Goal: Task Accomplishment & Management: Use online tool/utility

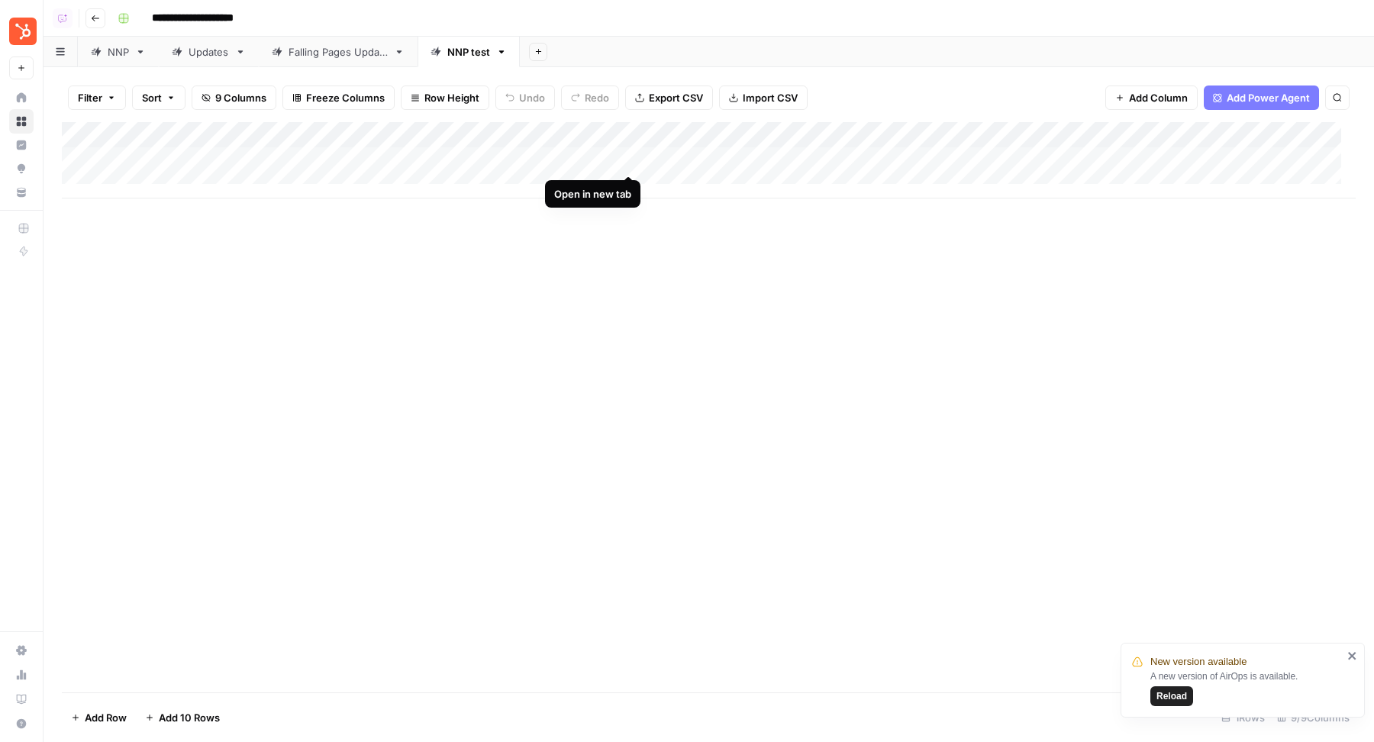
click at [630, 161] on div "Add Column" at bounding box center [709, 160] width 1294 height 76
click at [1053, 160] on div "Add Column" at bounding box center [709, 160] width 1294 height 76
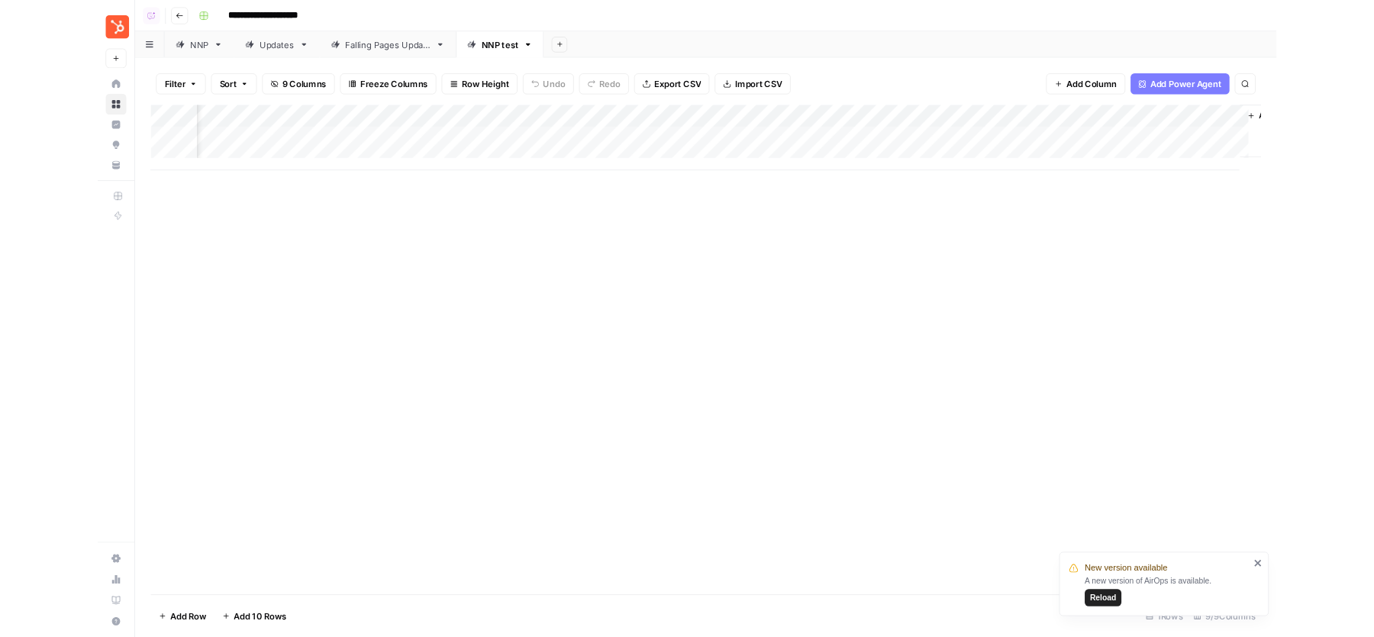
scroll to position [0, 693]
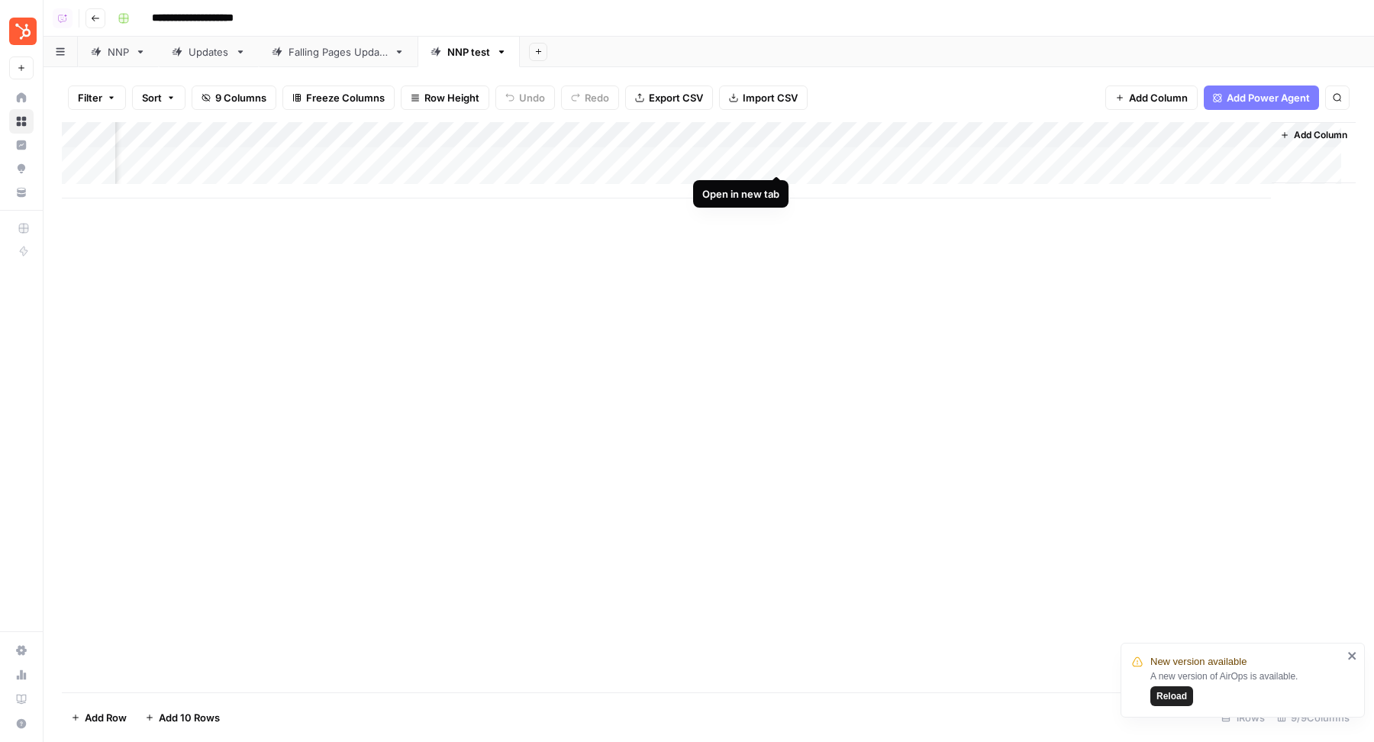
click at [780, 159] on div "Add Column" at bounding box center [709, 160] width 1294 height 76
click at [1245, 159] on div "Add Column" at bounding box center [709, 160] width 1294 height 76
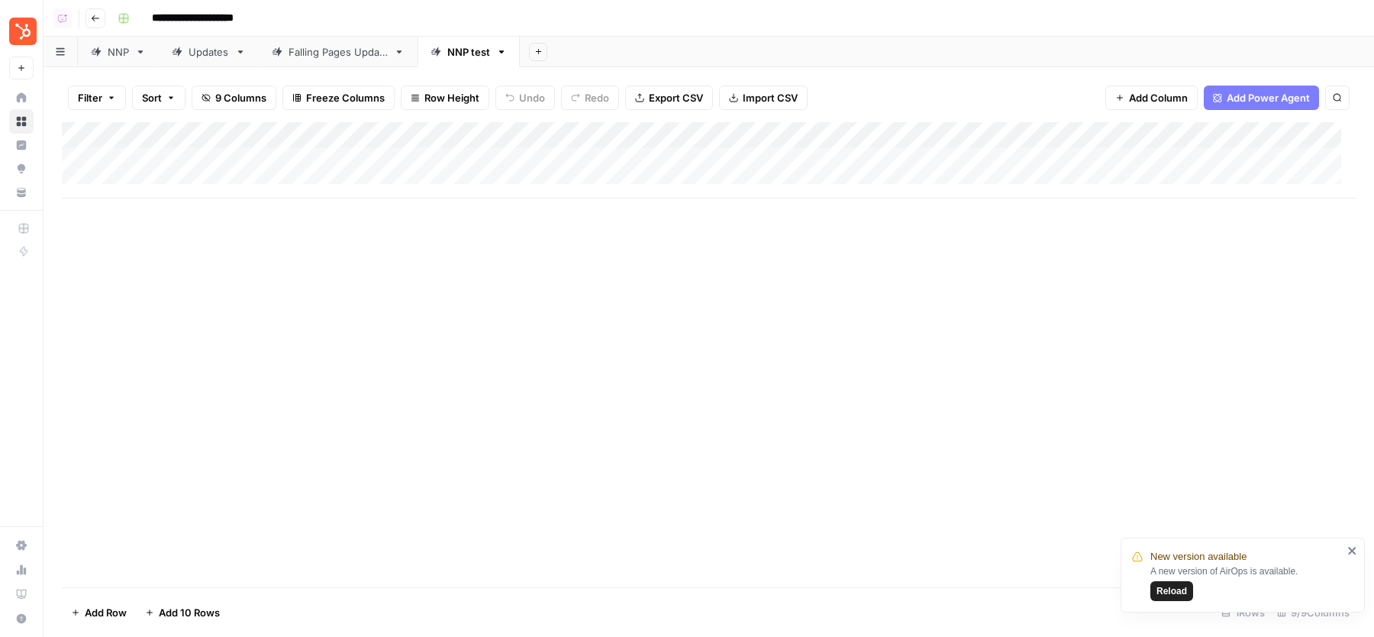
scroll to position [0, 0]
click at [339, 53] on div "Falling Pages Update" at bounding box center [338, 51] width 99 height 15
click at [1167, 593] on span "Reload" at bounding box center [1172, 591] width 31 height 14
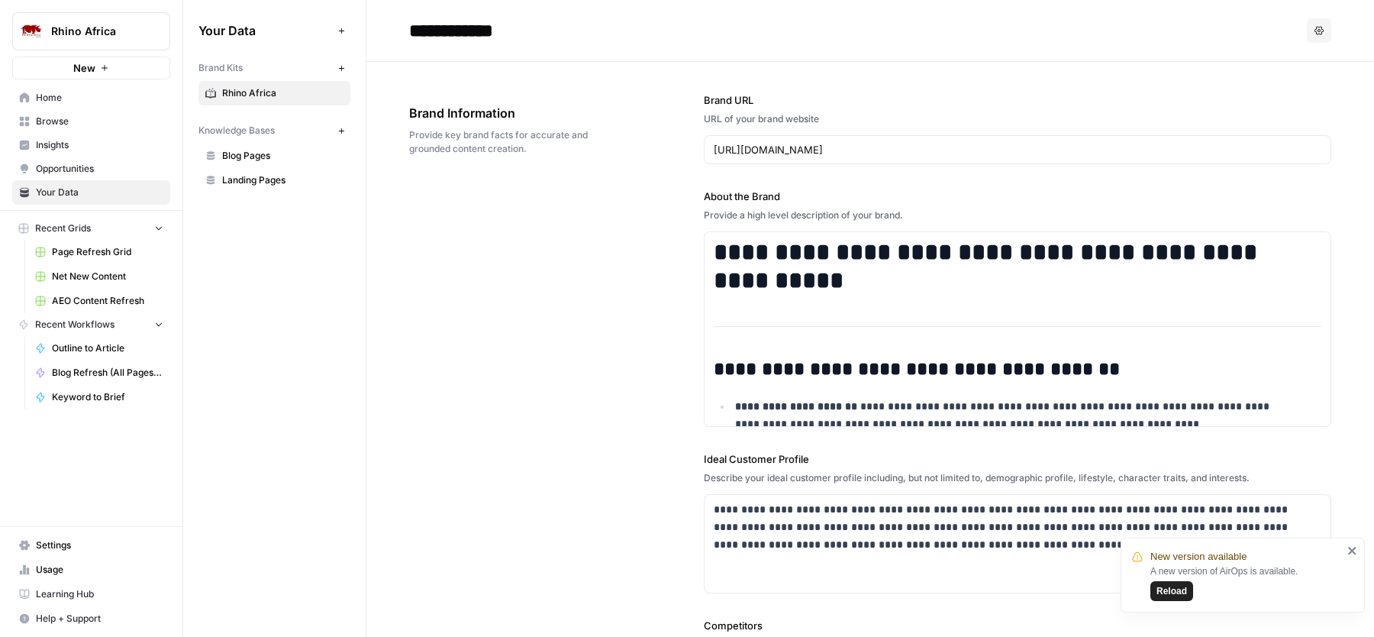
scroll to position [3123, 0]
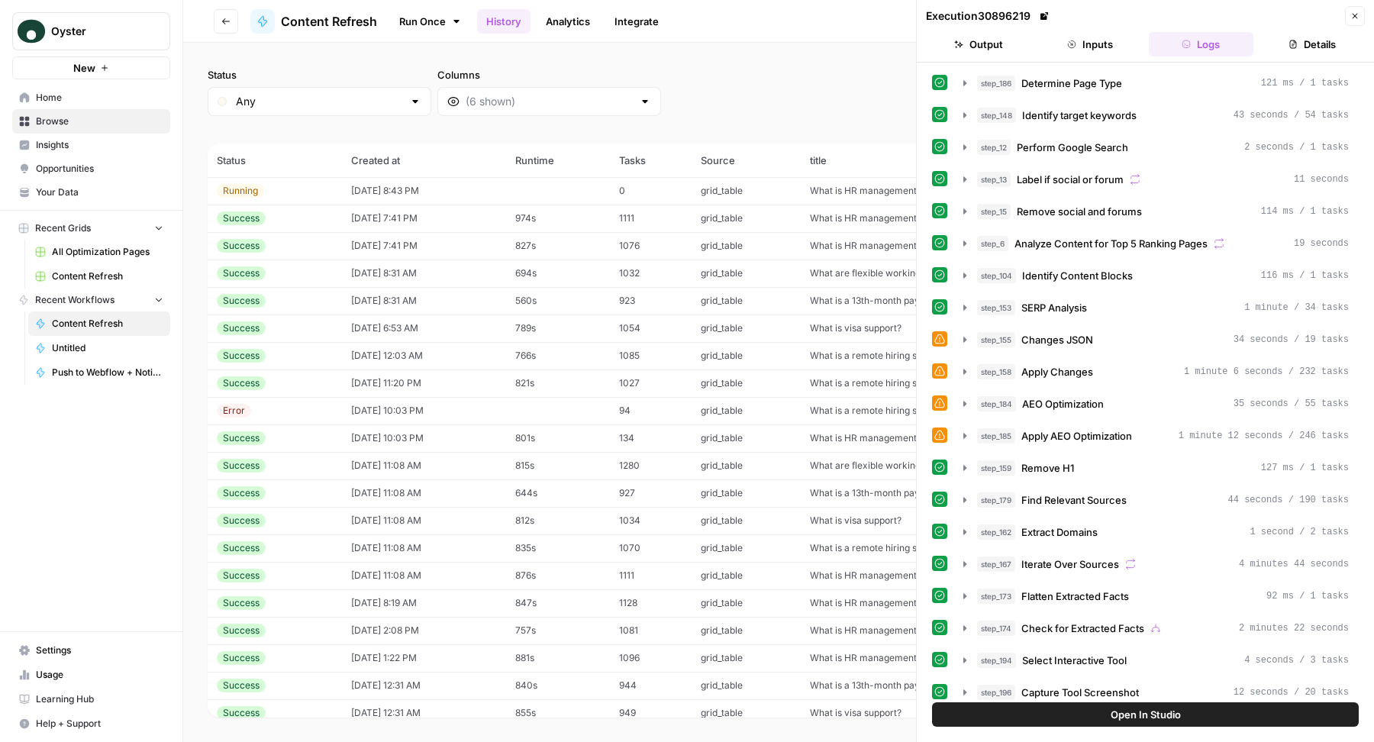
scroll to position [7204, 0]
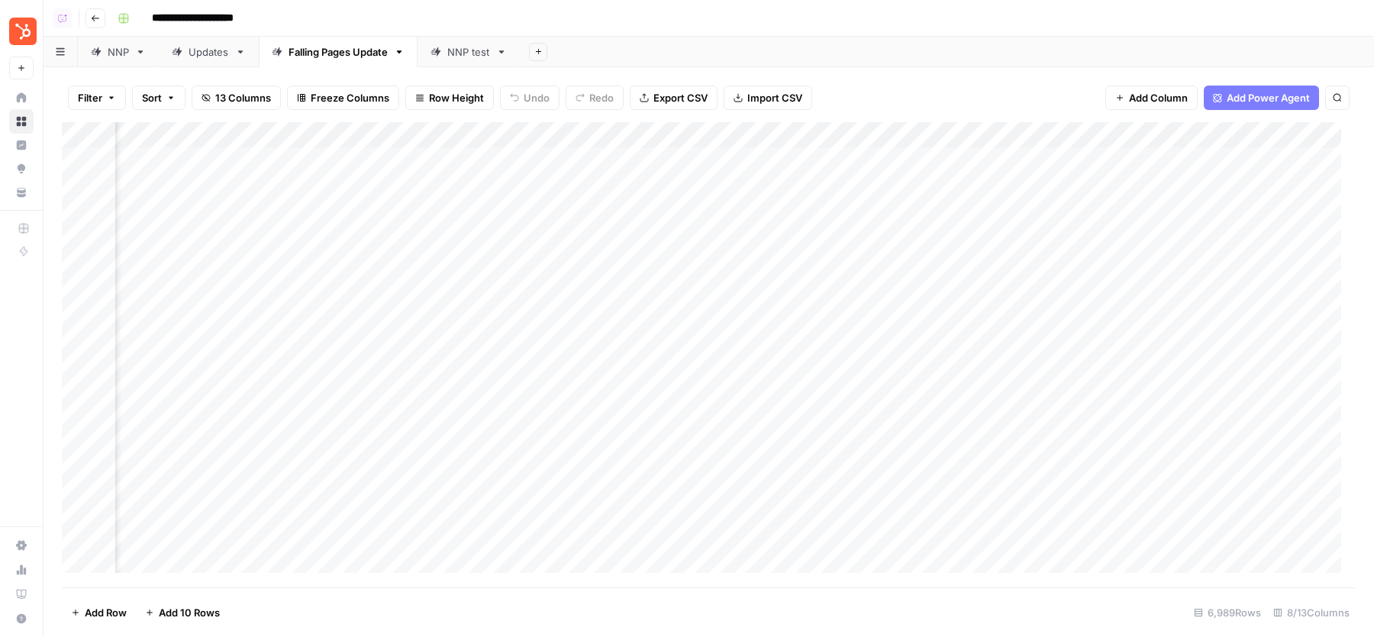
scroll to position [0, 147]
click at [1087, 161] on div "Add Column" at bounding box center [709, 354] width 1294 height 465
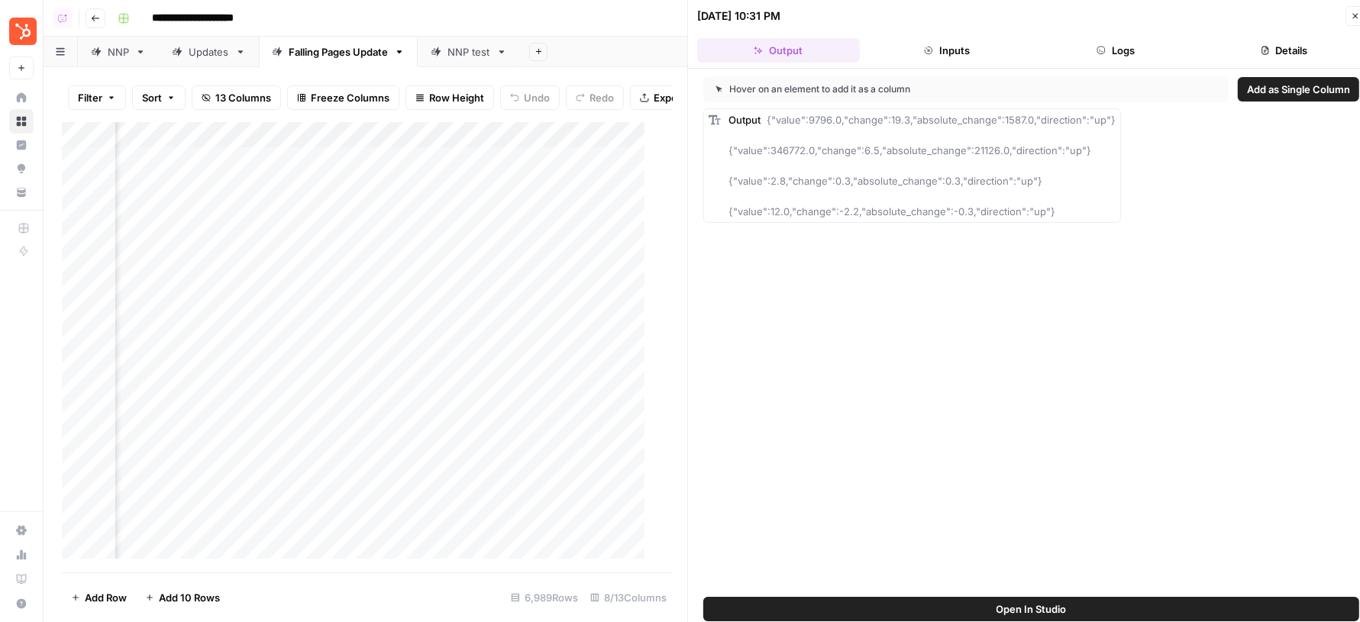
click at [1083, 45] on button "Logs" at bounding box center [1116, 50] width 163 height 24
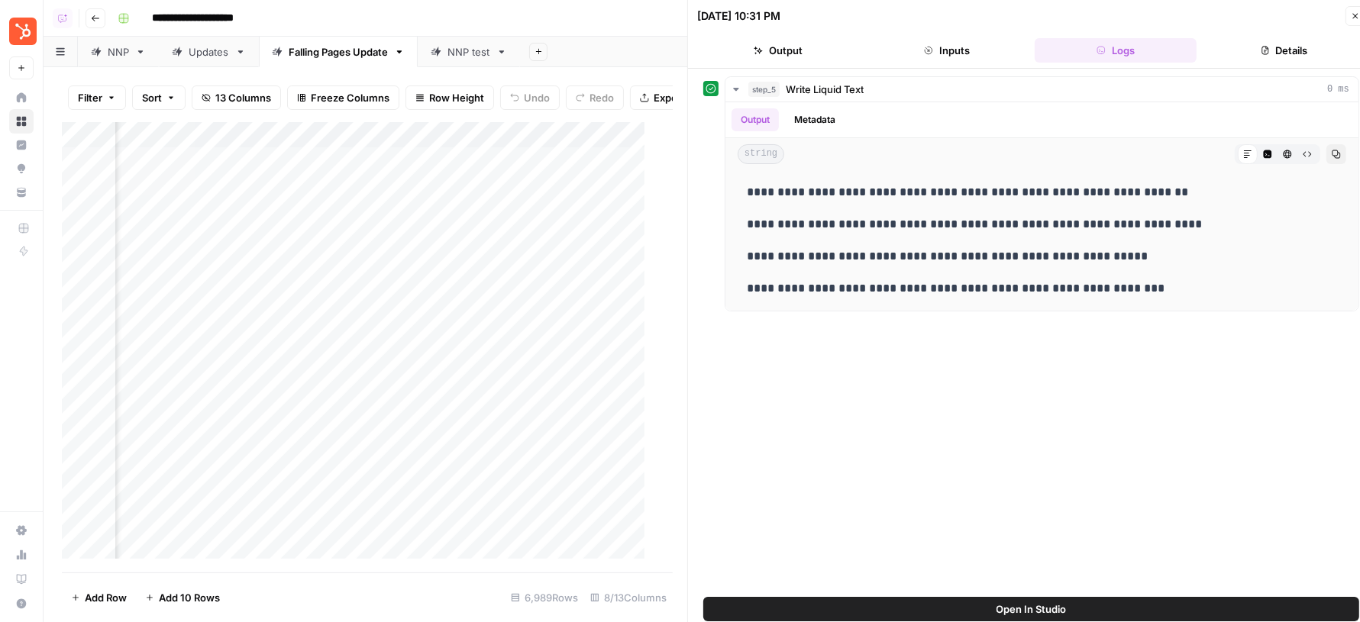
click at [1354, 10] on button "Close" at bounding box center [1355, 16] width 20 height 20
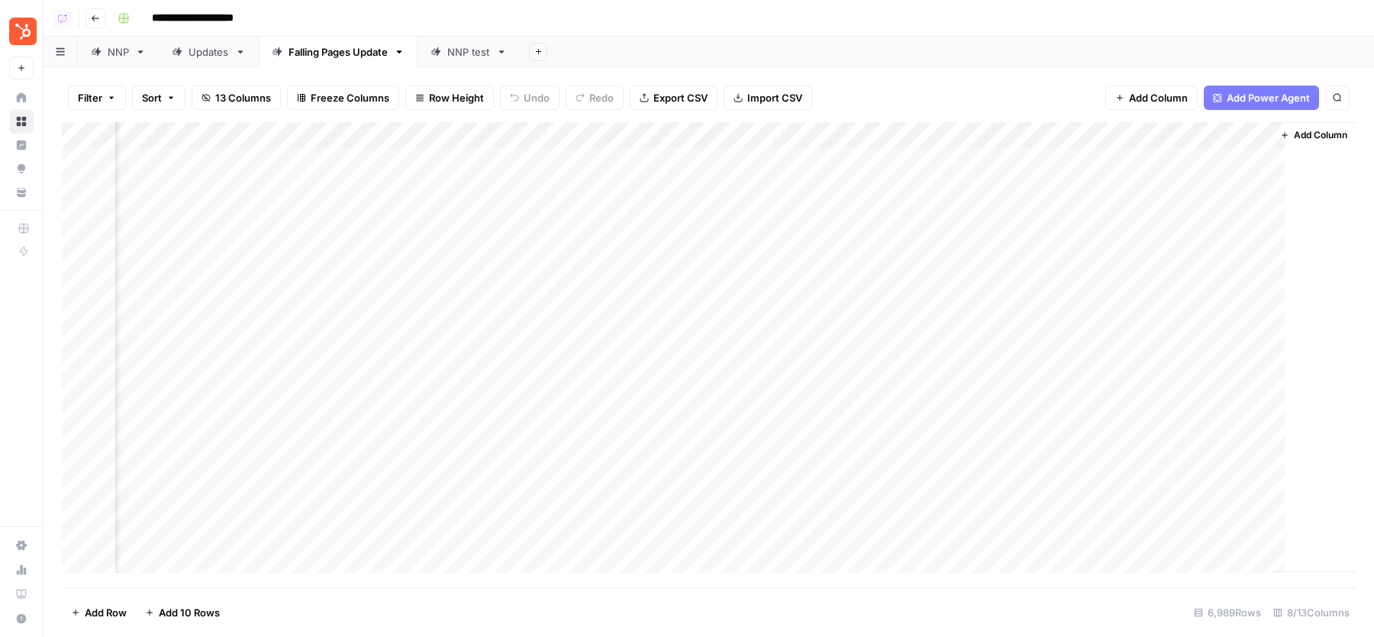
scroll to position [0, 129]
click at [972, 139] on div "Add Column" at bounding box center [709, 354] width 1294 height 465
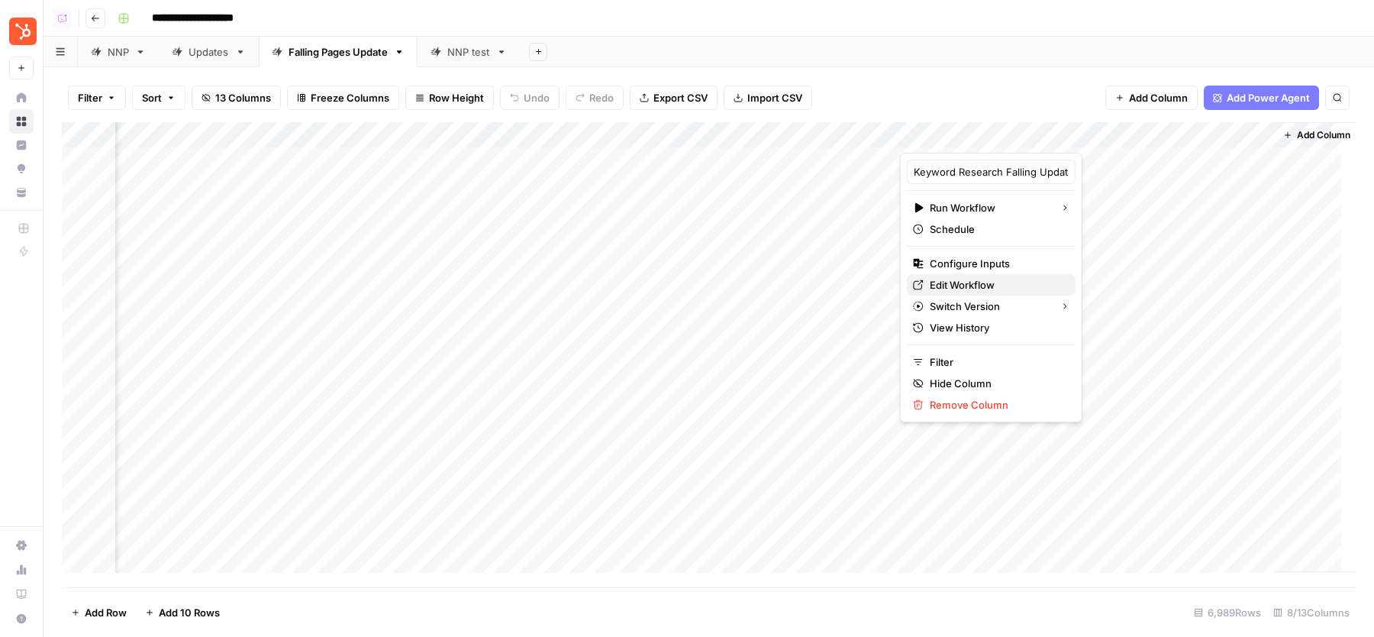
click at [953, 277] on span "Edit Workflow" at bounding box center [997, 284] width 134 height 15
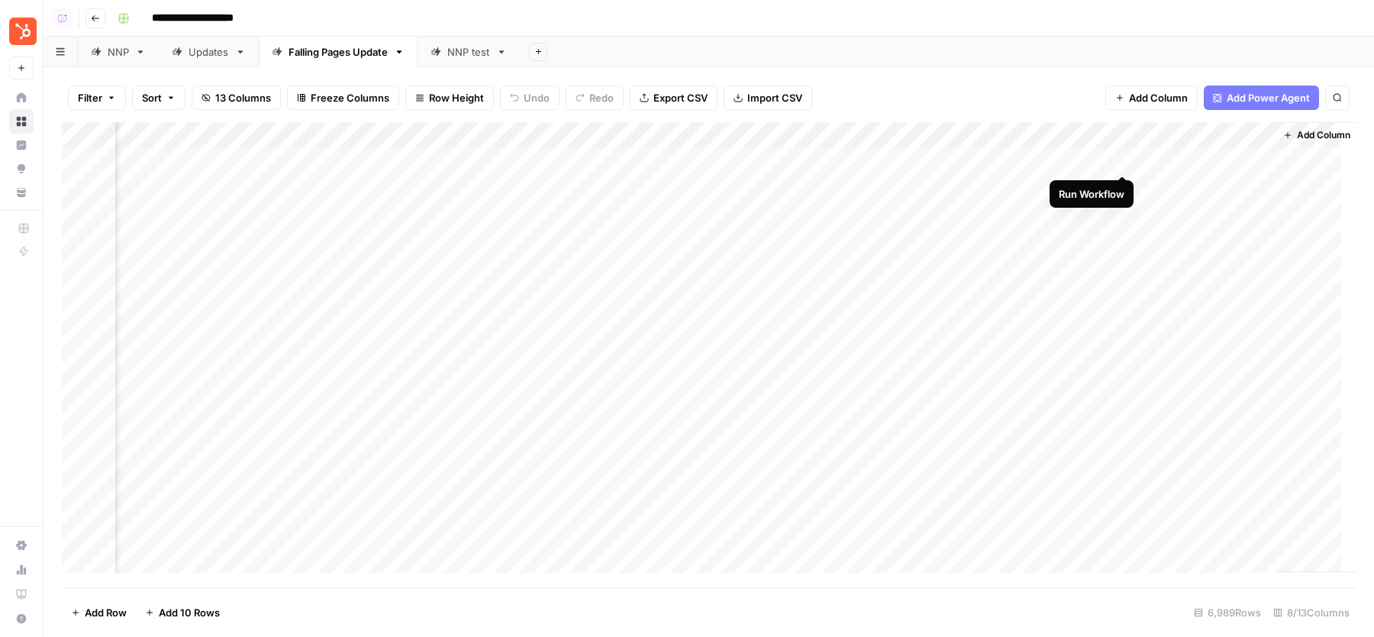
click at [1127, 157] on div "Add Column" at bounding box center [709, 354] width 1294 height 465
click at [1125, 186] on div "Add Column" at bounding box center [709, 354] width 1294 height 465
click at [938, 5] on header "**********" at bounding box center [709, 18] width 1331 height 37
click at [1247, 160] on div "Add Column" at bounding box center [709, 354] width 1294 height 465
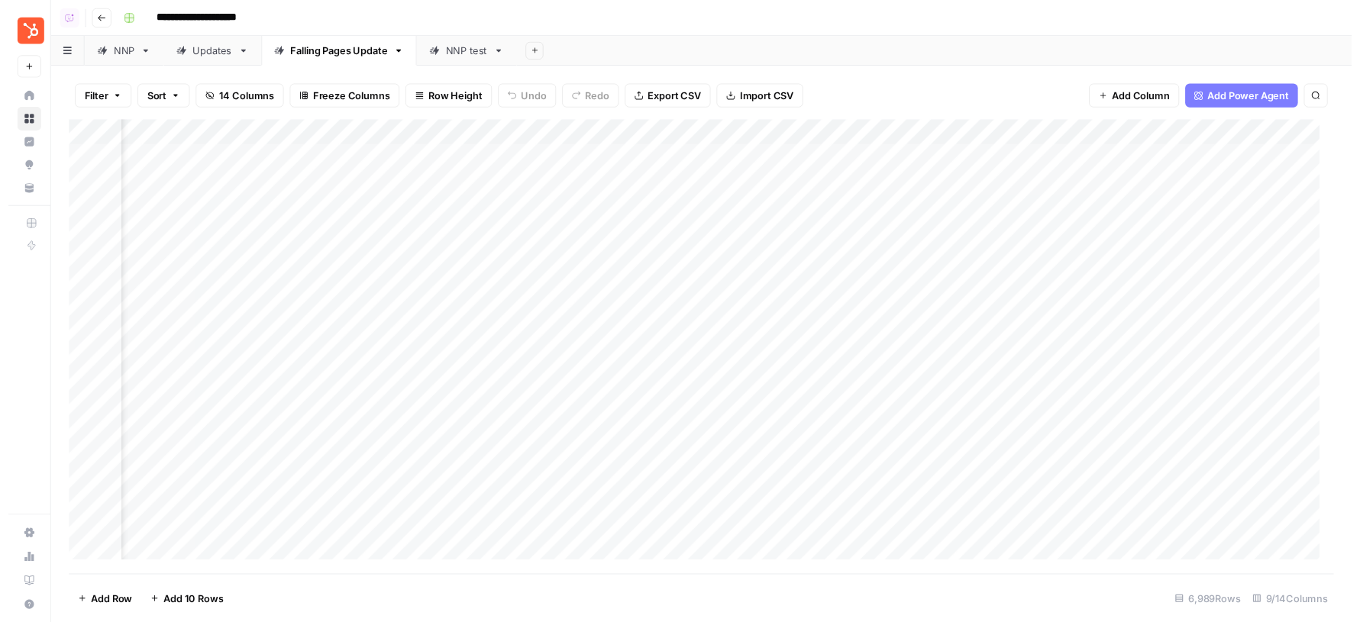
scroll to position [0, 284]
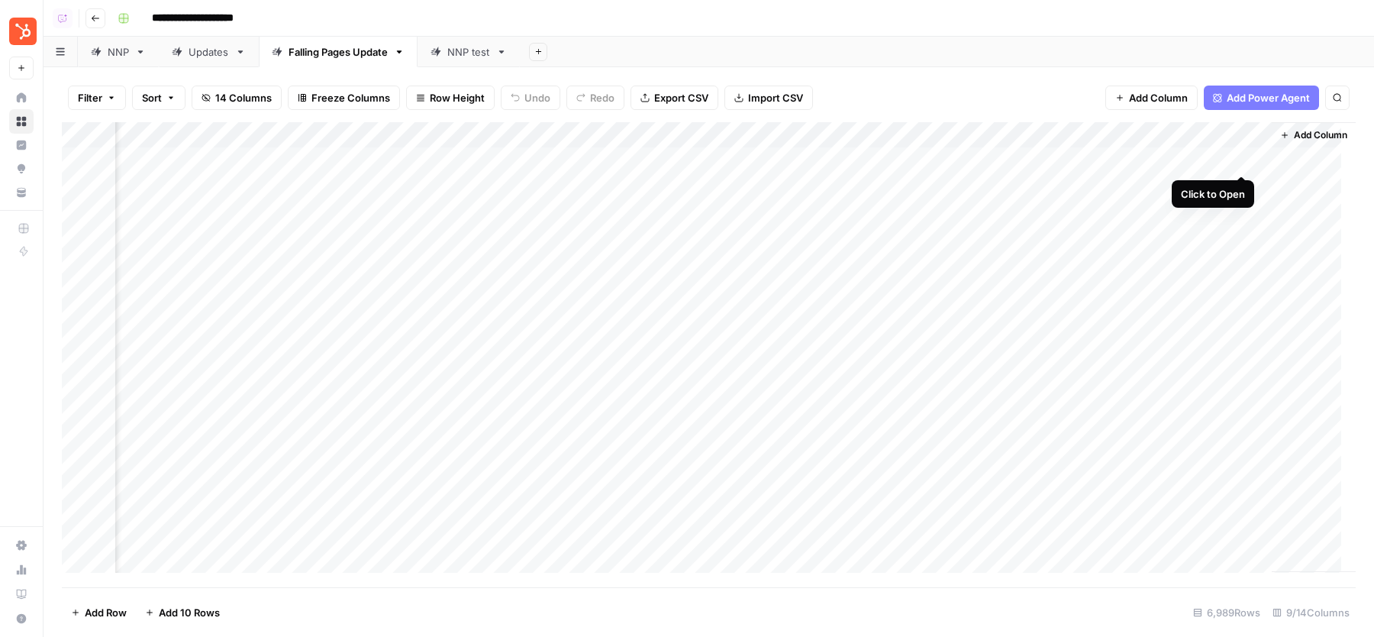
click at [1242, 159] on div "Add Column" at bounding box center [709, 354] width 1294 height 465
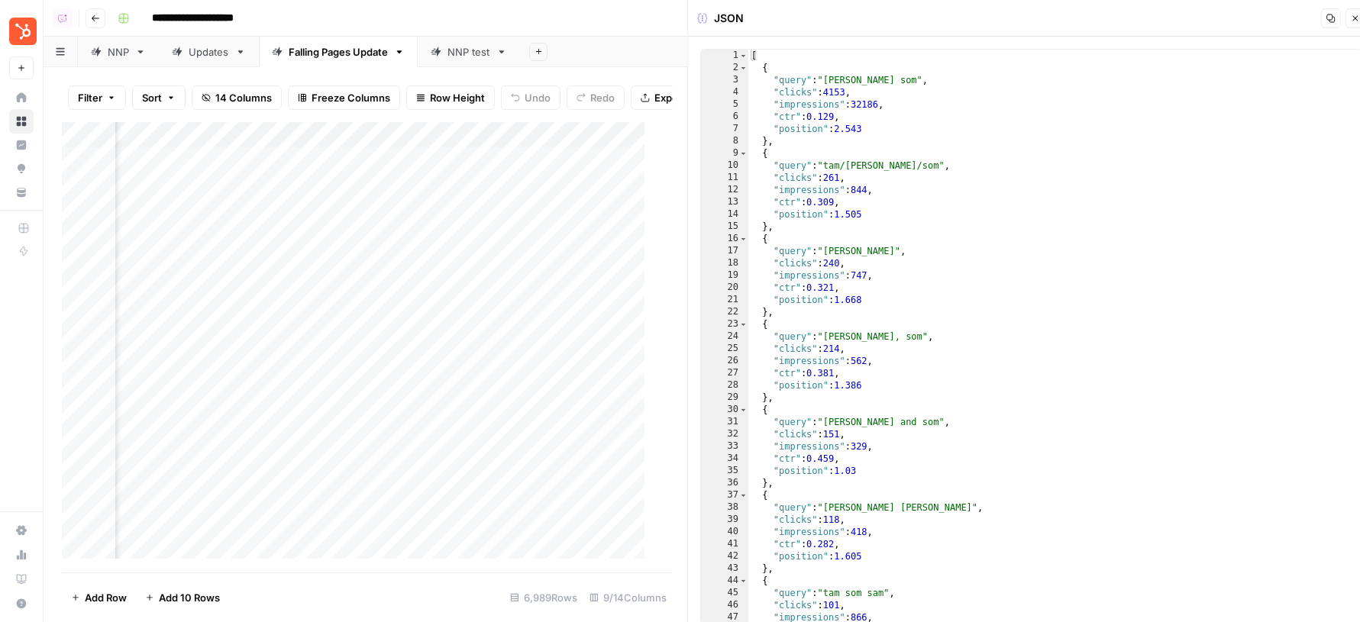
click at [900, 321] on div "[ { "query" : "tam sam som" , "clicks" : 4153 , "impressions" : 32186 , "ctr" :…" at bounding box center [1047, 349] width 599 height 599
click at [876, 165] on div "[ { "query" : "tam sam som" , "clicks" : 4153 , "impressions" : 32186 , "ctr" :…" at bounding box center [1047, 349] width 599 height 599
click at [837, 102] on div "[ { "query" : "tam sam som" , "clicks" : 4153 , "impressions" : 32186 , "ctr" :…" at bounding box center [1047, 349] width 599 height 599
click at [836, 93] on div "[ { "query" : "tam sam som" , "clicks" : 4153 , "impressions" : 32186 , "ctr" :…" at bounding box center [1047, 349] width 599 height 599
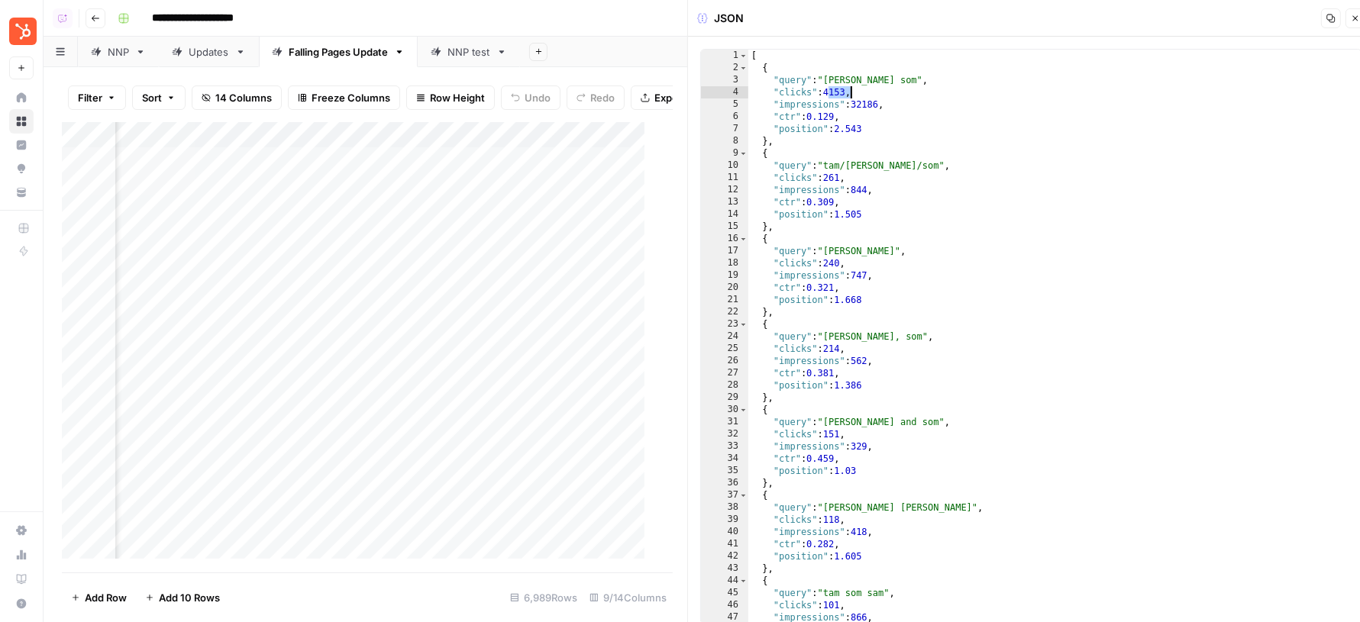
click at [869, 99] on div "[ { "query" : "tam sam som" , "clicks" : 4153 , "impressions" : 32186 , "ctr" :…" at bounding box center [1047, 349] width 599 height 599
click at [824, 115] on div "[ { "query" : "tam sam som" , "clicks" : 4153 , "impressions" : 32186 , "ctr" :…" at bounding box center [1047, 349] width 599 height 599
click at [841, 128] on div "[ { "query" : "tam sam som" , "clicks" : 4153 , "impressions" : 32186 , "ctr" :…" at bounding box center [1047, 349] width 599 height 599
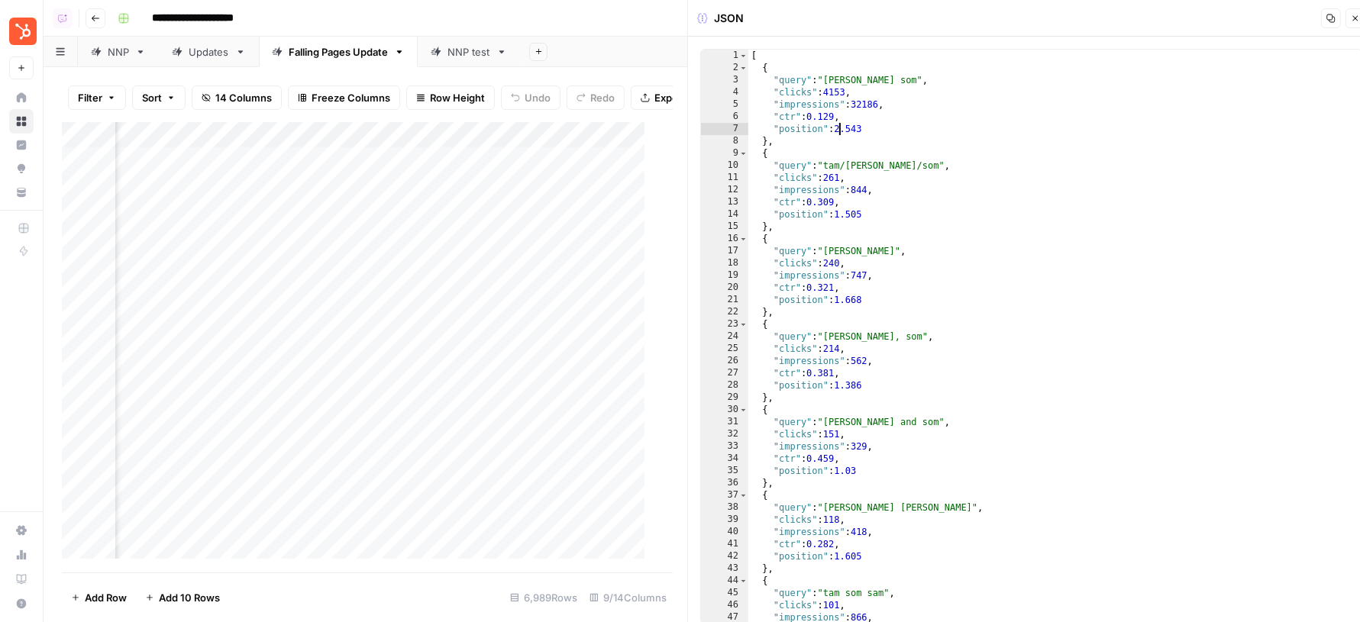
click at [841, 128] on div "[ { "query" : "tam sam som" , "clicks" : 4153 , "impressions" : 32186 , "ctr" :…" at bounding box center [1047, 349] width 599 height 599
click at [866, 131] on div "[ { "query" : "tam sam som" , "clicks" : 4153 , "impressions" : 32186 , "ctr" :…" at bounding box center [1047, 349] width 599 height 599
click at [838, 90] on div "[ { "query" : "tam sam som" , "clicks" : 4153 , "impressions" : 32186 , "ctr" :…" at bounding box center [1047, 349] width 599 height 599
click at [874, 103] on div "[ { "query" : "tam sam som" , "clicks" : 4153 , "impressions" : 32186 , "ctr" :…" at bounding box center [1047, 349] width 599 height 599
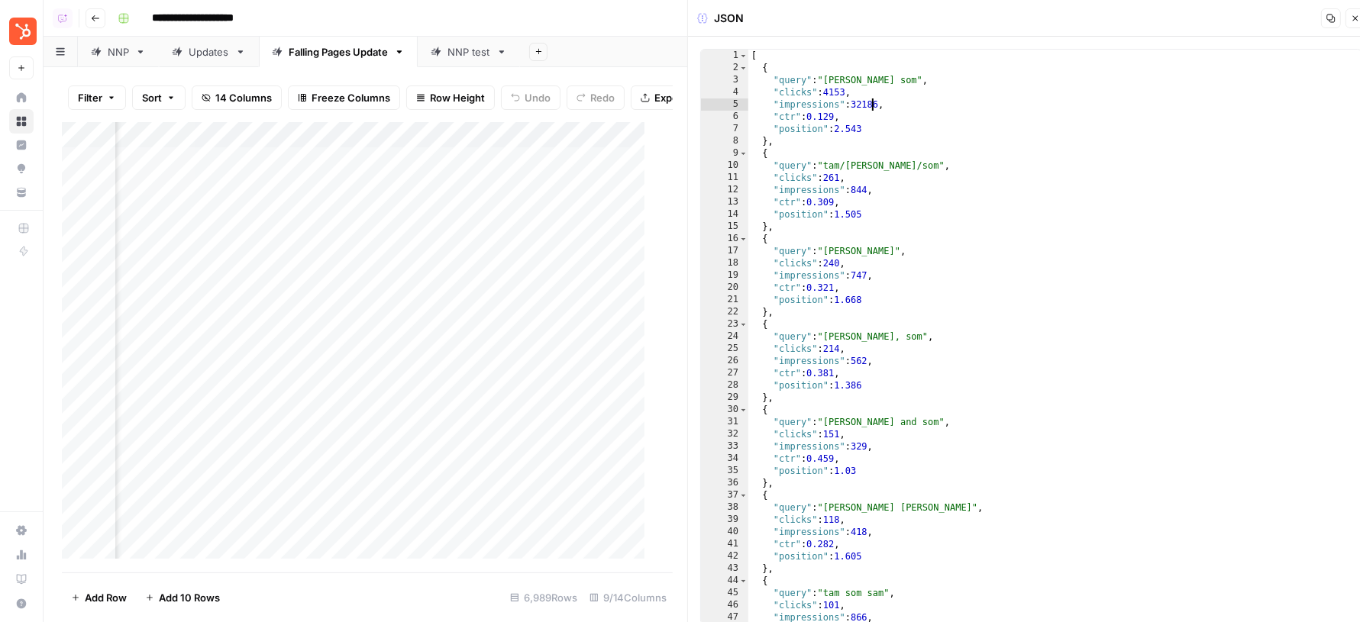
click at [874, 103] on div "[ { "query" : "tam sam som" , "clicks" : 4153 , "impressions" : 32186 , "ctr" :…" at bounding box center [1047, 349] width 599 height 599
click at [864, 118] on div "[ { "query" : "tam sam som" , "clicks" : 4153 , "impressions" : 32186 , "ctr" :…" at bounding box center [1047, 349] width 599 height 599
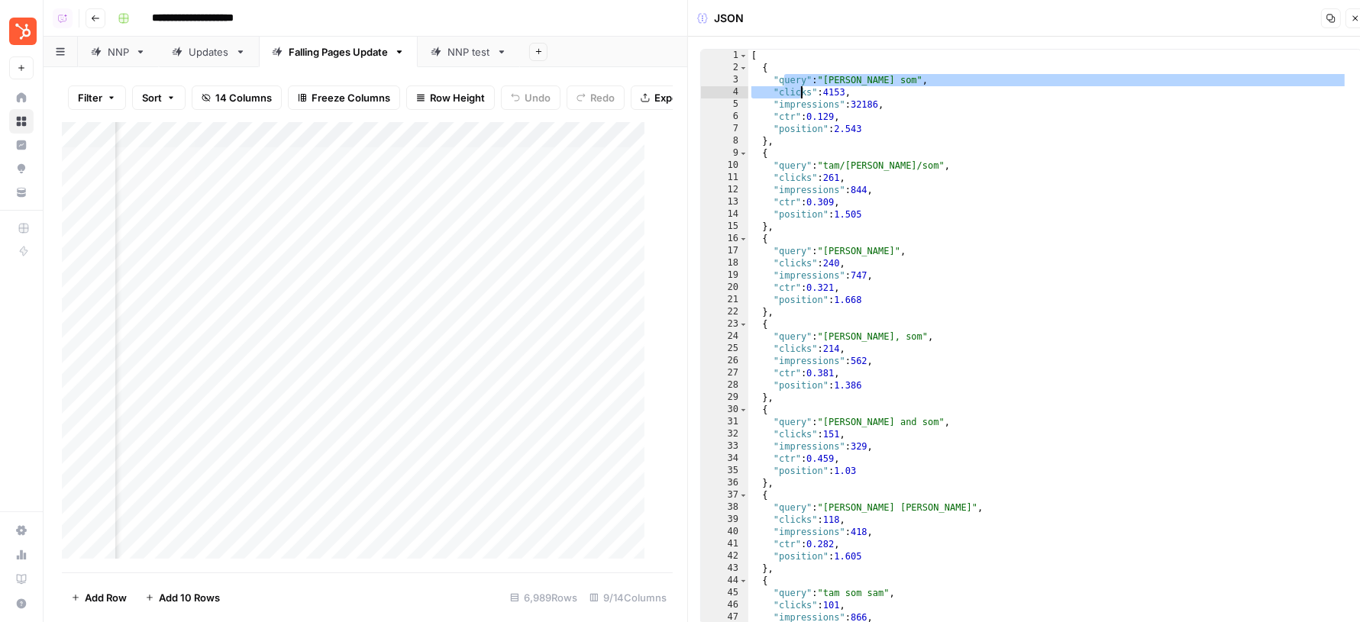
drag, startPoint x: 782, startPoint y: 82, endPoint x: 887, endPoint y: 139, distance: 118.9
click at [885, 136] on div "[ { "query" : "tam sam som" , "clicks" : 4153 , "impressions" : 32186 , "ctr" :…" at bounding box center [1047, 349] width 599 height 599
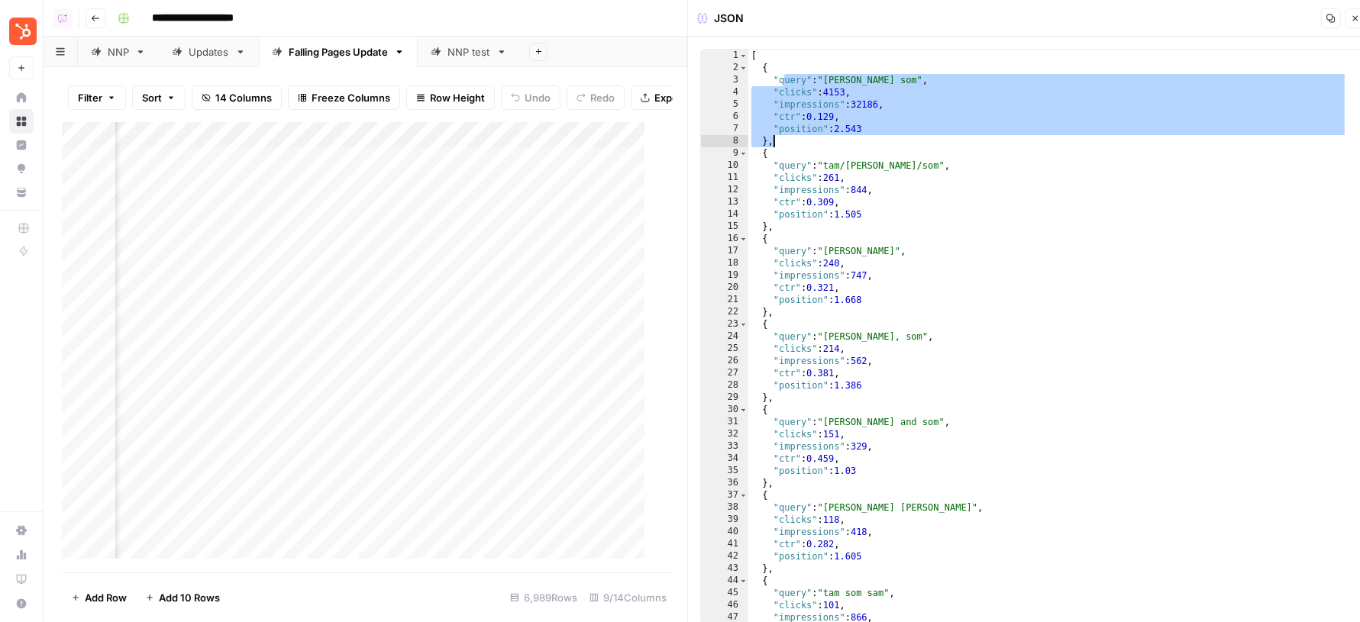
click at [968, 153] on div "[ { "query" : "tam sam som" , "clicks" : 4153 , "impressions" : 32186 , "ctr" :…" at bounding box center [1047, 349] width 599 height 599
type textarea "*"
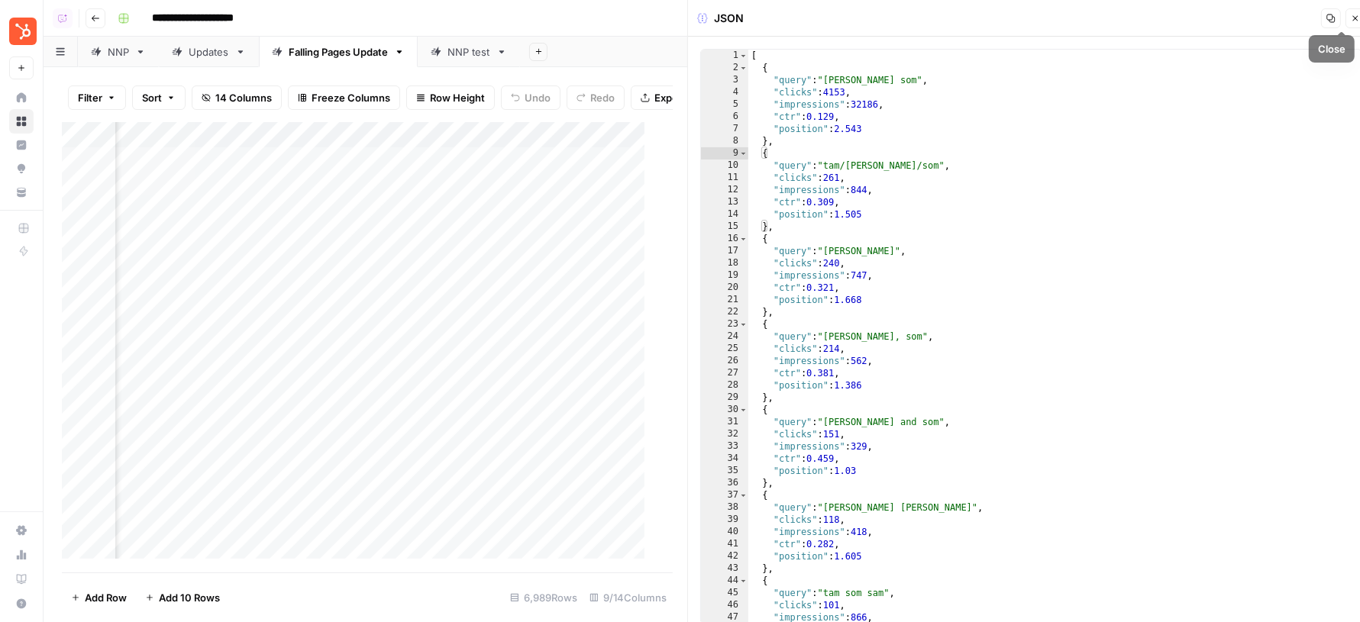
click at [1354, 26] on button "Close" at bounding box center [1355, 18] width 20 height 20
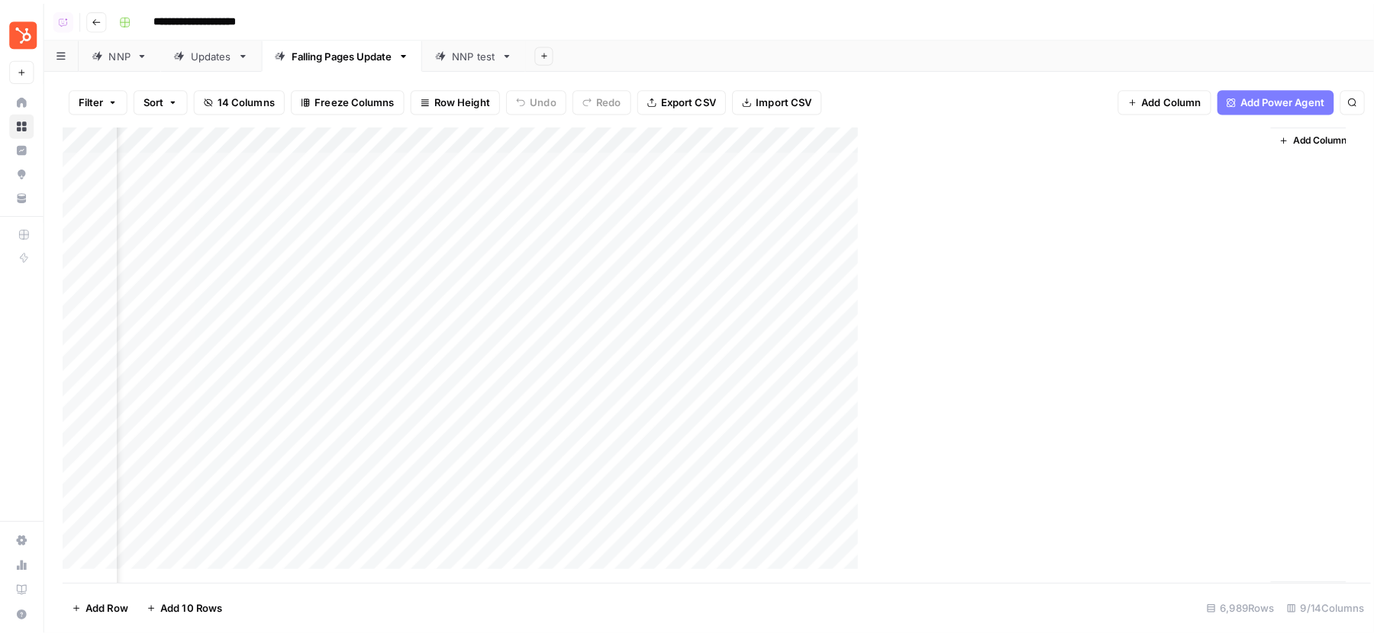
scroll to position [0, 266]
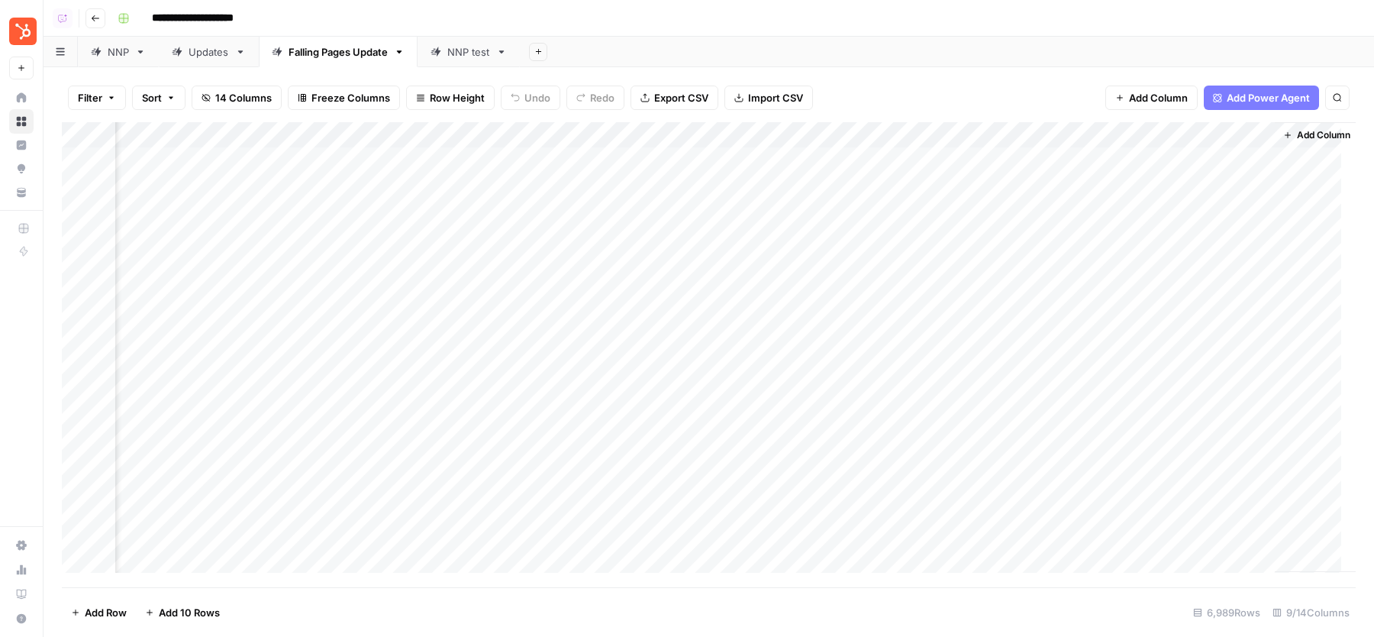
click at [918, 72] on div "Filter Sort 14 Columns Freeze Columns Row Height Undo Redo Export CSV Import CS…" at bounding box center [709, 352] width 1331 height 570
click at [212, 57] on div "Updates" at bounding box center [209, 51] width 40 height 15
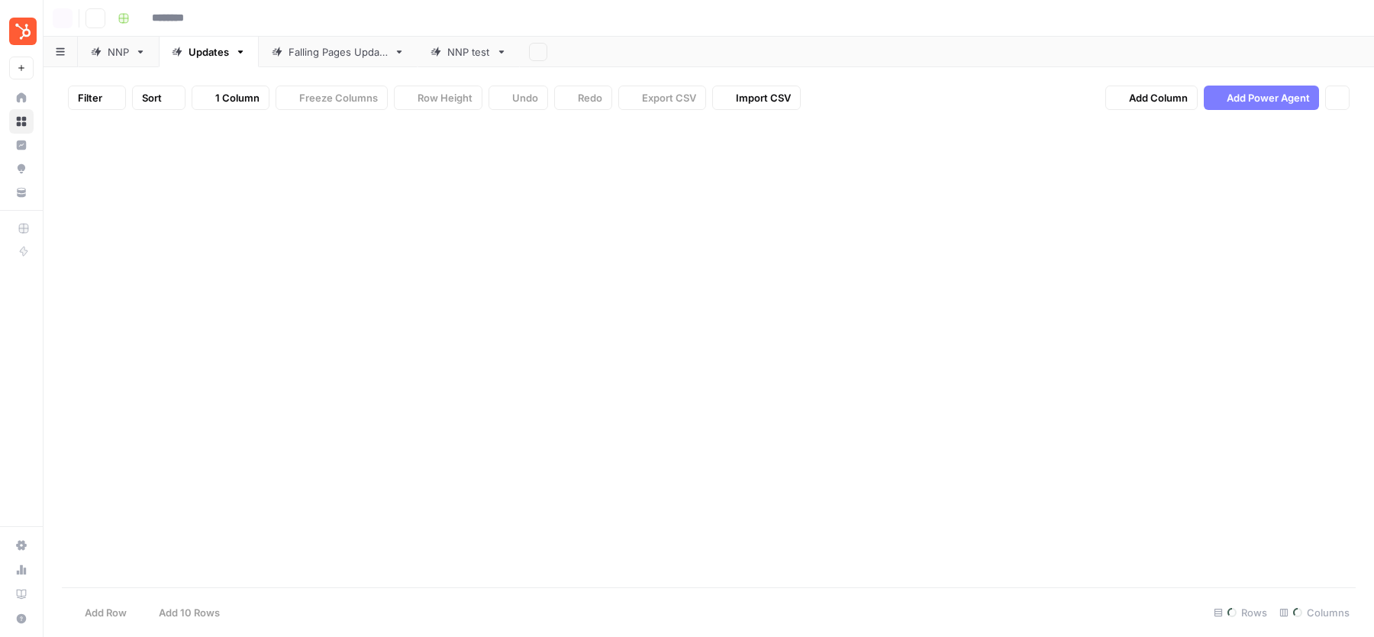
type input "**********"
click at [463, 53] on div "NNP test" at bounding box center [468, 51] width 43 height 15
click at [254, 179] on div "Add Column" at bounding box center [709, 160] width 1294 height 76
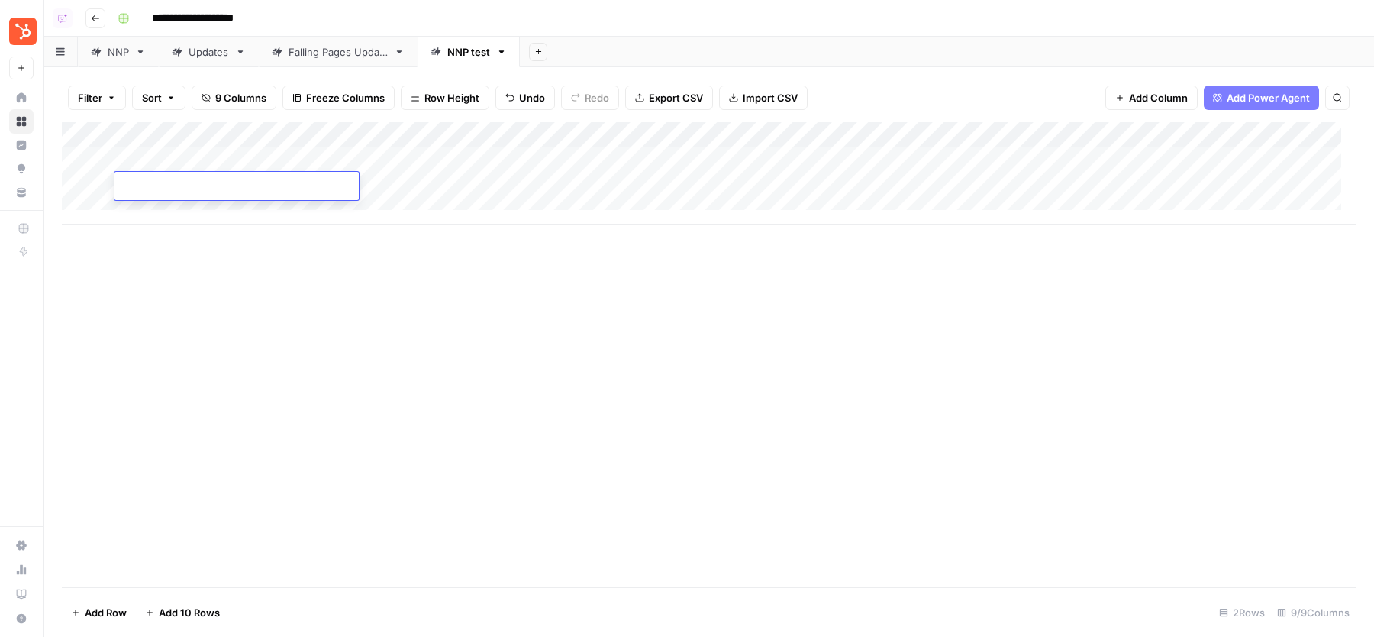
click at [276, 206] on div "Add Column" at bounding box center [709, 173] width 1294 height 102
click at [493, 470] on div "Add Column" at bounding box center [709, 354] width 1294 height 465
drag, startPoint x: 952, startPoint y: 134, endPoint x: 732, endPoint y: 141, distance: 220.0
click at [732, 141] on div "Add Column" at bounding box center [709, 186] width 1294 height 128
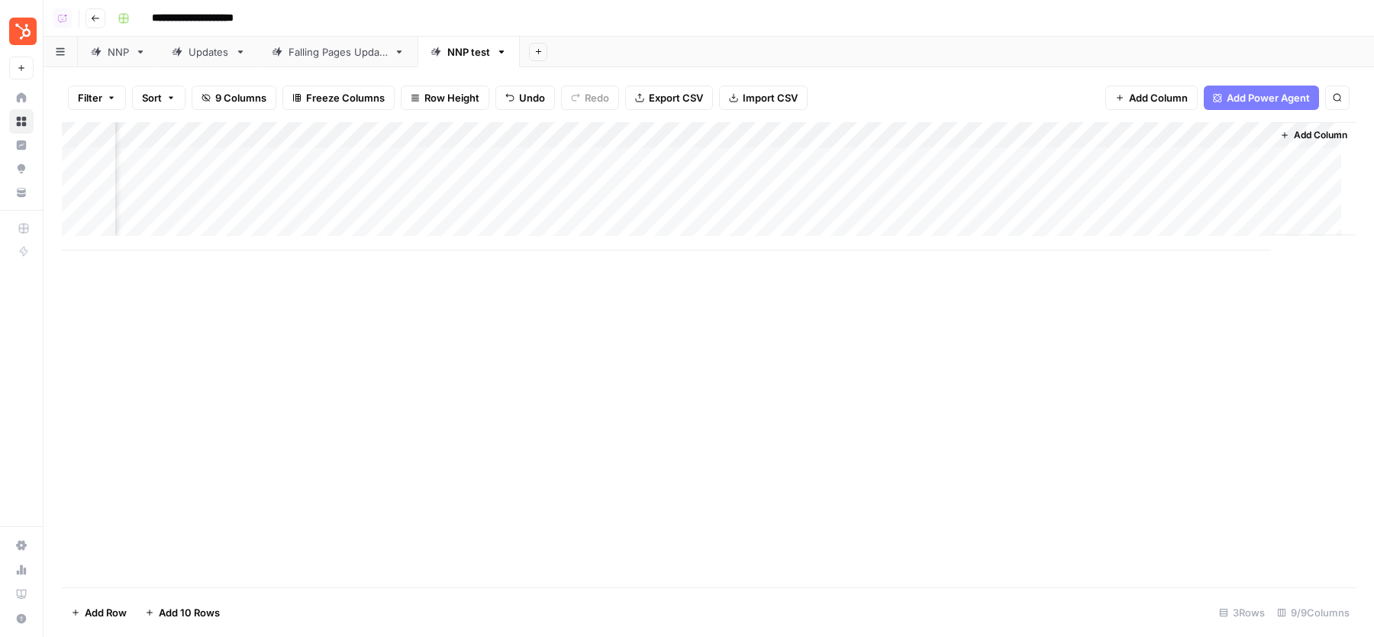
drag, startPoint x: 825, startPoint y: 132, endPoint x: 541, endPoint y: 142, distance: 285.0
click at [541, 142] on div "Add Column" at bounding box center [709, 186] width 1294 height 128
drag, startPoint x: 1161, startPoint y: 135, endPoint x: 809, endPoint y: 147, distance: 351.4
click at [807, 151] on div "Add Column" at bounding box center [709, 186] width 1294 height 128
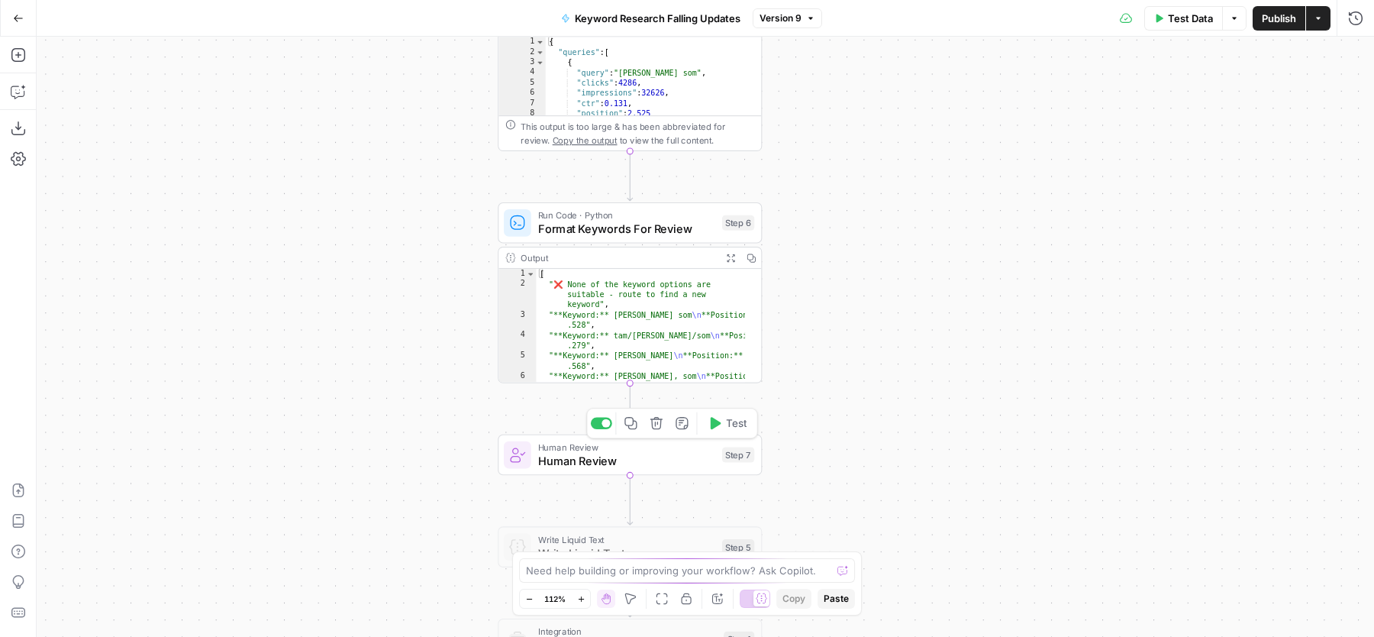
click at [603, 418] on div at bounding box center [601, 423] width 21 height 12
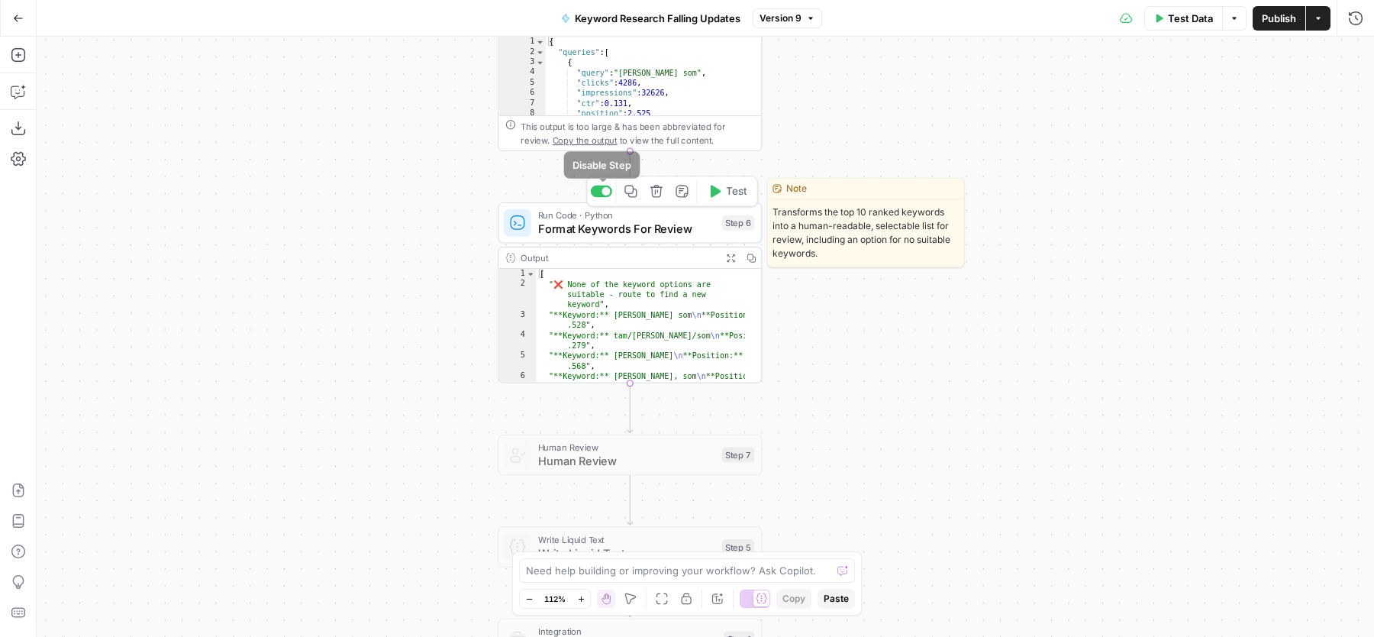
click at [606, 194] on div at bounding box center [606, 191] width 8 height 8
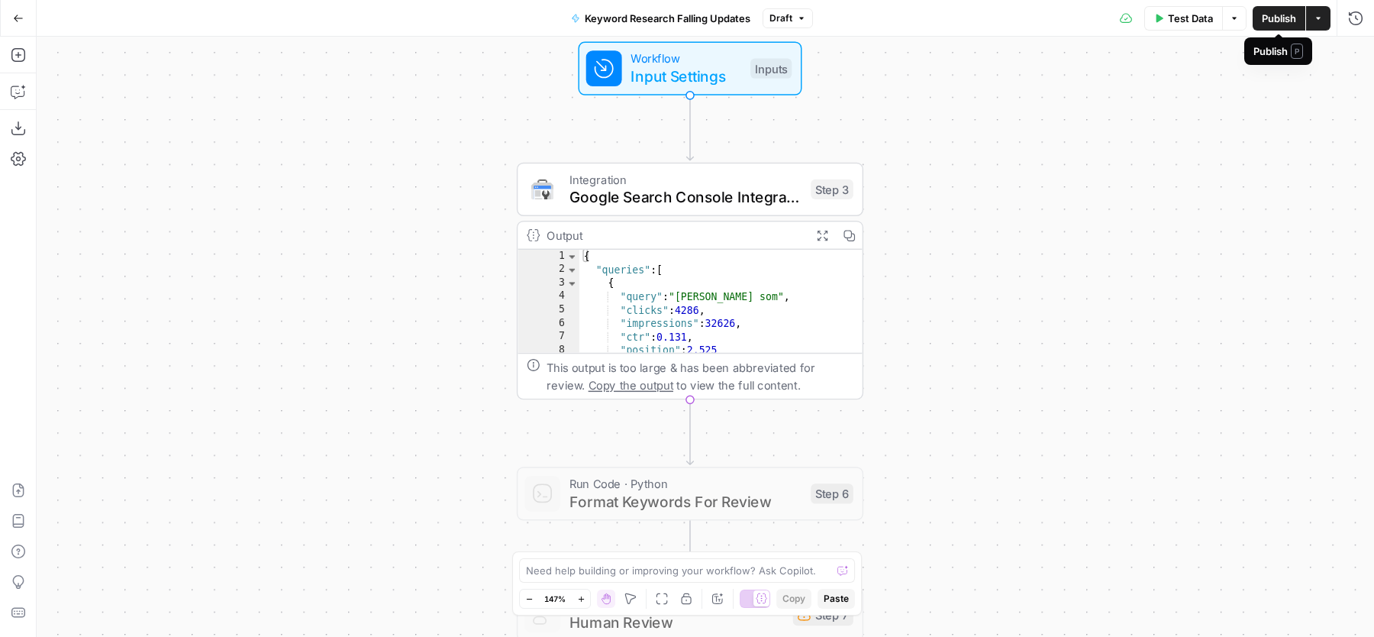
click at [1281, 21] on span "Publish" at bounding box center [1279, 18] width 34 height 15
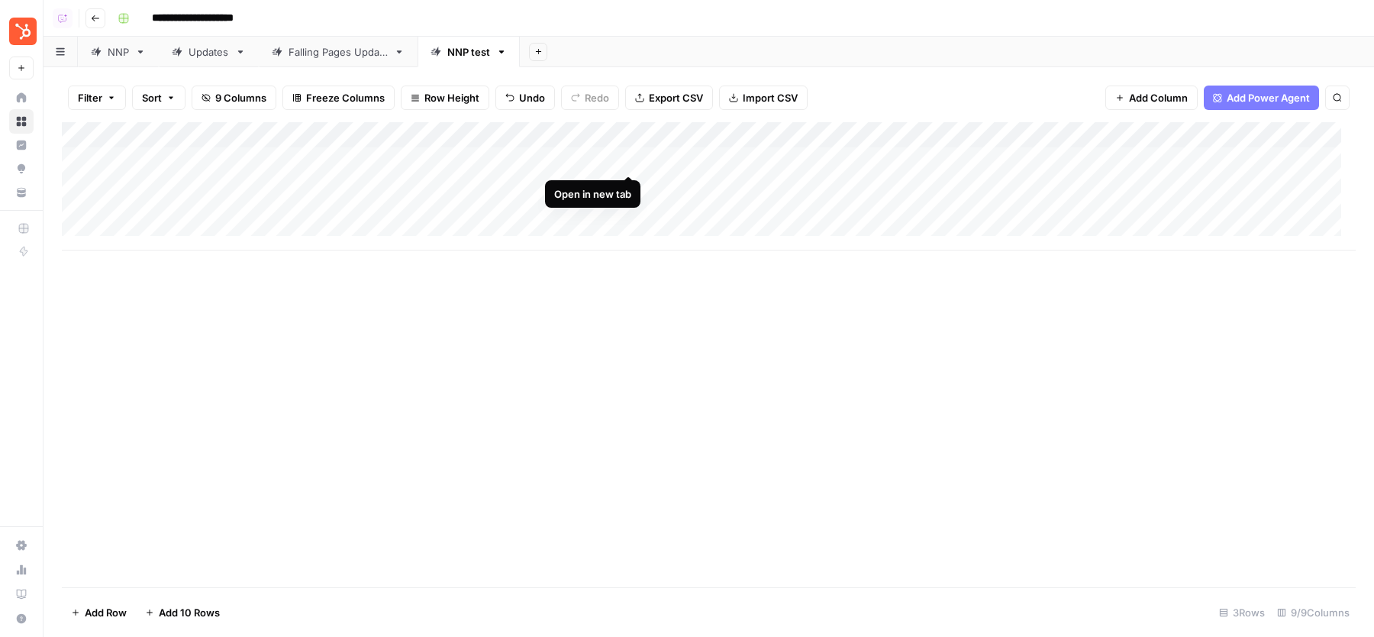
click at [628, 158] on div "Add Column" at bounding box center [709, 186] width 1294 height 128
click at [1056, 160] on div "Add Column" at bounding box center [709, 186] width 1294 height 128
click at [861, 157] on div "Add Column" at bounding box center [709, 186] width 1294 height 128
click at [1279, 156] on div "Add Column" at bounding box center [709, 186] width 1294 height 128
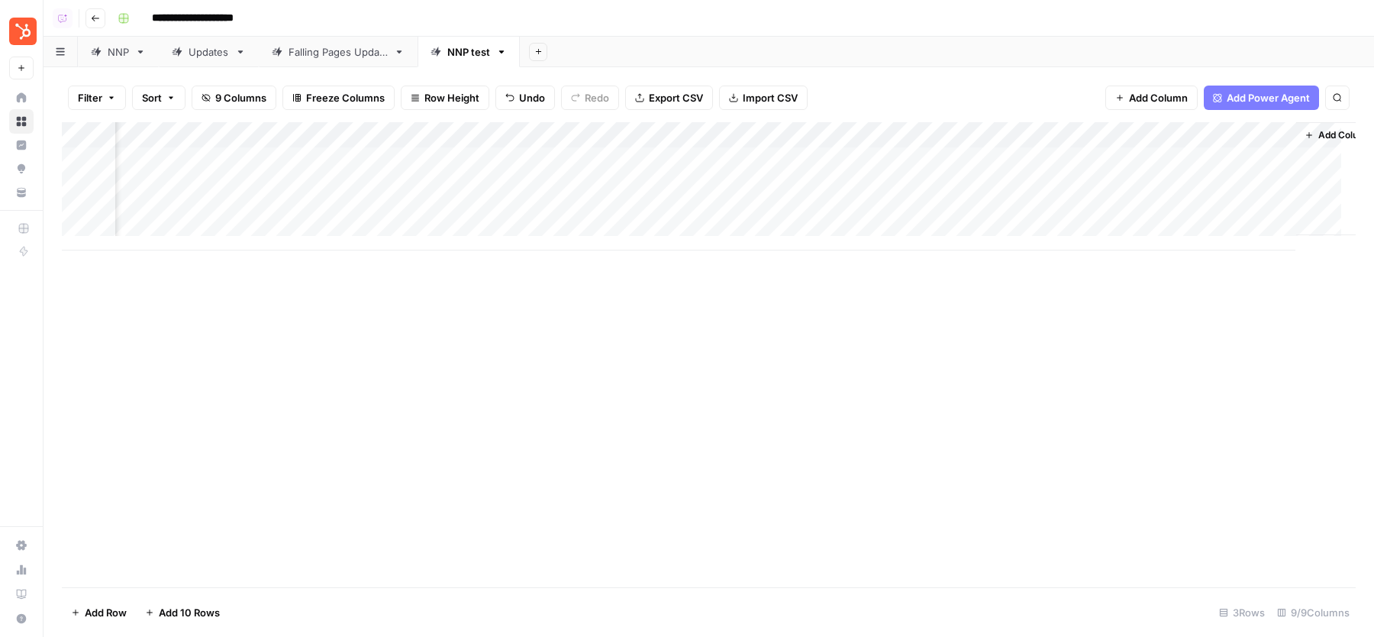
click at [324, 49] on div "Falling Pages Update" at bounding box center [338, 51] width 99 height 15
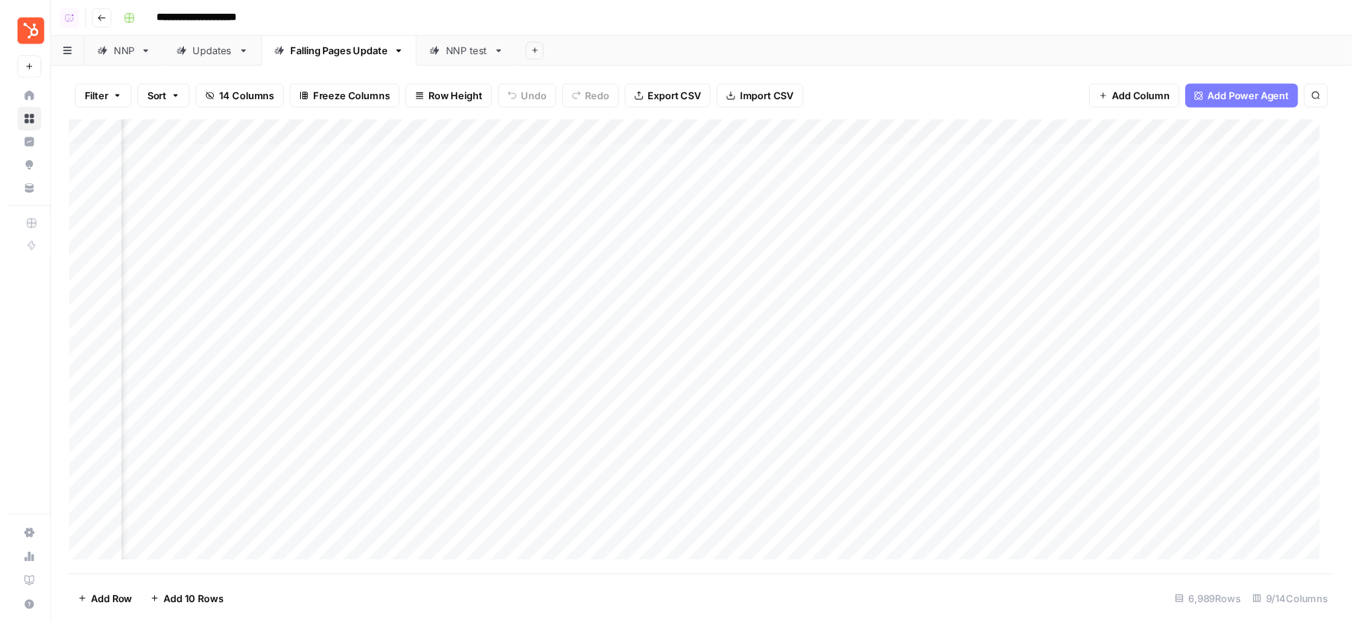
scroll to position [0, 284]
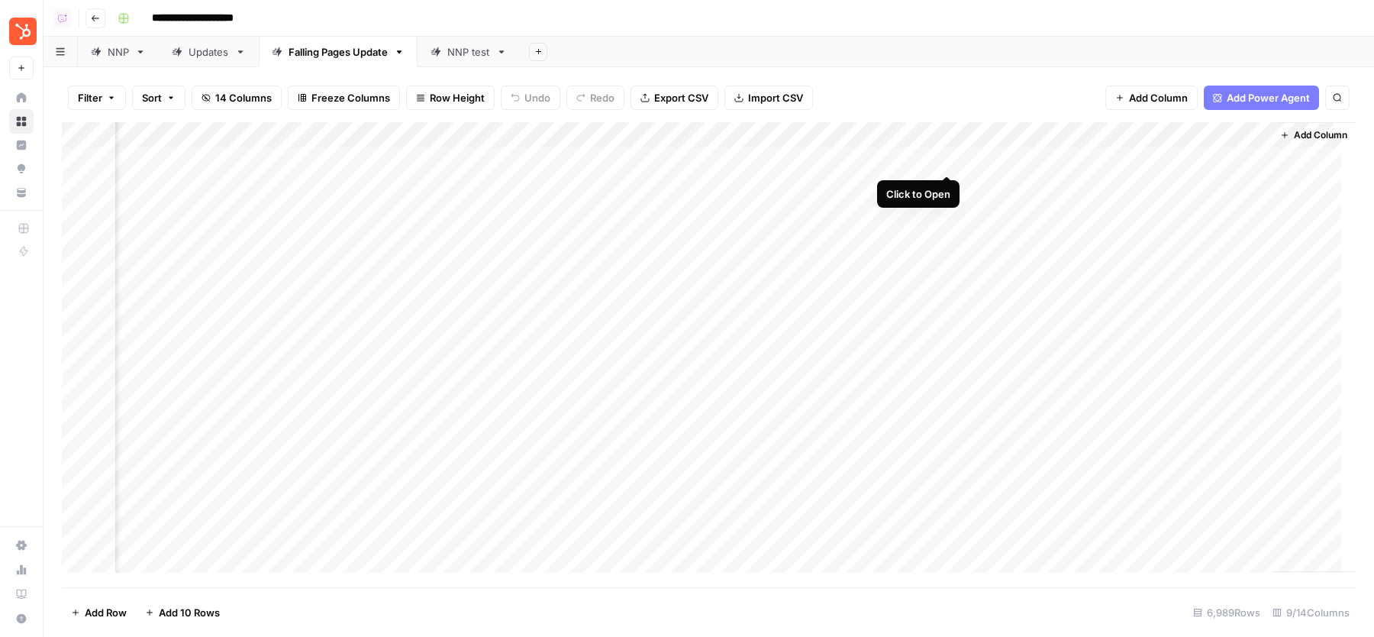
click at [948, 157] on div "Add Column" at bounding box center [709, 354] width 1294 height 465
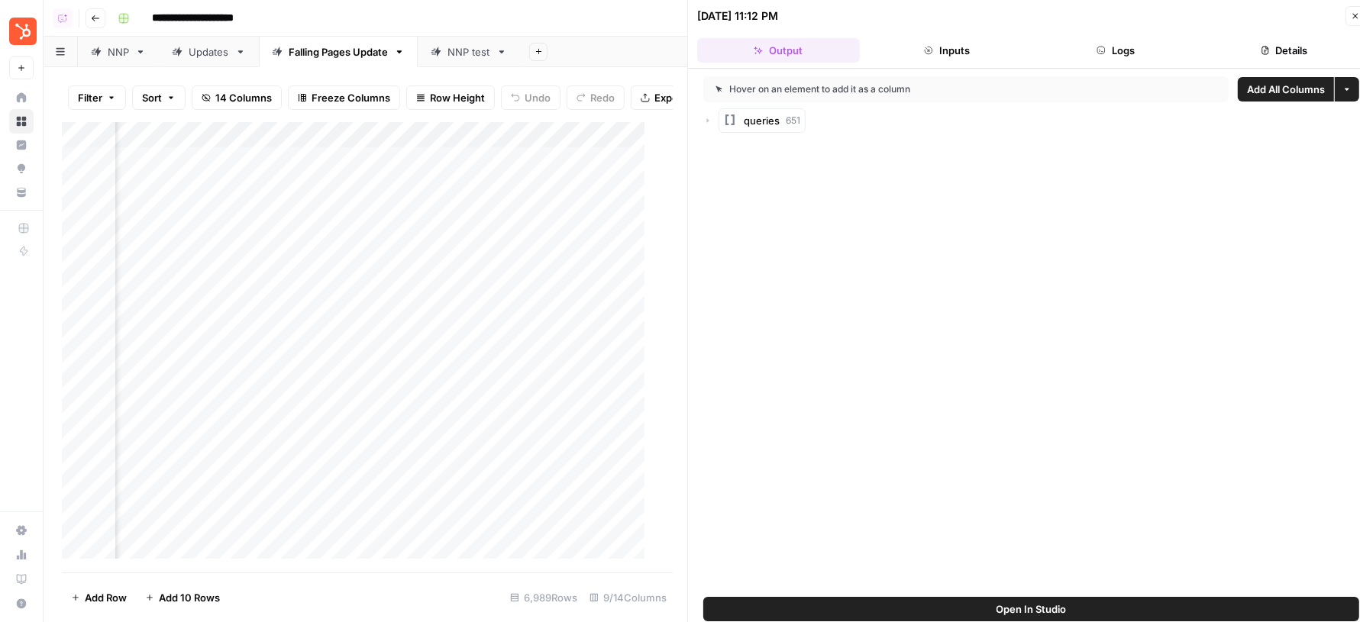
click at [1100, 53] on icon "button" at bounding box center [1101, 50] width 9 height 9
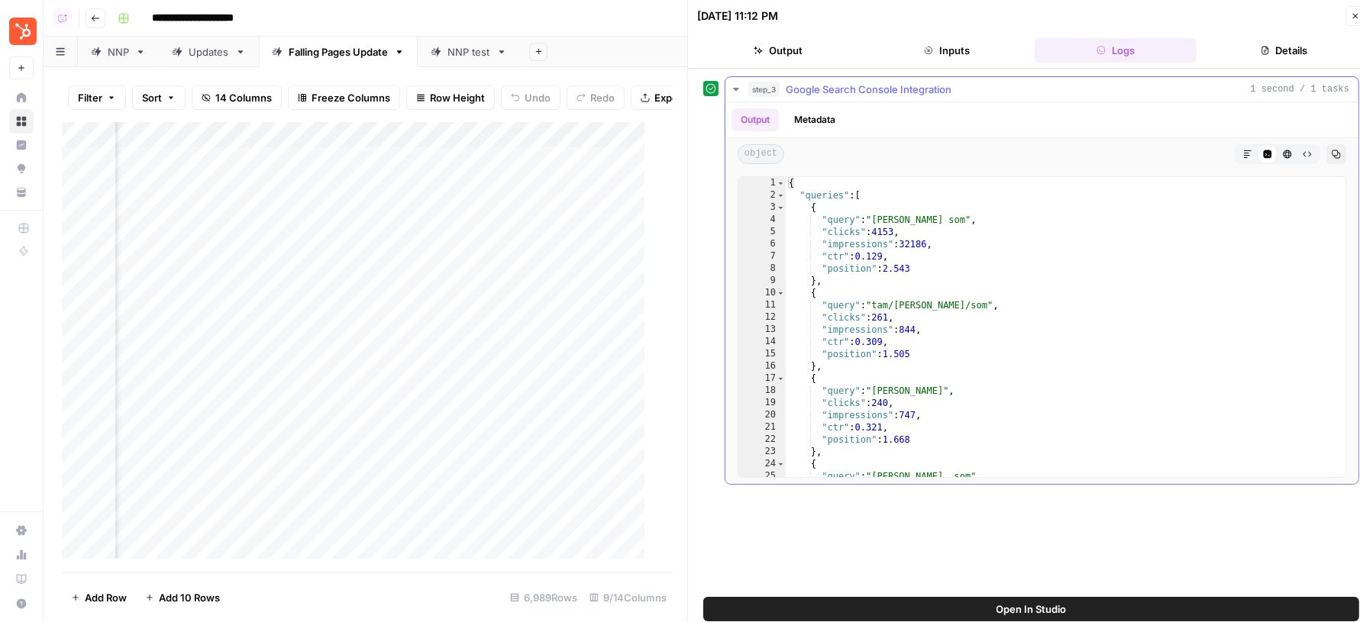
click at [901, 305] on div "{ "queries" : [ { "query" : "tam sam som" , "clicks" : 4153 , "impressions" : 3…" at bounding box center [1059, 339] width 547 height 325
drag, startPoint x: 853, startPoint y: 227, endPoint x: 882, endPoint y: 227, distance: 29.0
click at [881, 227] on div "{ "queries" : [ { "query" : "tam sam som" , "clicks" : 4153 , "impressions" : 3…" at bounding box center [1059, 339] width 547 height 325
drag, startPoint x: 851, startPoint y: 241, endPoint x: 903, endPoint y: 241, distance: 52.7
click at [903, 241] on div "{ "queries" : [ { "query" : "tam sam som" , "clicks" : 4153 , "impressions" : 3…" at bounding box center [1059, 339] width 547 height 325
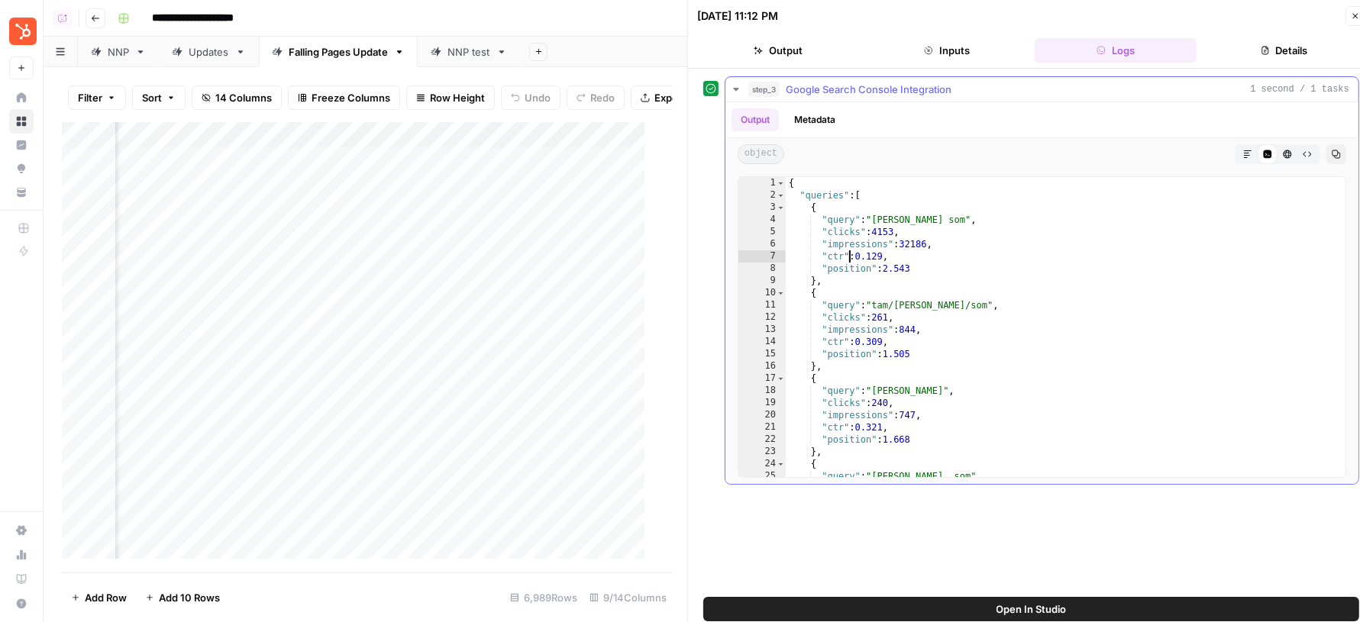
drag, startPoint x: 850, startPoint y: 252, endPoint x: 875, endPoint y: 252, distance: 25.2
click at [875, 252] on div "{ "queries" : [ { "query" : "tam sam som" , "clicks" : 4153 , "impressions" : 3…" at bounding box center [1059, 339] width 547 height 325
drag, startPoint x: 855, startPoint y: 261, endPoint x: 949, endPoint y: 261, distance: 93.9
click at [949, 261] on div "{ "queries" : [ { "query" : "tam sam som" , "clicks" : 4153 , "impressions" : 3…" at bounding box center [1059, 339] width 547 height 325
click at [940, 246] on div "{ "queries" : [ { "query" : "tam sam som" , "clicks" : 4153 , "impressions" : 3…" at bounding box center [1059, 339] width 547 height 325
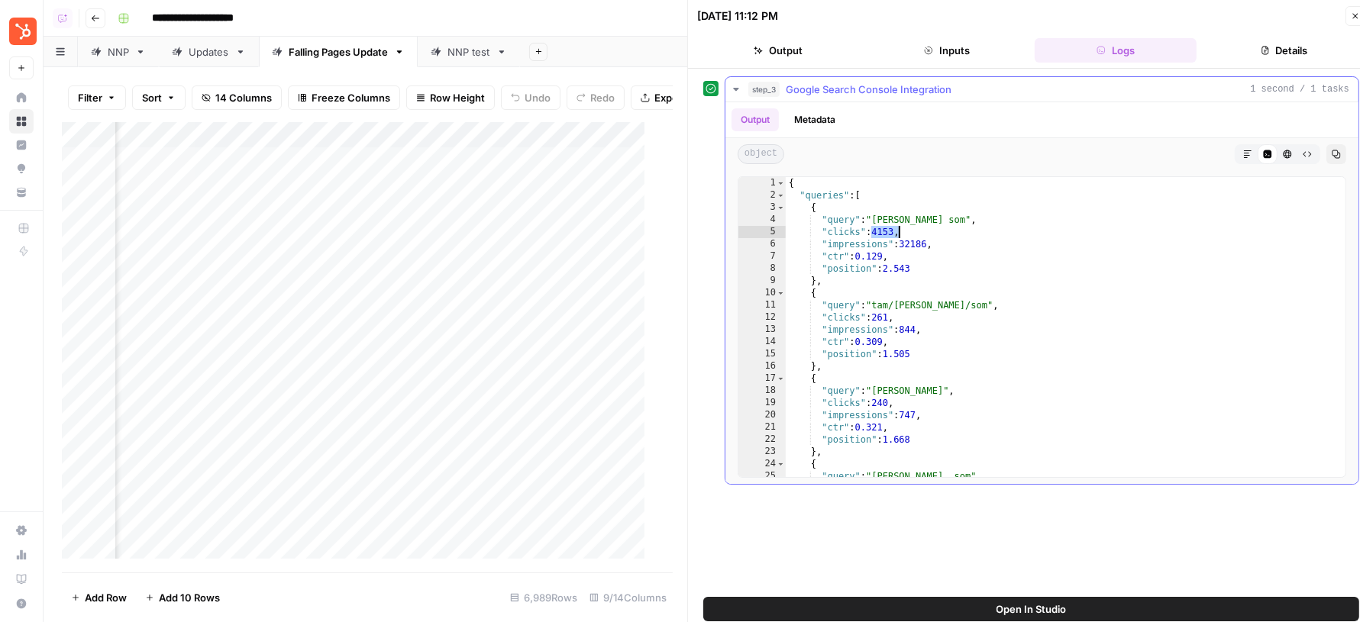
drag, startPoint x: 871, startPoint y: 234, endPoint x: 900, endPoint y: 234, distance: 29.0
click at [900, 234] on div "{ "queries" : [ { "query" : "tam sam som" , "clicks" : 4153 , "impressions" : 3…" at bounding box center [1059, 339] width 547 height 325
click at [919, 240] on div "{ "queries" : [ { "query" : "tam sam som" , "clicks" : 4153 , "impressions" : 3…" at bounding box center [1059, 339] width 547 height 325
click at [884, 225] on div "{ "queries" : [ { "query" : "tam sam som" , "clicks" : 4153 , "impressions" : 3…" at bounding box center [1059, 339] width 547 height 325
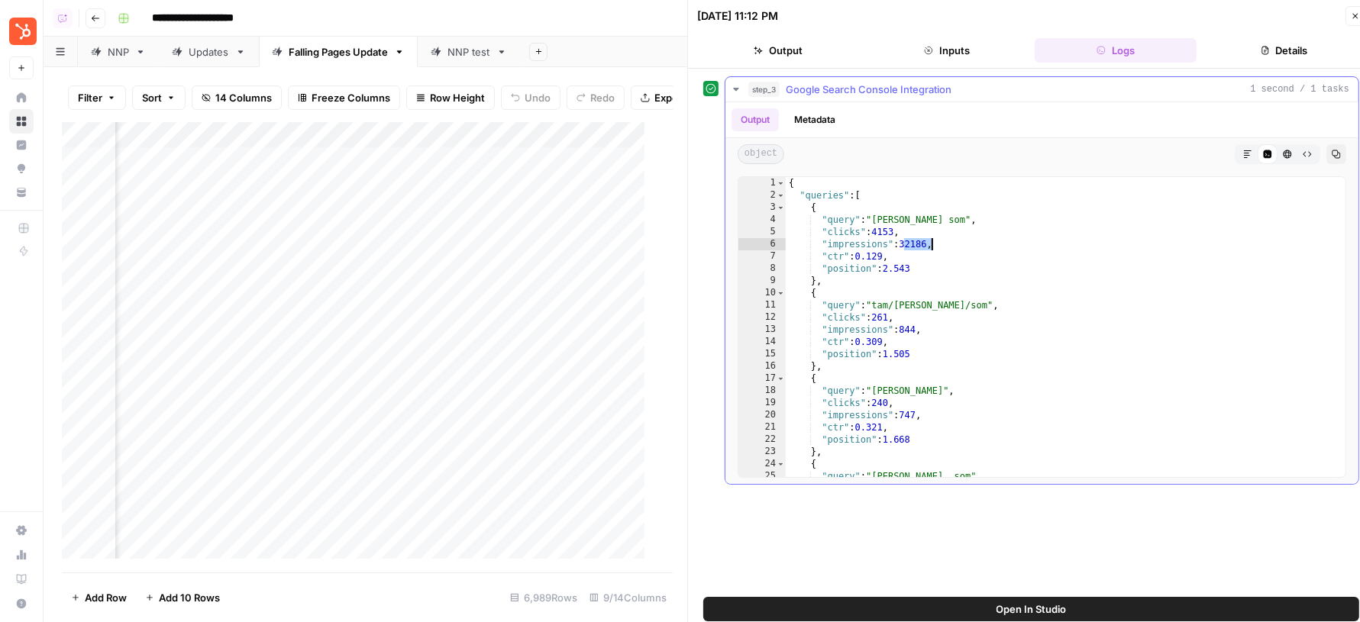
click at [884, 225] on div "{ "queries" : [ { "query" : "tam sam som" , "clicks" : 4153 , "impressions" : 3…" at bounding box center [1059, 339] width 547 height 325
click at [929, 311] on div "{ "queries" : [ { "query" : "tam sam som" , "clicks" : 4153 , "impressions" : 3…" at bounding box center [1059, 339] width 547 height 325
type textarea "**********"
click at [976, 609] on button "Open In Studio" at bounding box center [1031, 609] width 656 height 24
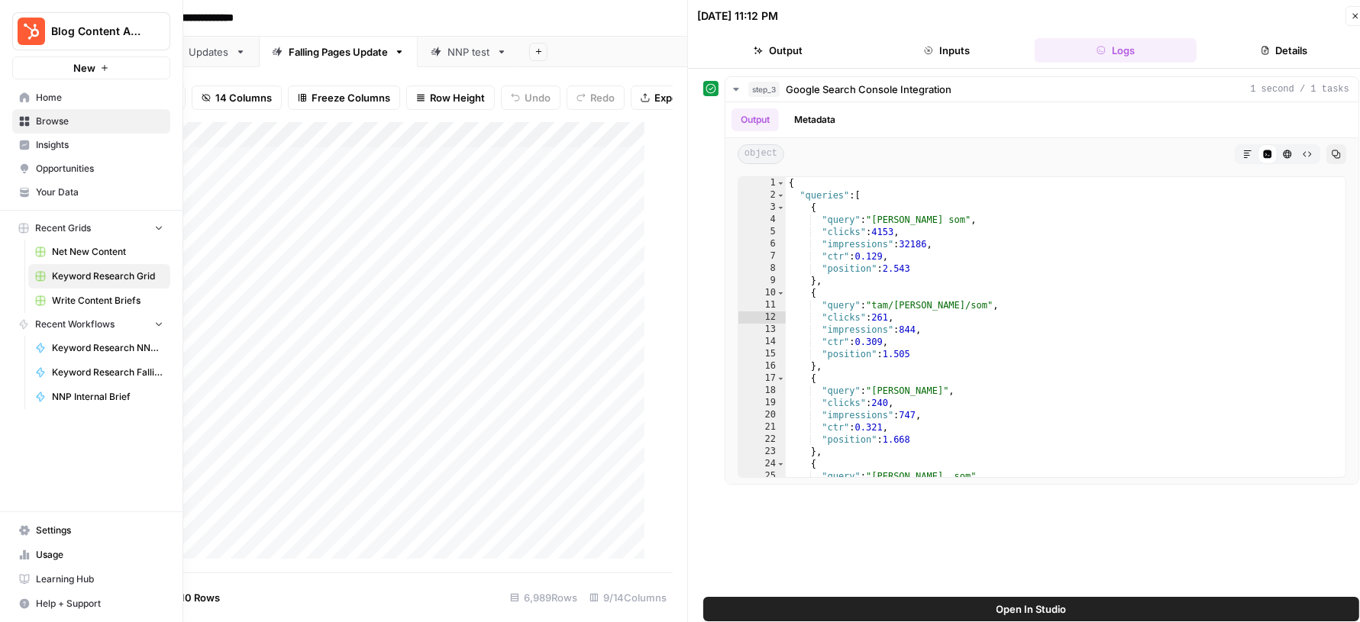
click at [79, 138] on span "Insights" at bounding box center [100, 145] width 128 height 14
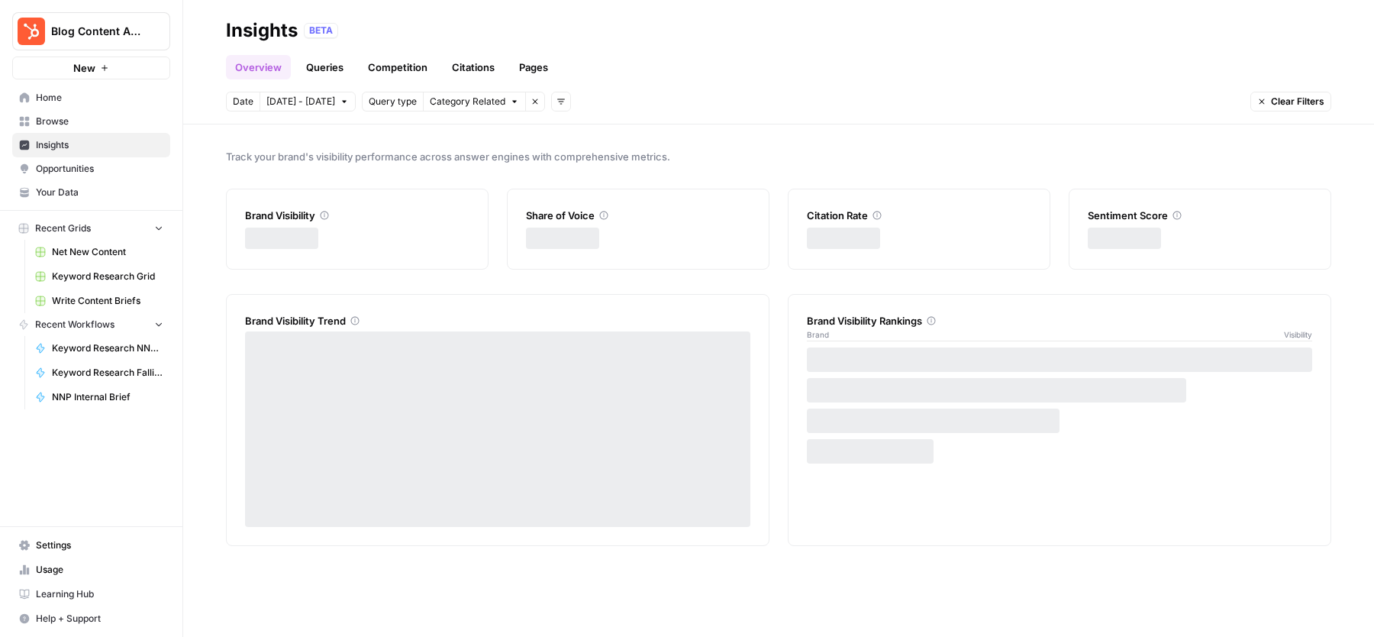
click at [537, 60] on link "Pages" at bounding box center [533, 67] width 47 height 24
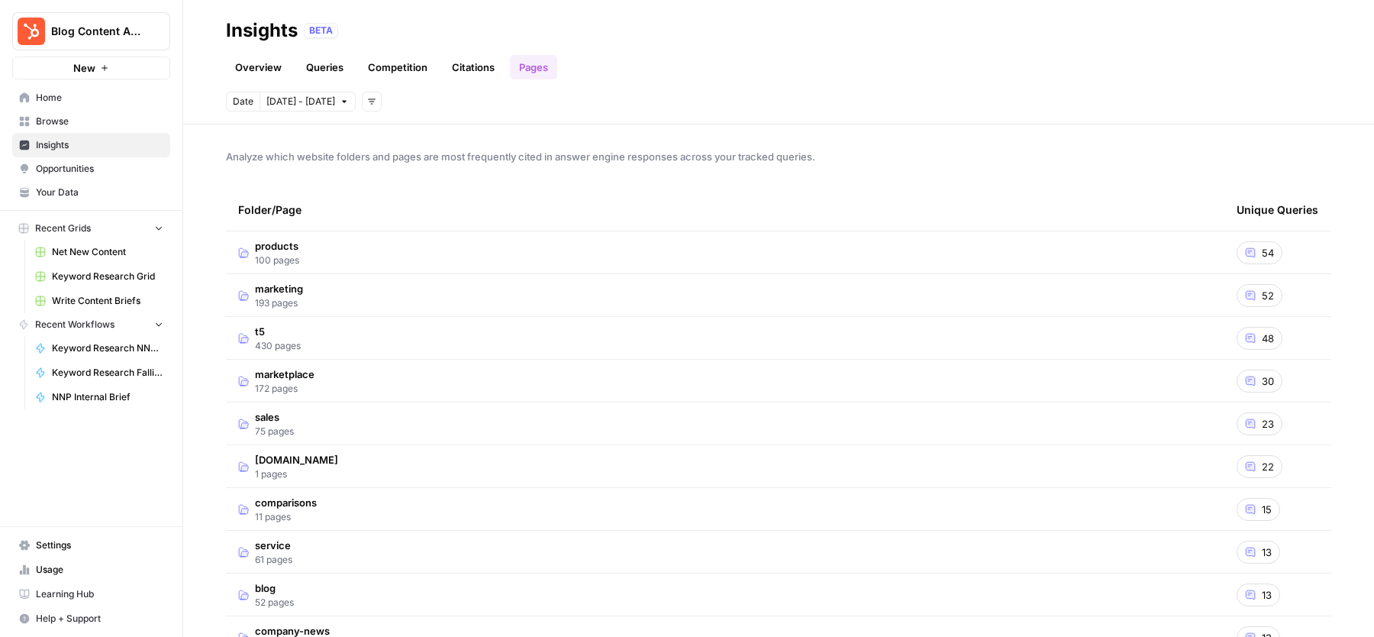
click at [60, 175] on span "Opportunities" at bounding box center [100, 169] width 128 height 14
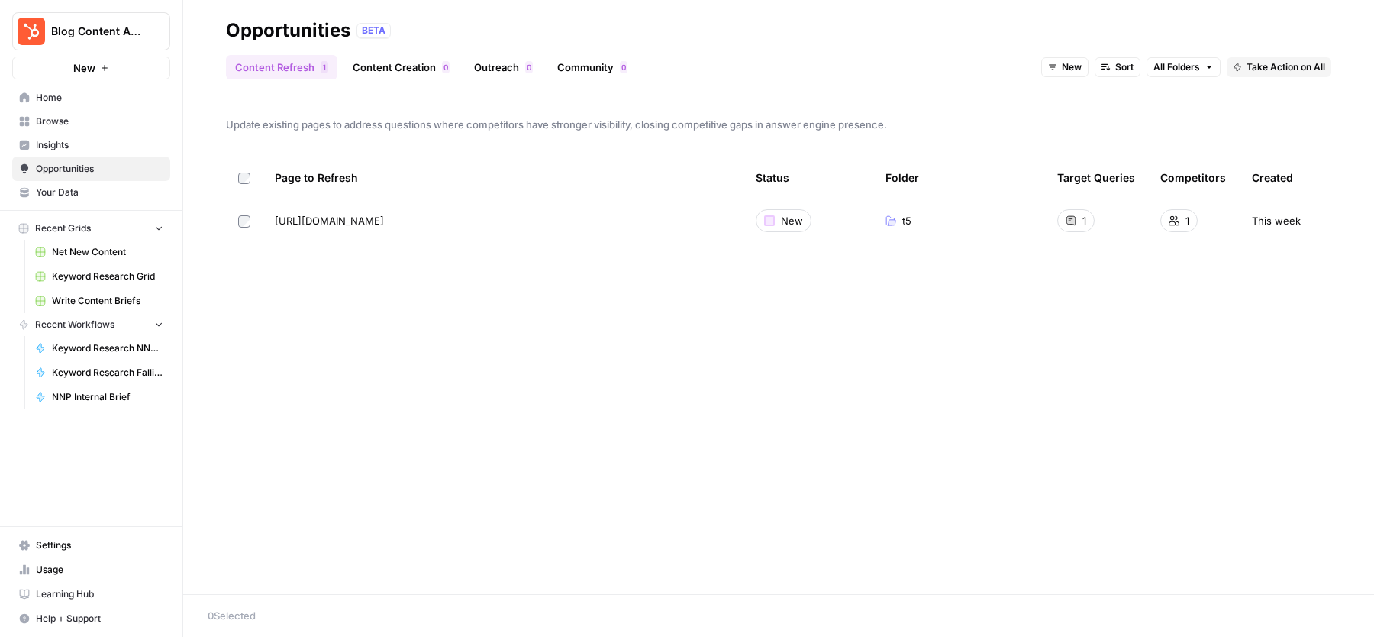
click at [74, 139] on span "Insights" at bounding box center [100, 145] width 128 height 14
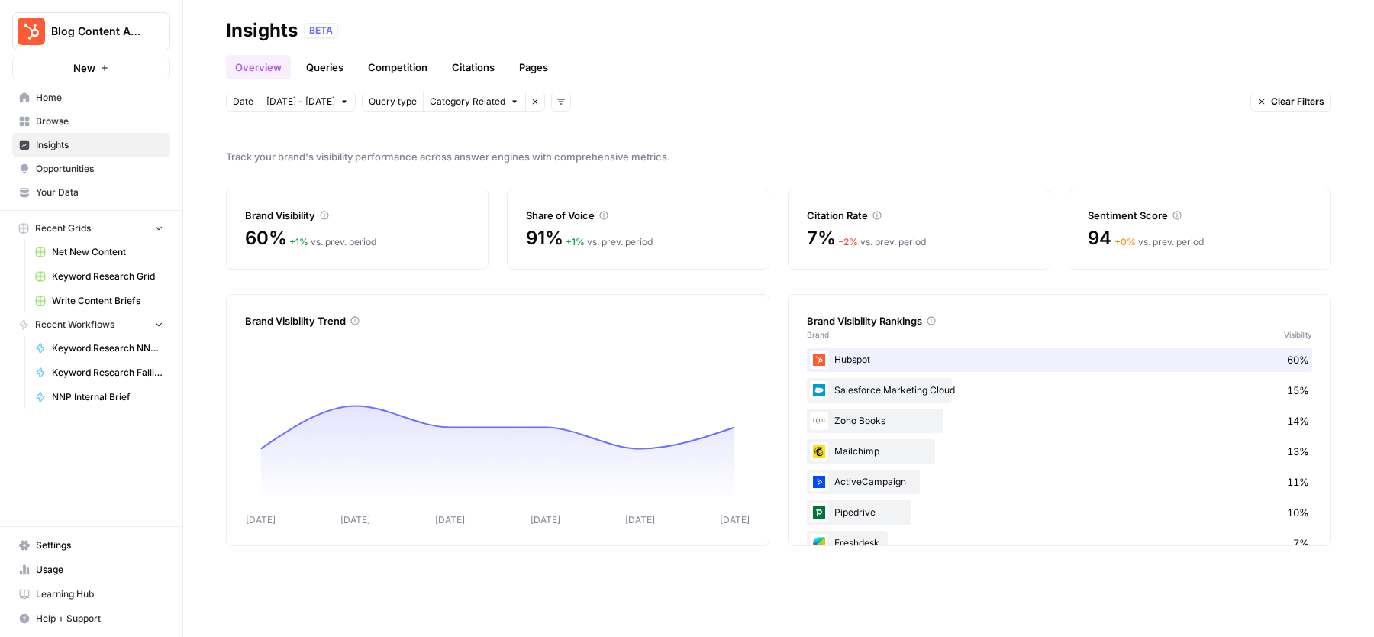
click at [537, 64] on link "Pages" at bounding box center [533, 67] width 47 height 24
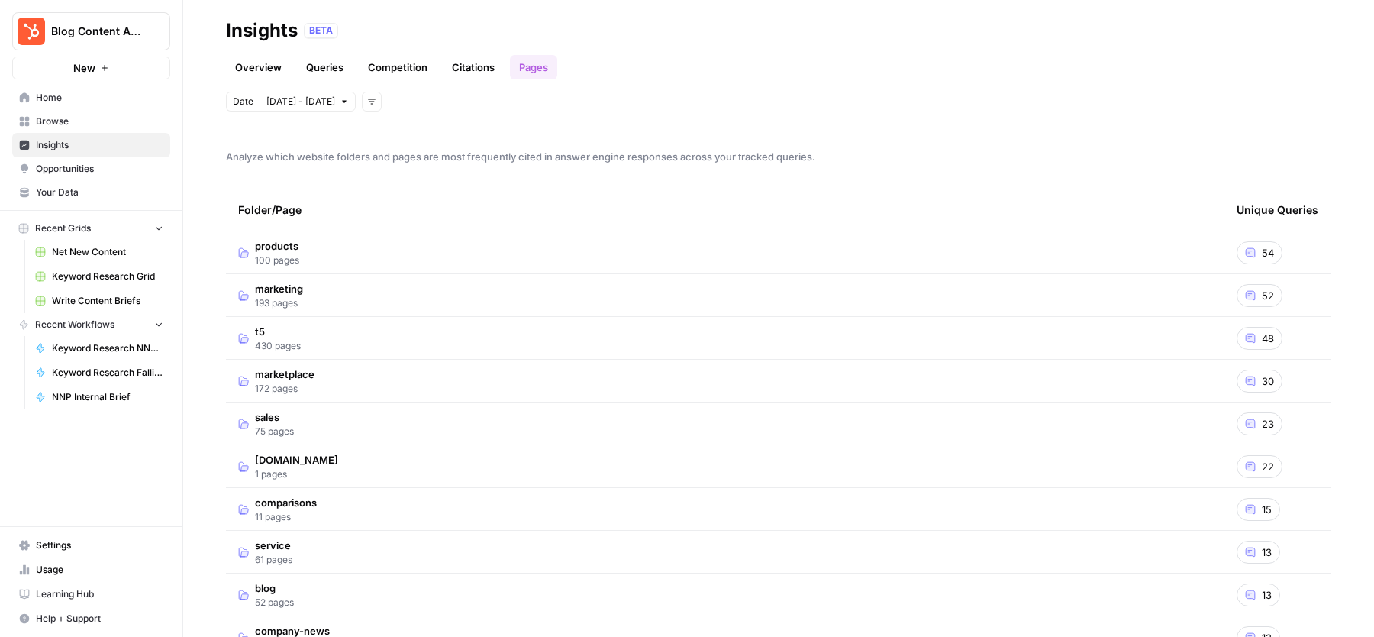
click at [473, 118] on header "Insights BETA Overview Queries Competition Citations Pages Date Oct 3 - Oct 9 A…" at bounding box center [778, 62] width 1191 height 124
click at [309, 96] on span "Oct 3 - Oct 9" at bounding box center [300, 102] width 69 height 14
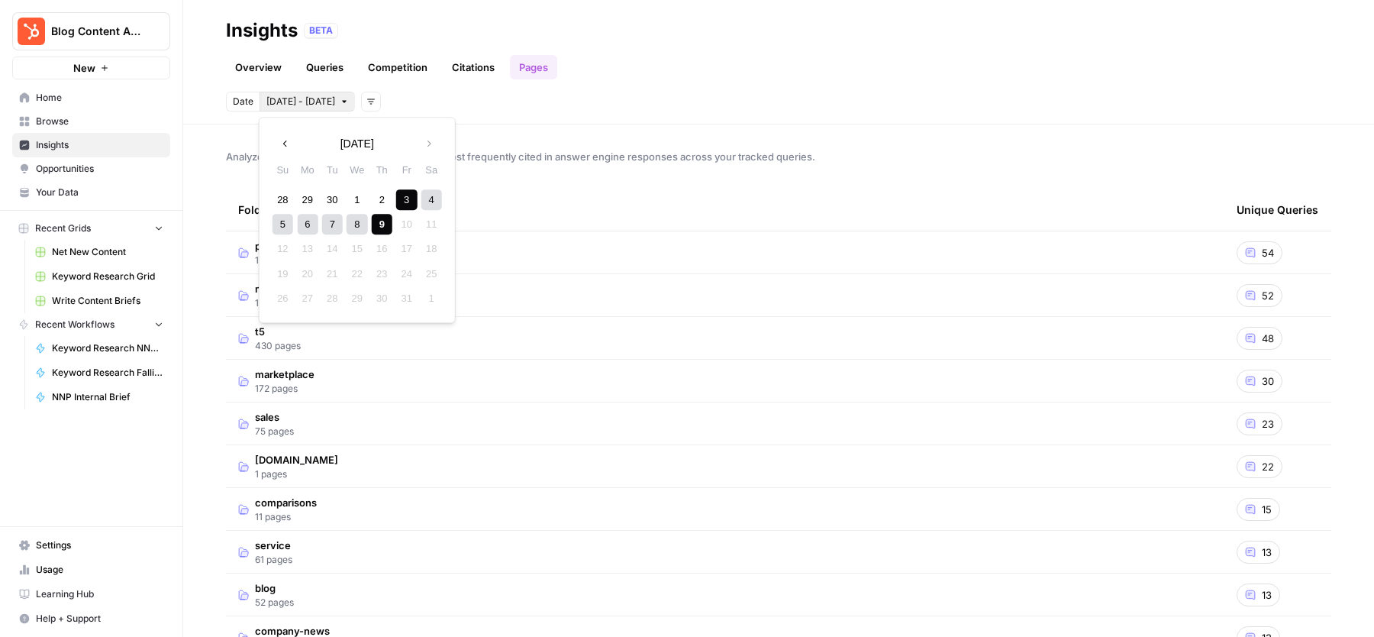
click at [386, 100] on div "Date Oct 3 - Oct 9 Add filters" at bounding box center [779, 102] width 1106 height 20
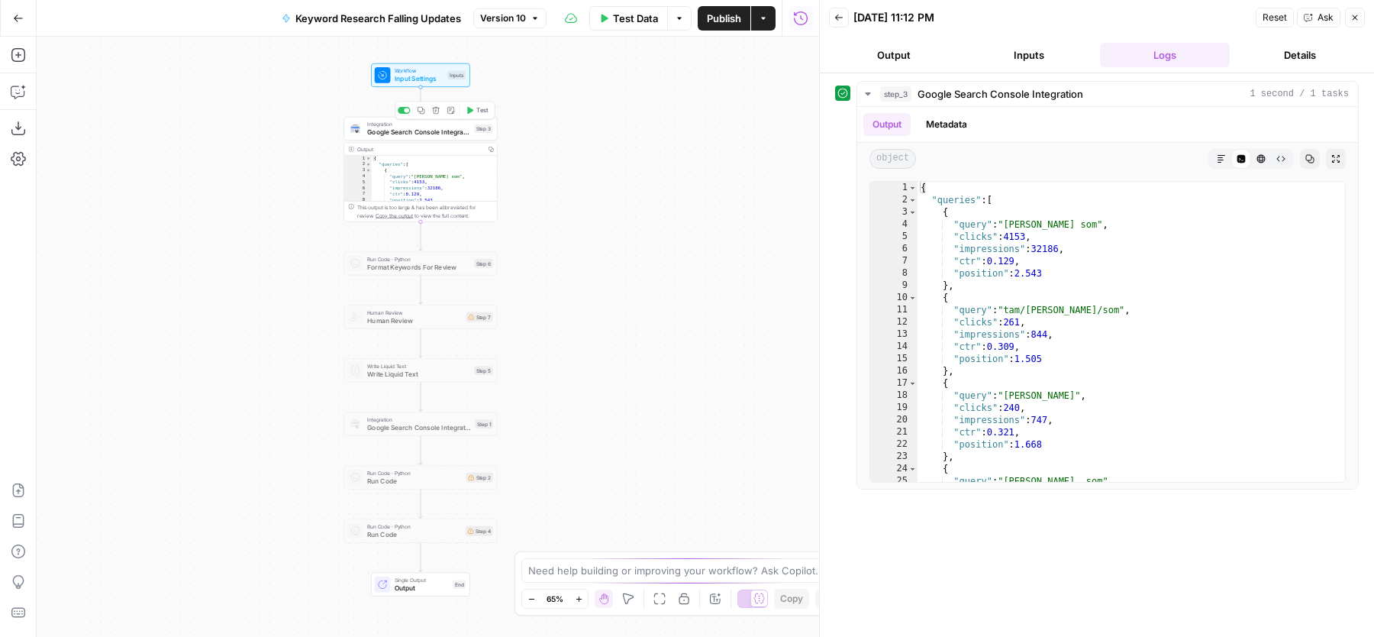
click at [444, 131] on span "Google Search Console Integration" at bounding box center [418, 133] width 103 height 10
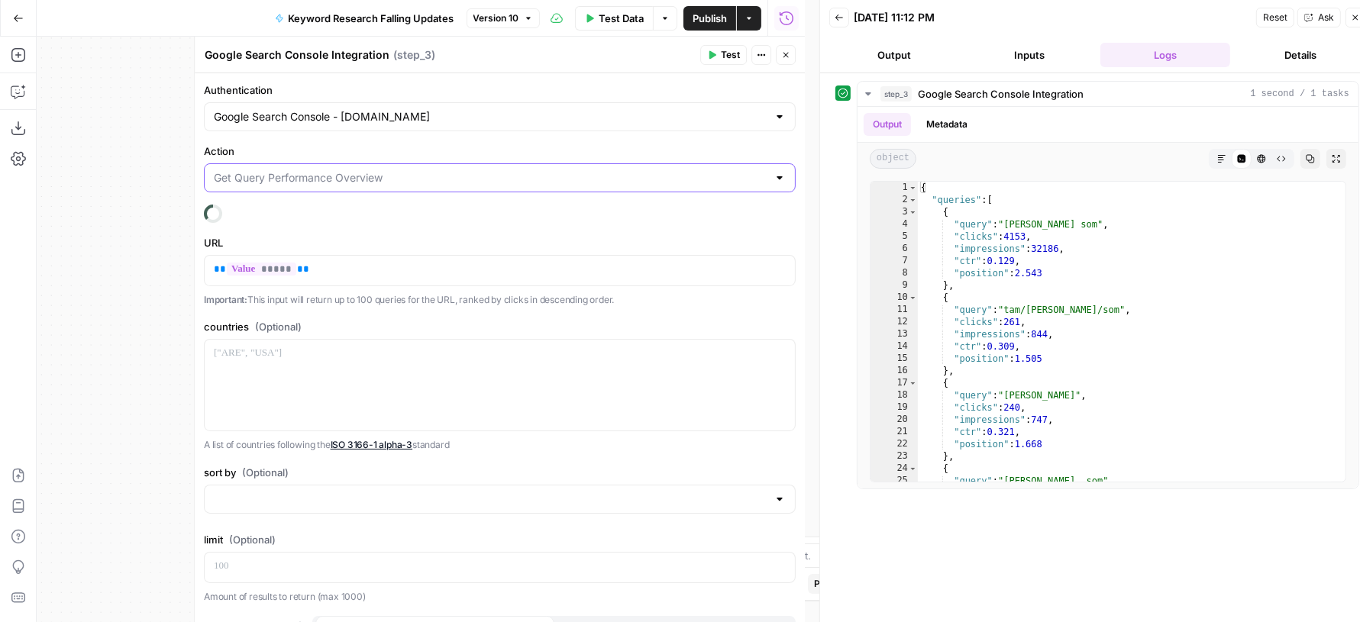
click at [404, 173] on input "Action" at bounding box center [491, 177] width 554 height 15
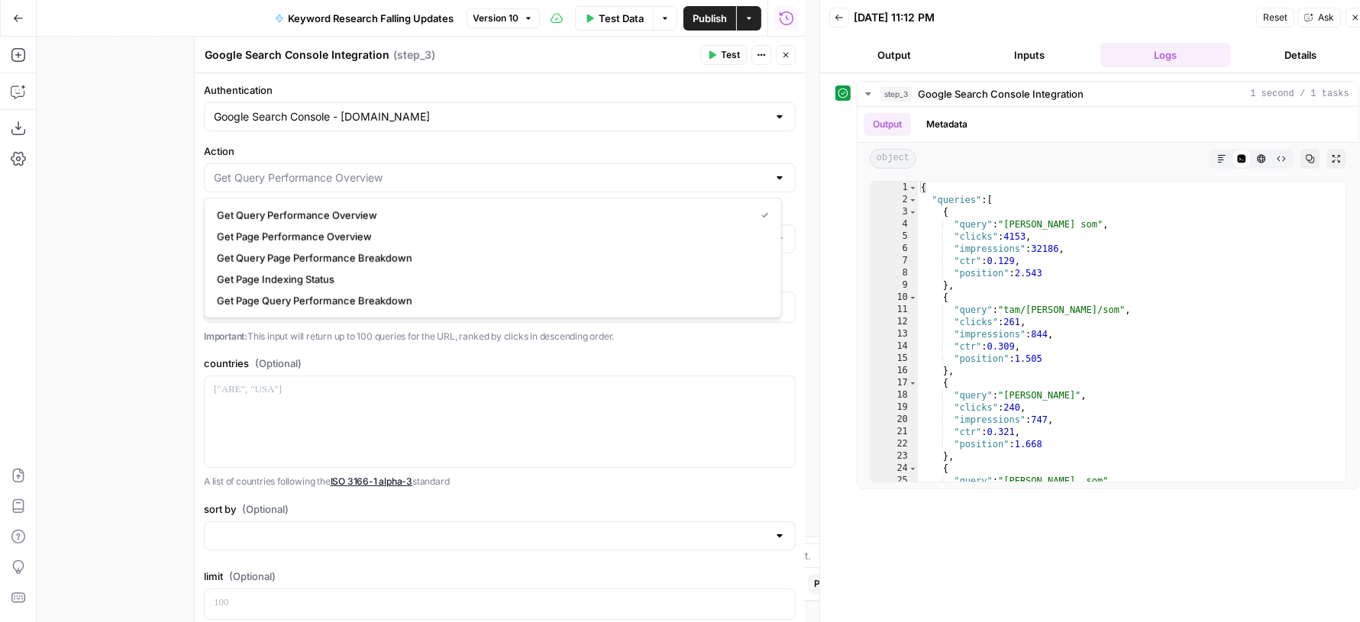
type input "Get Query Performance Overview"
click at [485, 154] on label "Action" at bounding box center [500, 151] width 592 height 15
click at [485, 170] on input "Get Query Performance Overview" at bounding box center [491, 177] width 554 height 15
type input "Get Query Performance Overview"
click at [425, 150] on label "Action" at bounding box center [500, 151] width 592 height 15
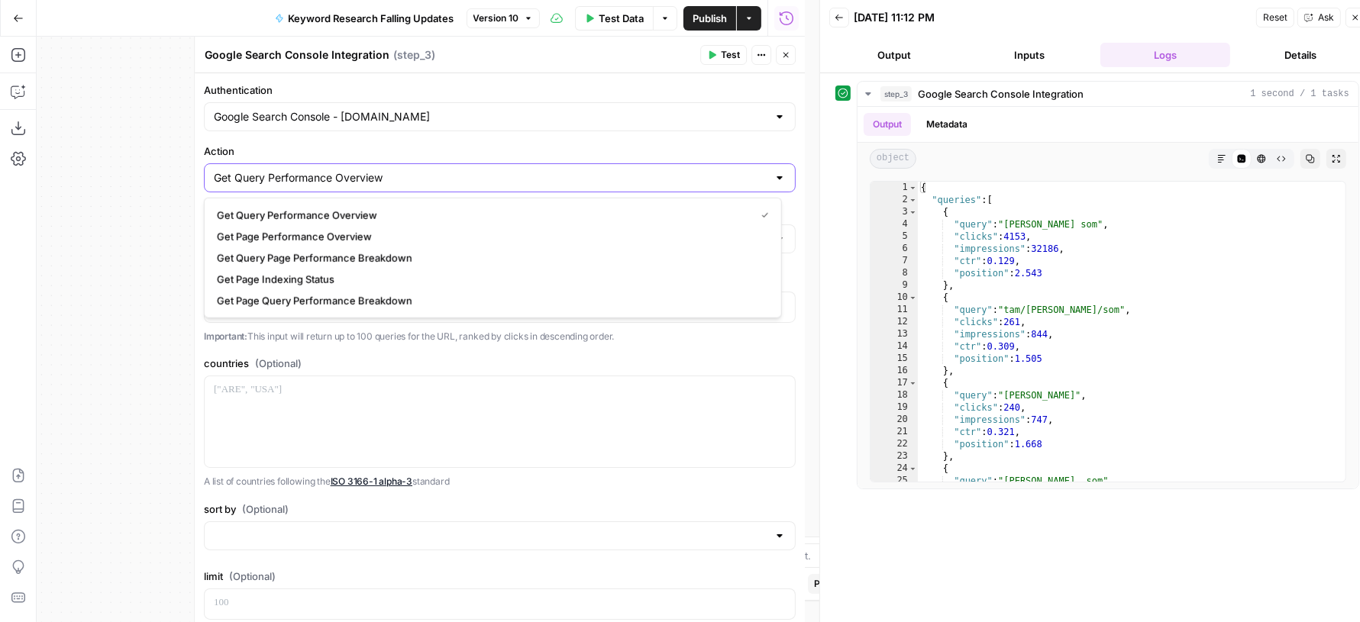
click at [425, 170] on input "Get Query Performance Overview" at bounding box center [491, 177] width 554 height 15
click at [425, 150] on label "Action" at bounding box center [500, 151] width 592 height 15
click at [425, 170] on input "Action" at bounding box center [491, 177] width 554 height 15
type input "Get Query Performance Overview"
click at [541, 85] on label "Authentication" at bounding box center [500, 89] width 592 height 15
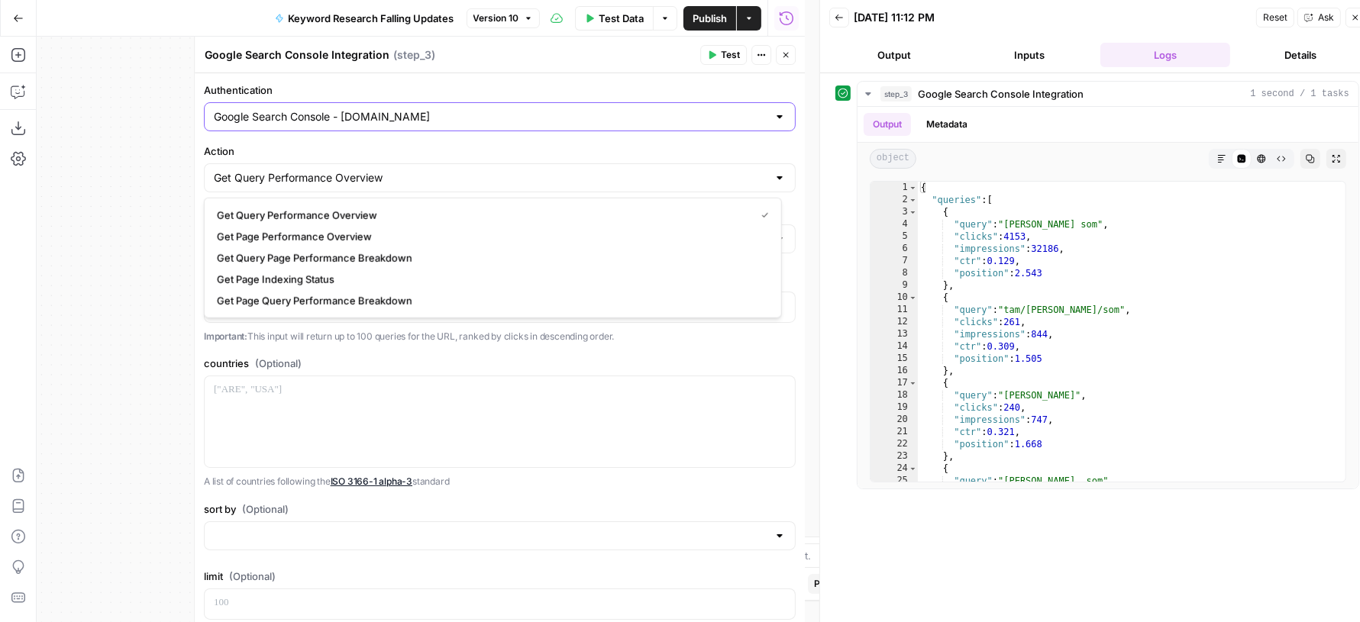
click at [541, 109] on input "Google Search Console - blog.hubspot.com" at bounding box center [491, 116] width 554 height 15
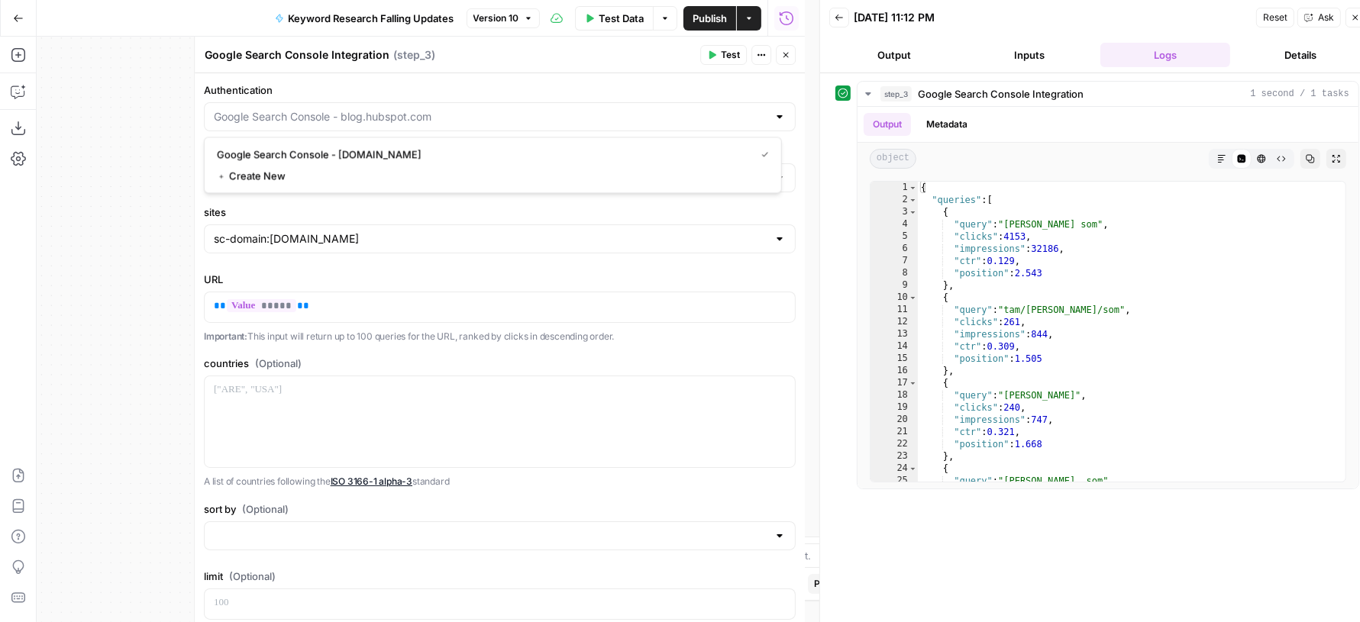
type input "Google Search Console - blog.hubspot.com"
click at [541, 85] on label "Authentication" at bounding box center [500, 89] width 592 height 15
click at [541, 109] on input "Google Search Console - blog.hubspot.com" at bounding box center [491, 116] width 554 height 15
type input "Google Search Console - blog.hubspot.com"
click at [537, 58] on div "Google Search Console Integration Google Search Console Integration ( step_3 )" at bounding box center [450, 55] width 492 height 17
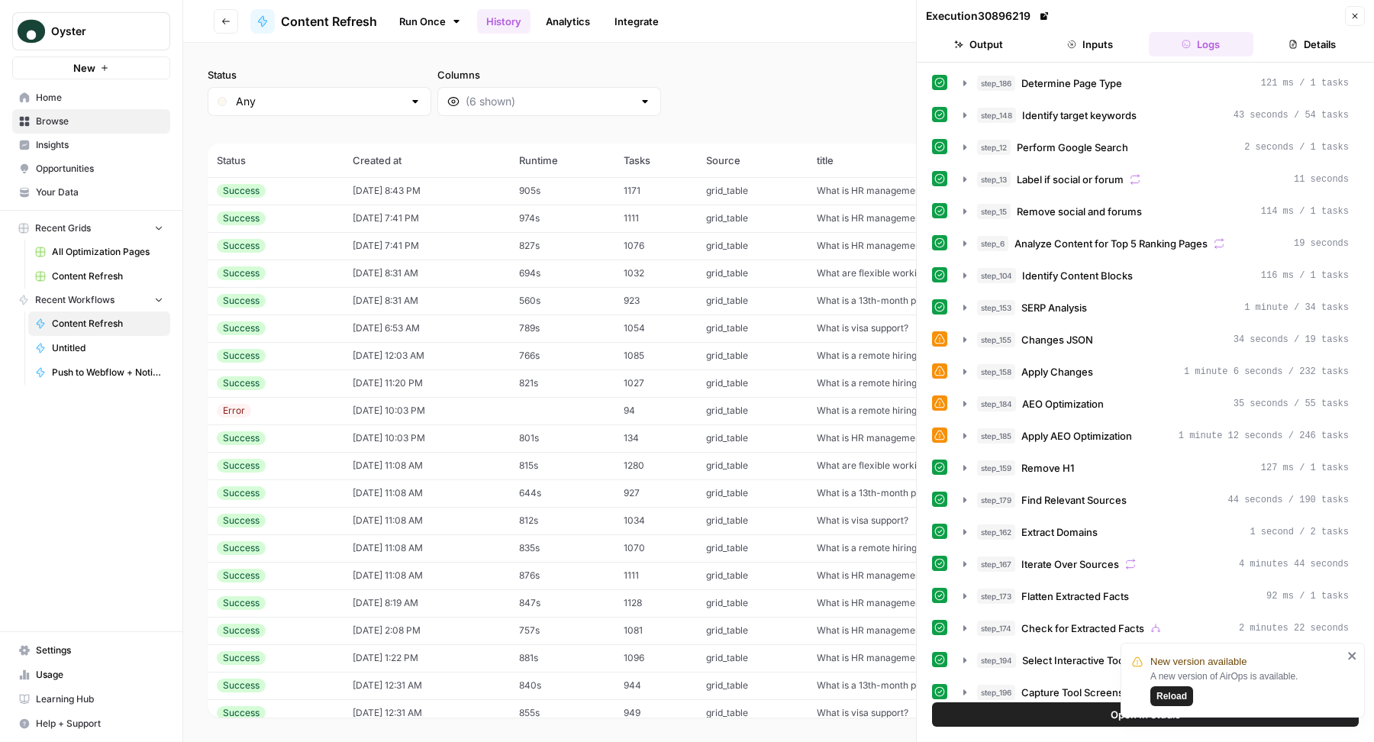
scroll to position [7204, 0]
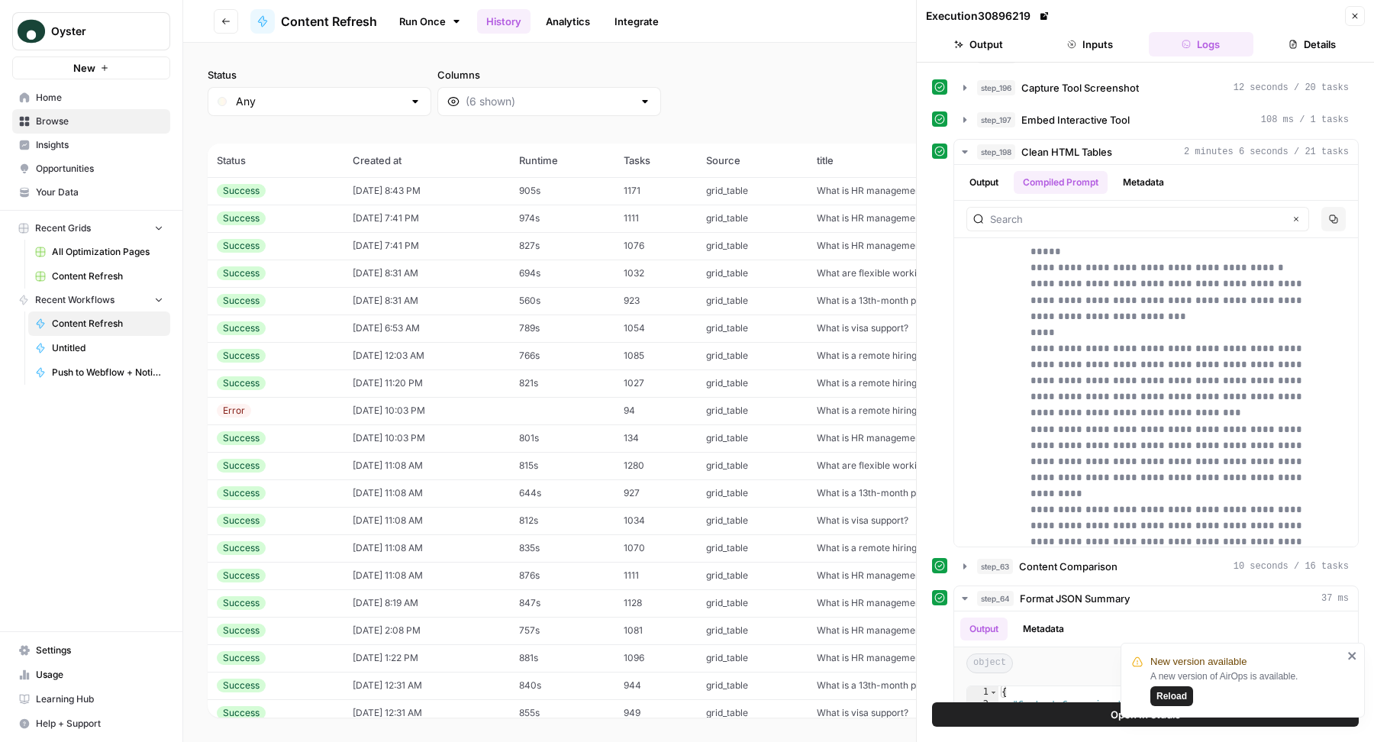
click at [716, 109] on div "Status Any Columns 2h 24h 7d 30d All Time Custom range" at bounding box center [779, 91] width 1142 height 49
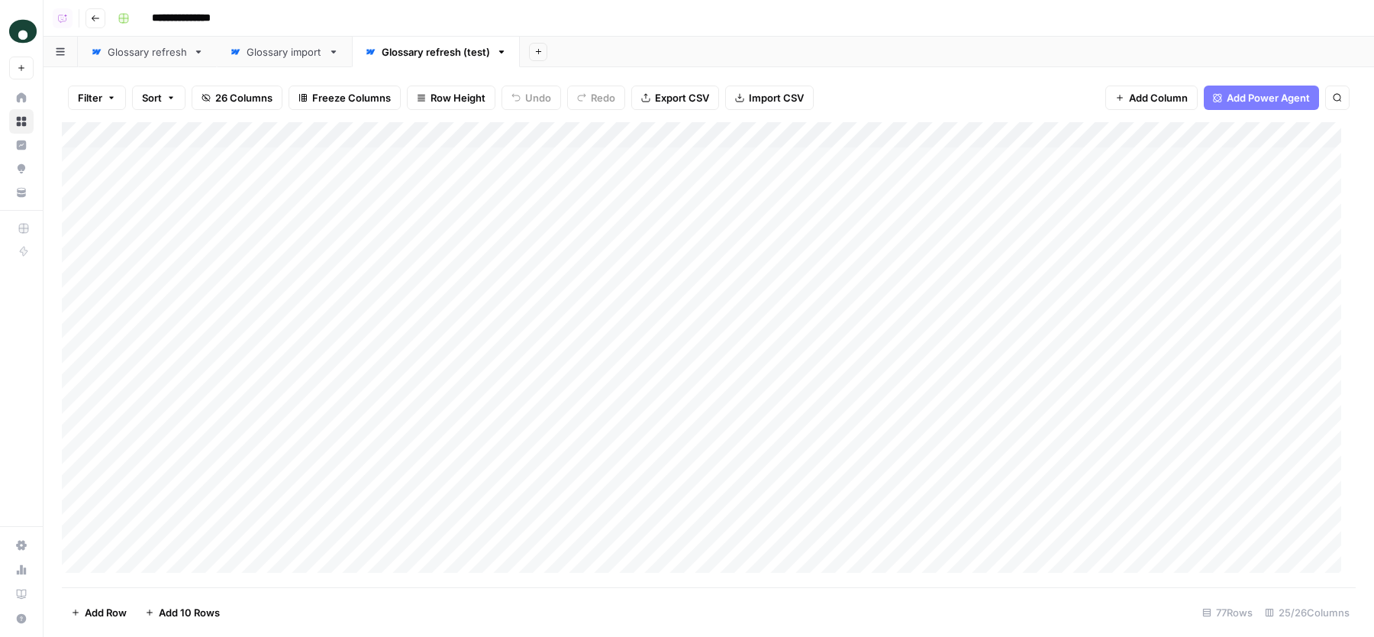
click at [283, 57] on div "Glossary import" at bounding box center [285, 51] width 76 height 15
click at [123, 52] on div "Glossary refresh" at bounding box center [147, 51] width 79 height 15
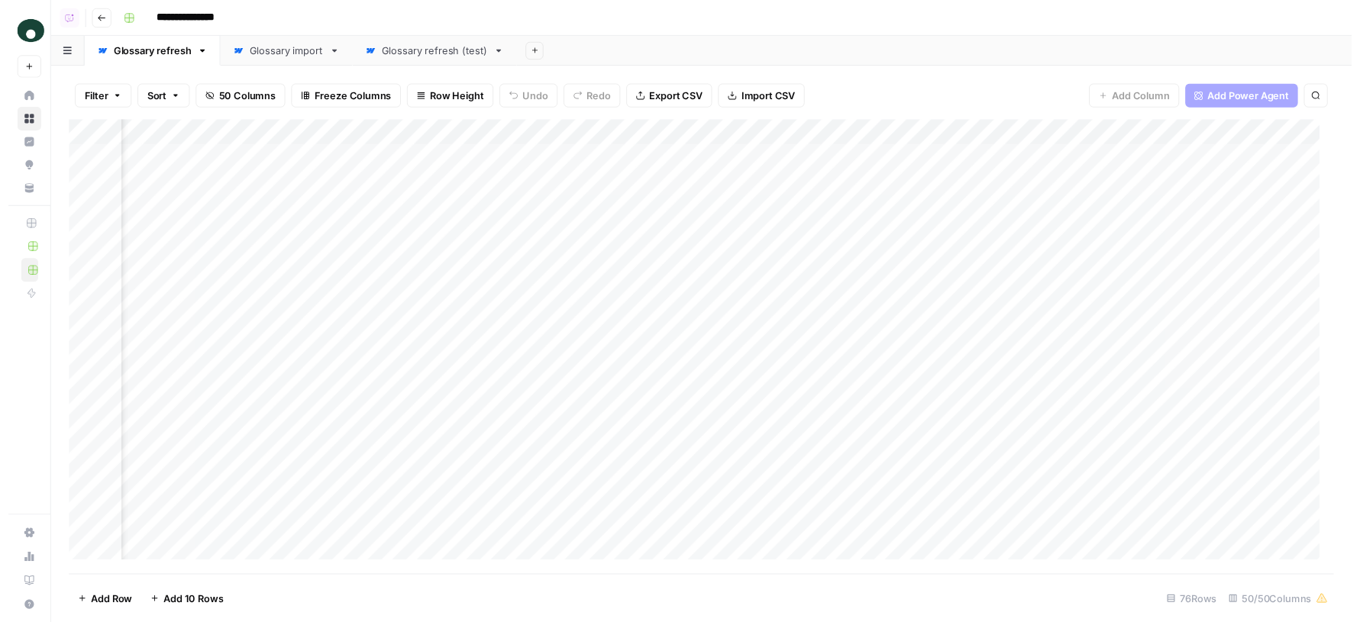
scroll to position [0, 8303]
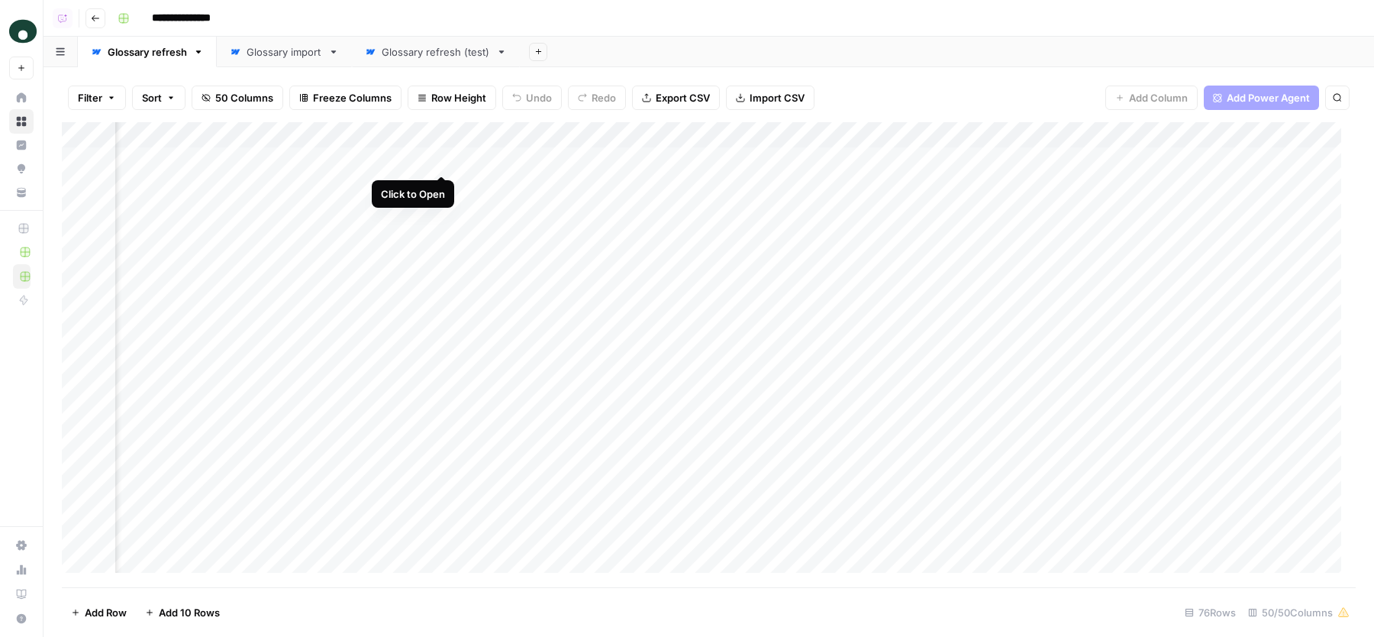
click at [444, 162] on div "Add Column" at bounding box center [709, 354] width 1294 height 465
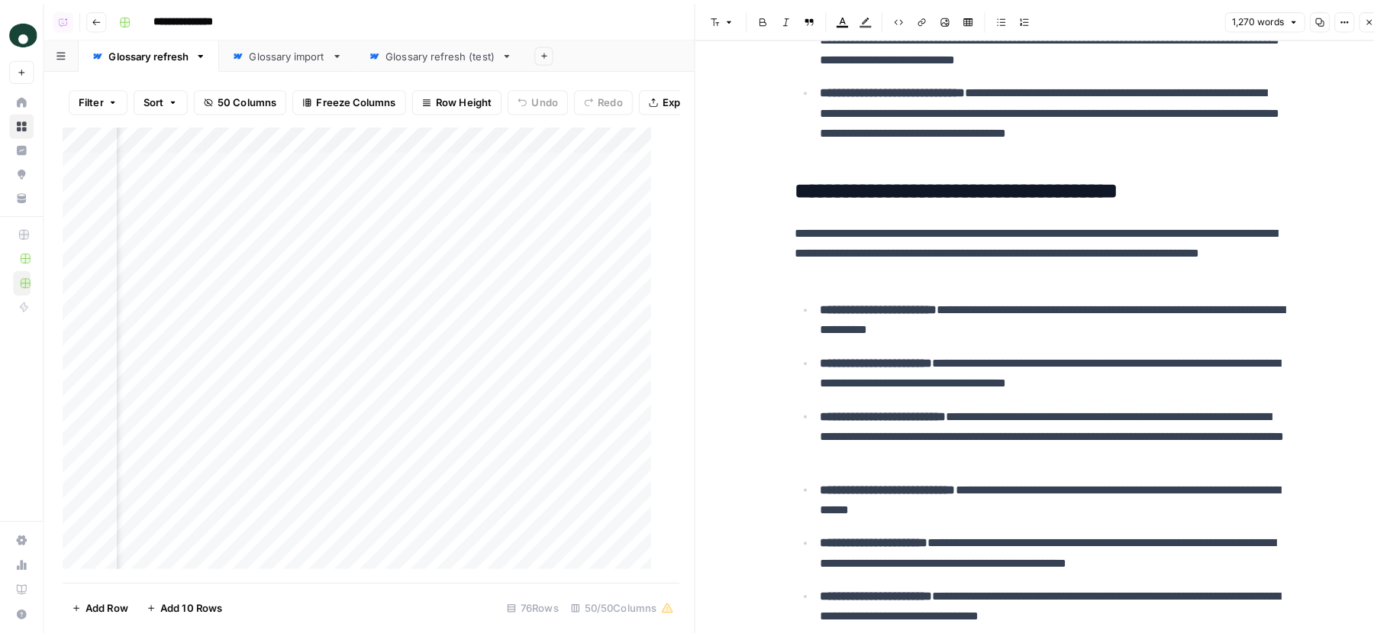
scroll to position [609, 0]
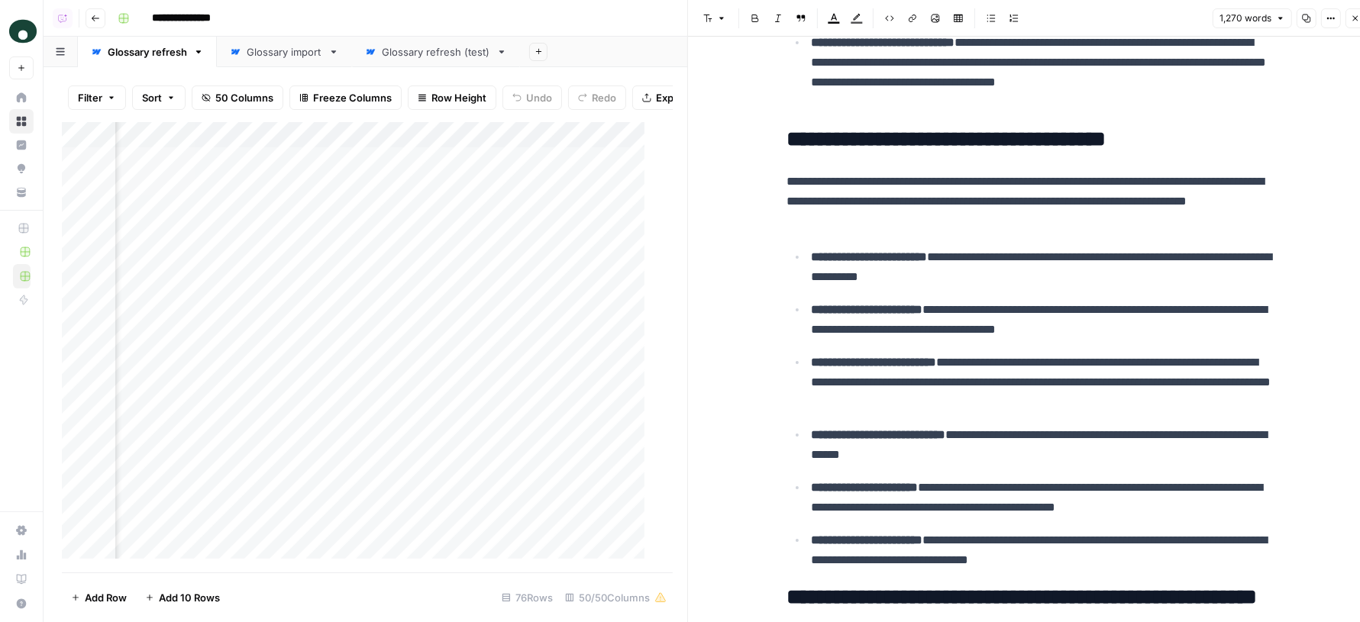
click at [1359, 15] on icon "button" at bounding box center [1355, 18] width 9 height 9
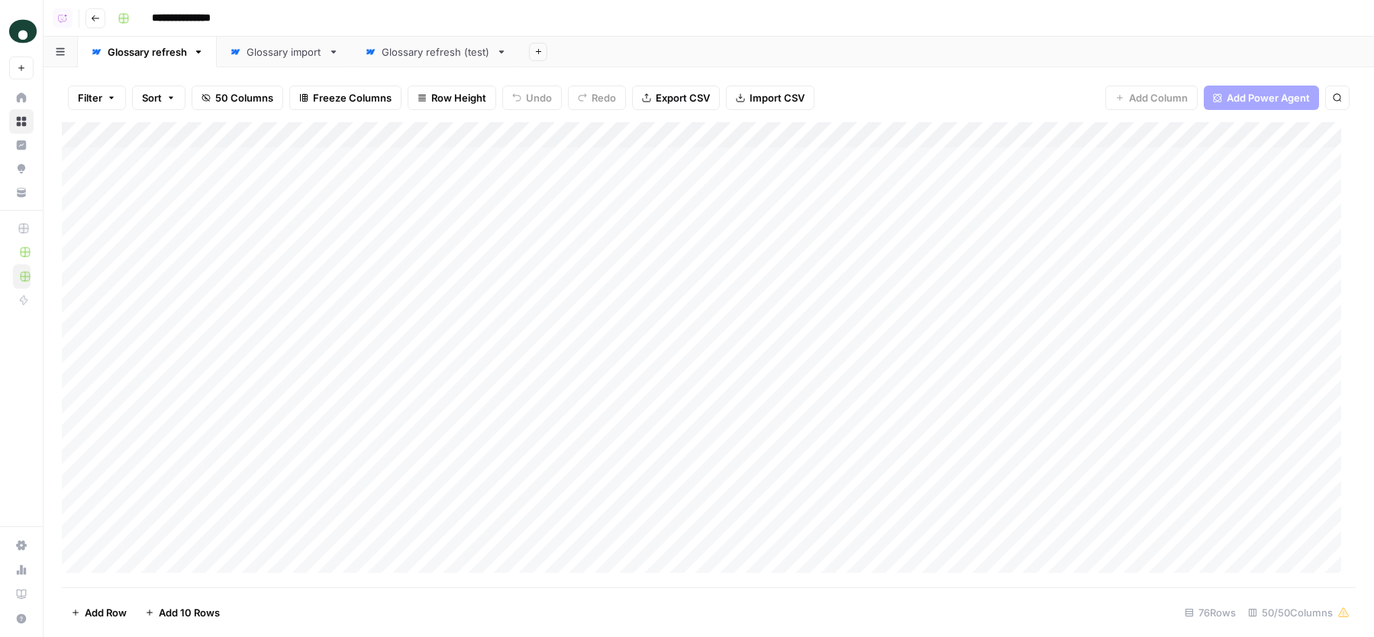
click at [543, 162] on div "Add Column" at bounding box center [709, 354] width 1294 height 465
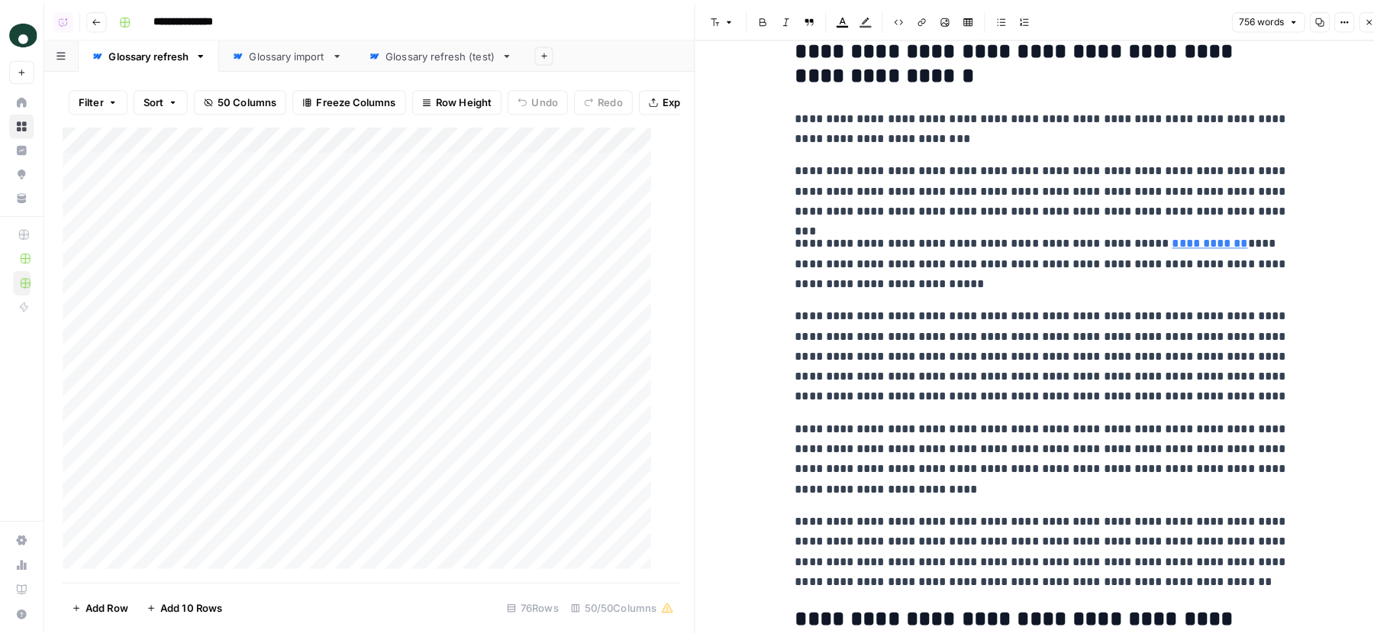
scroll to position [284, 0]
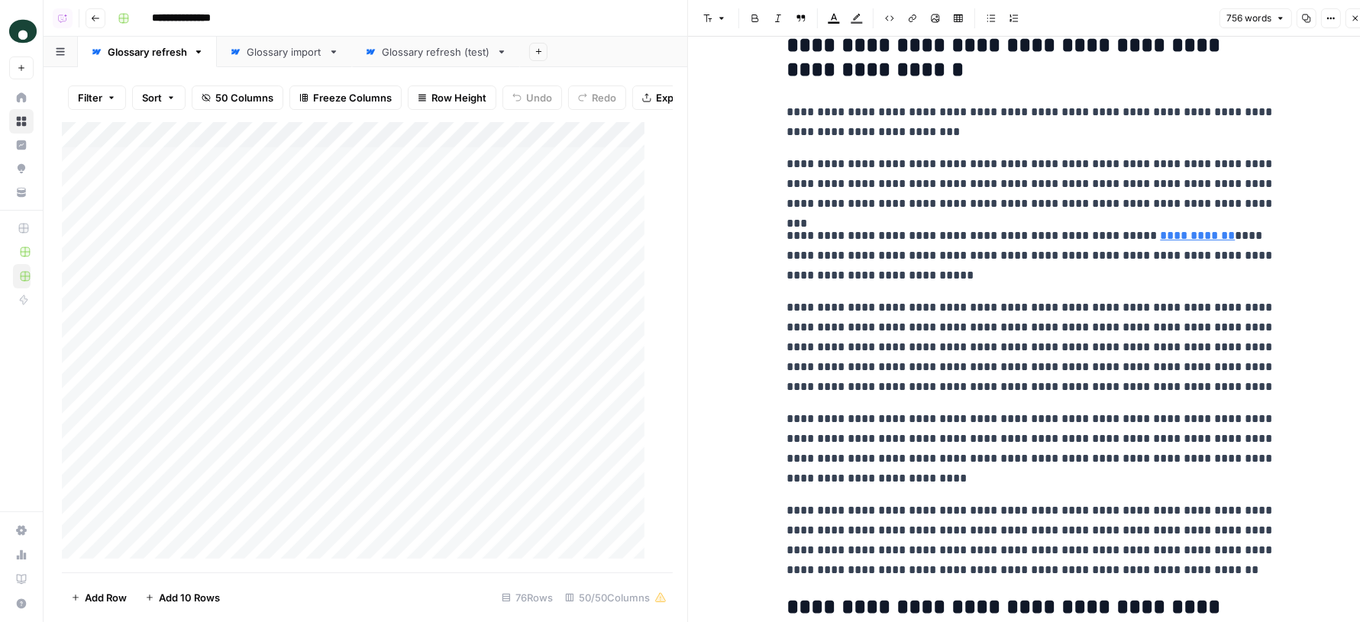
click at [1351, 22] on icon "button" at bounding box center [1355, 18] width 9 height 9
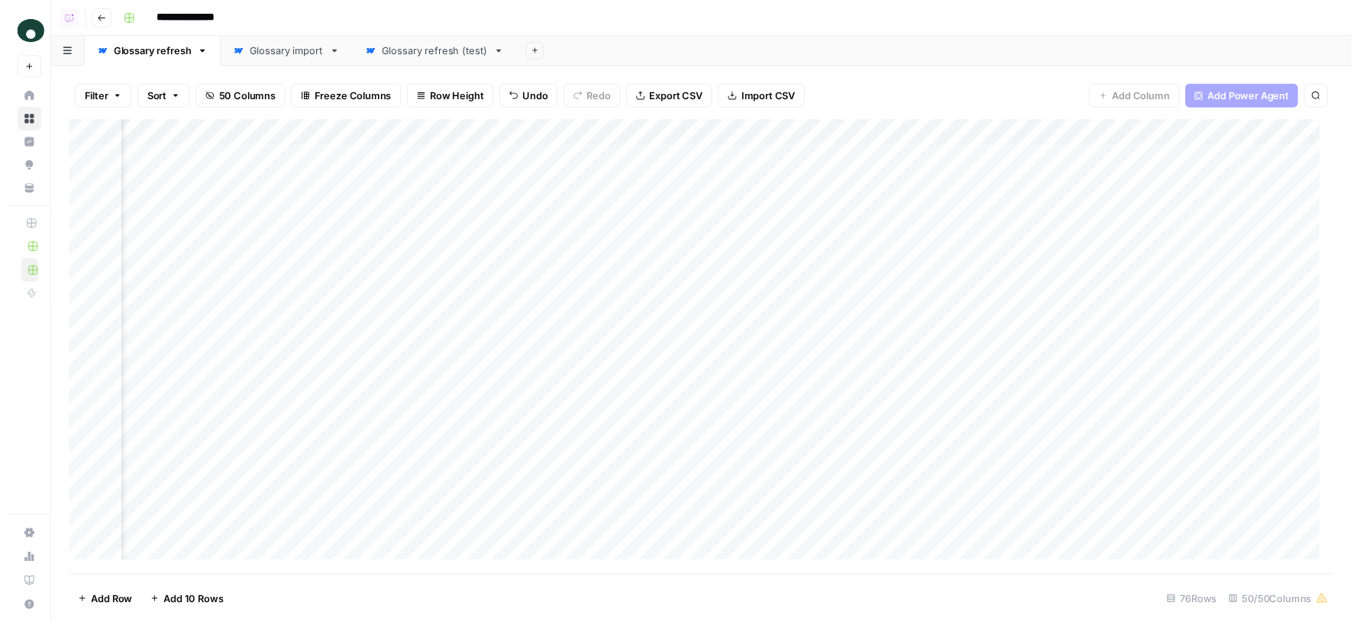
scroll to position [0, 7259]
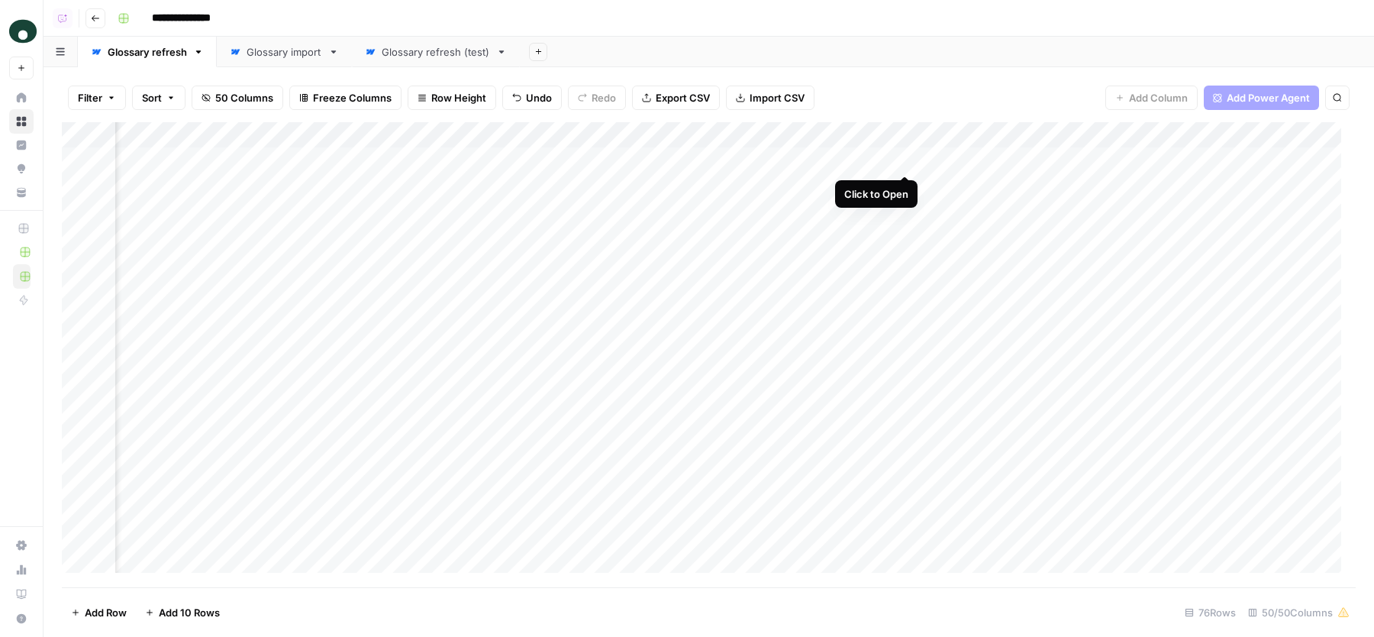
click at [905, 162] on div "Add Column" at bounding box center [709, 354] width 1294 height 465
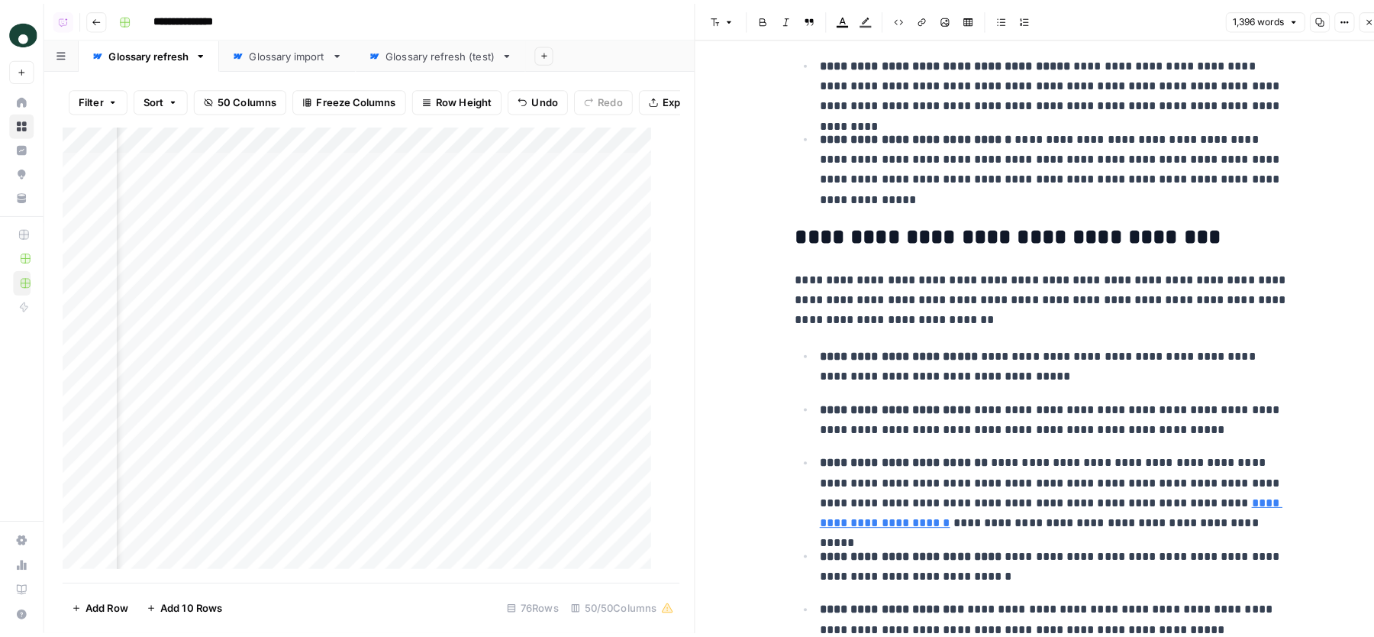
scroll to position [577, 0]
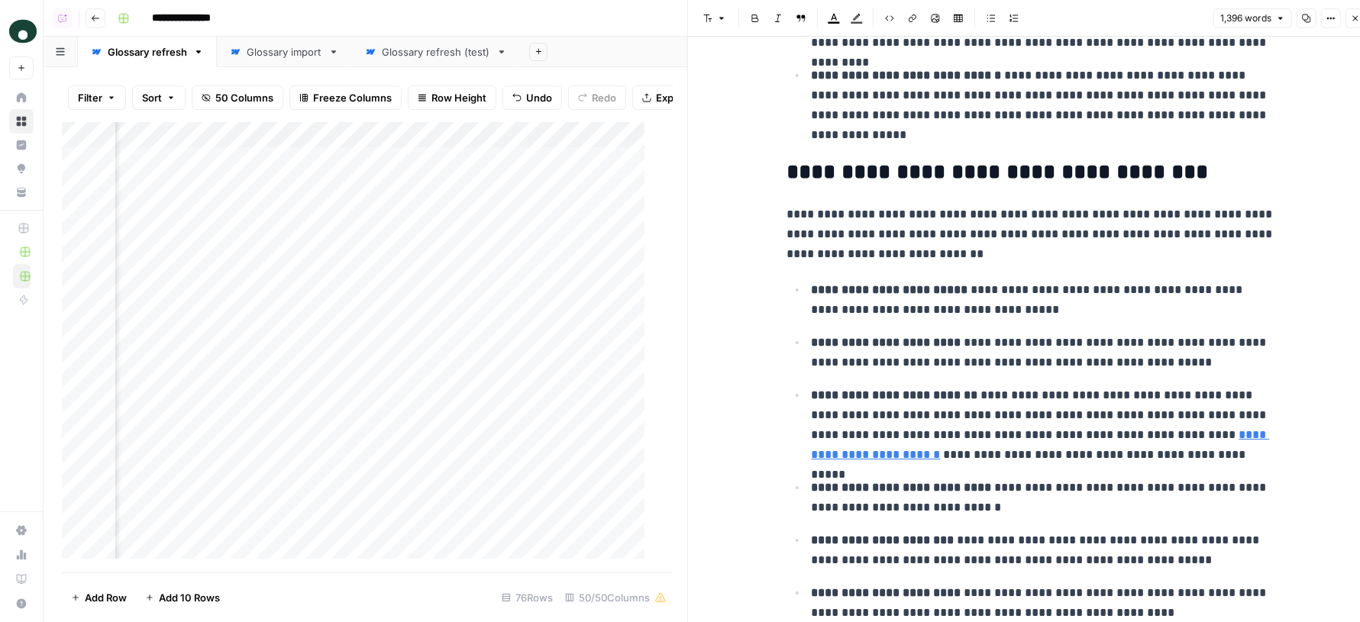
click at [409, 51] on div "Glossary refresh (test)" at bounding box center [436, 51] width 108 height 15
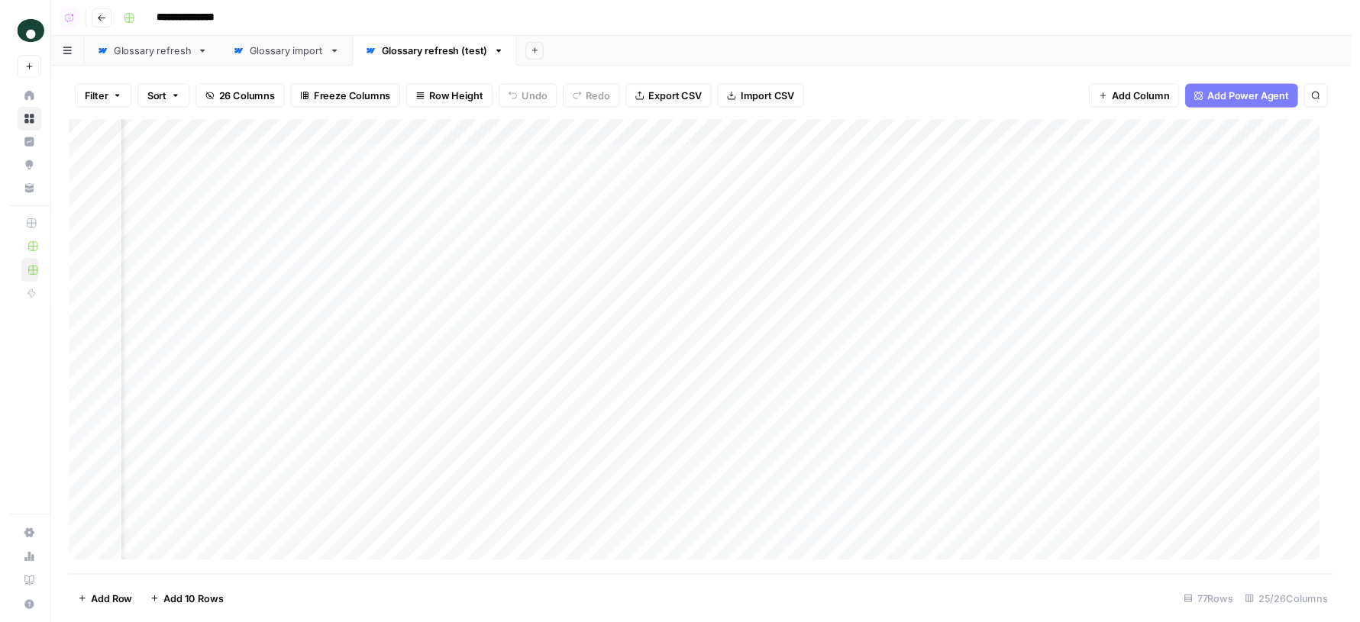
scroll to position [0, 2456]
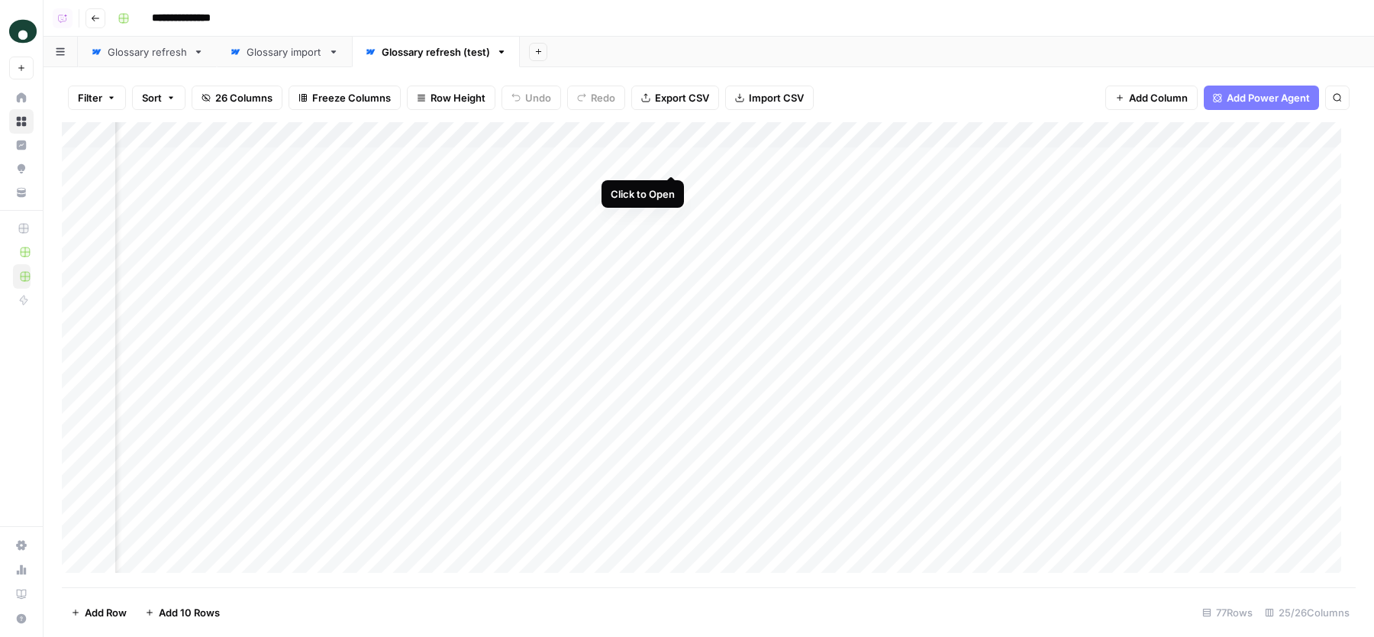
click at [672, 160] on div "Add Column" at bounding box center [709, 354] width 1294 height 465
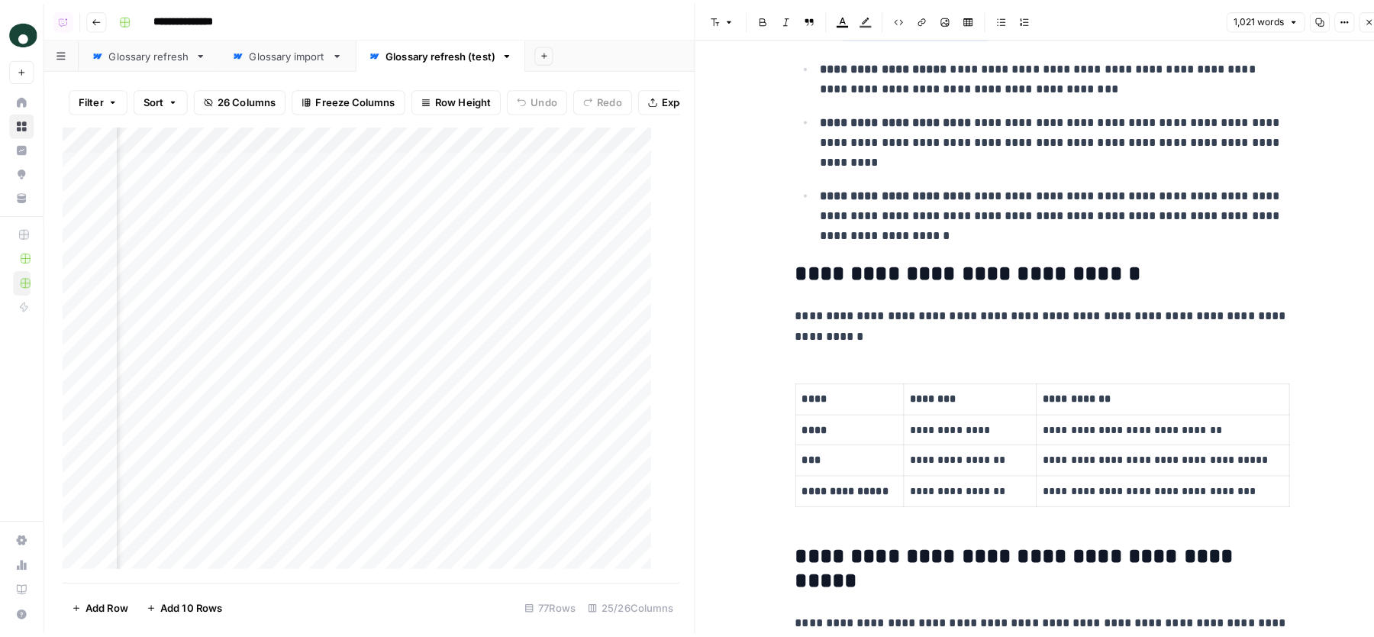
scroll to position [1033, 0]
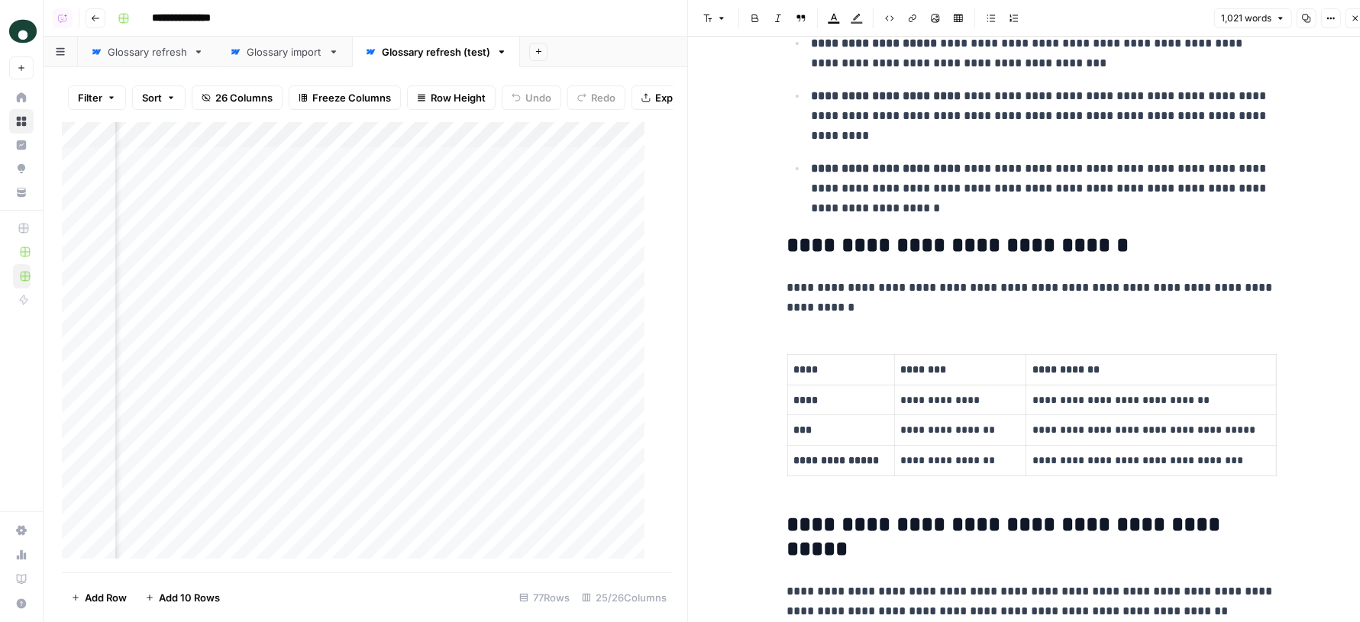
click at [1355, 18] on icon "button" at bounding box center [1355, 18] width 5 height 5
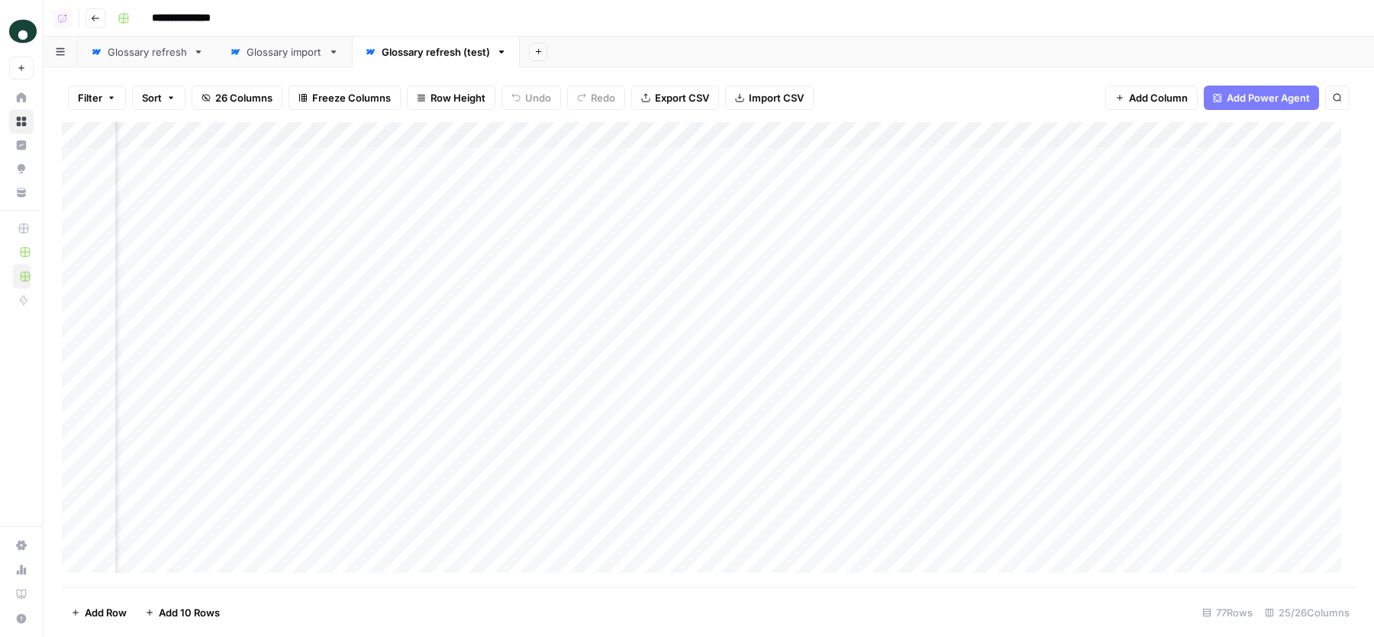
click at [169, 50] on div "Glossary refresh" at bounding box center [147, 51] width 79 height 15
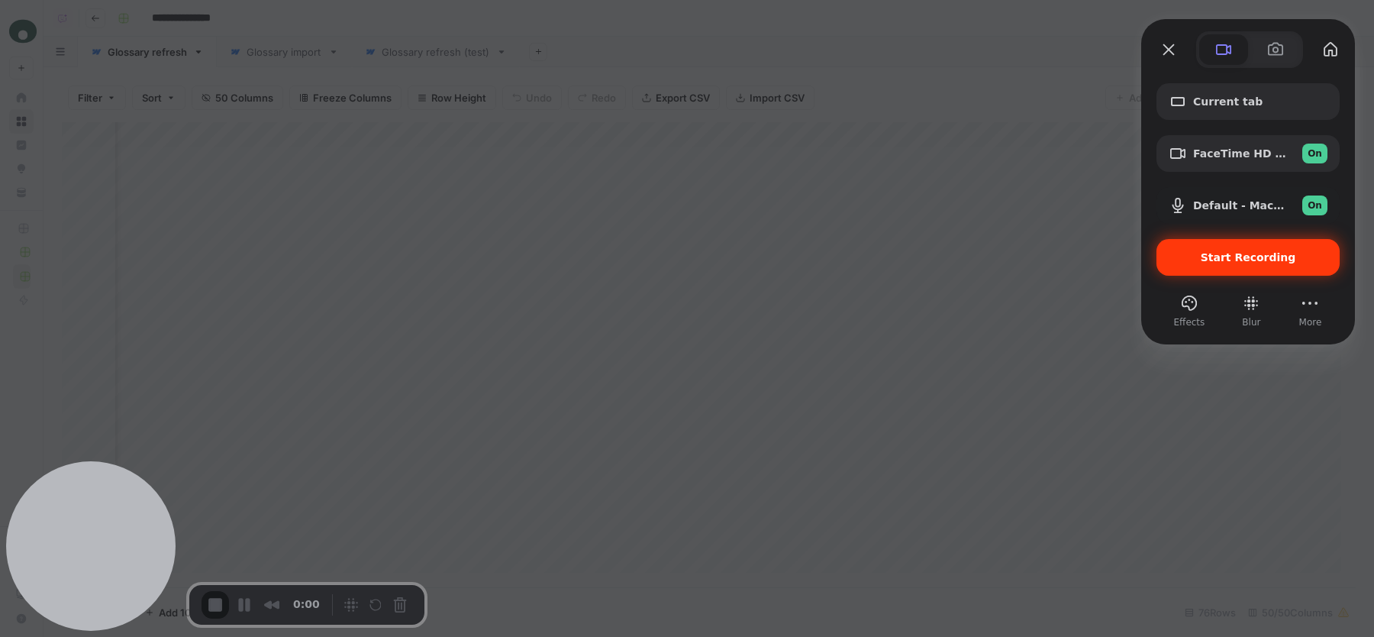
click at [1258, 256] on span "Start Recording" at bounding box center [1248, 257] width 95 height 12
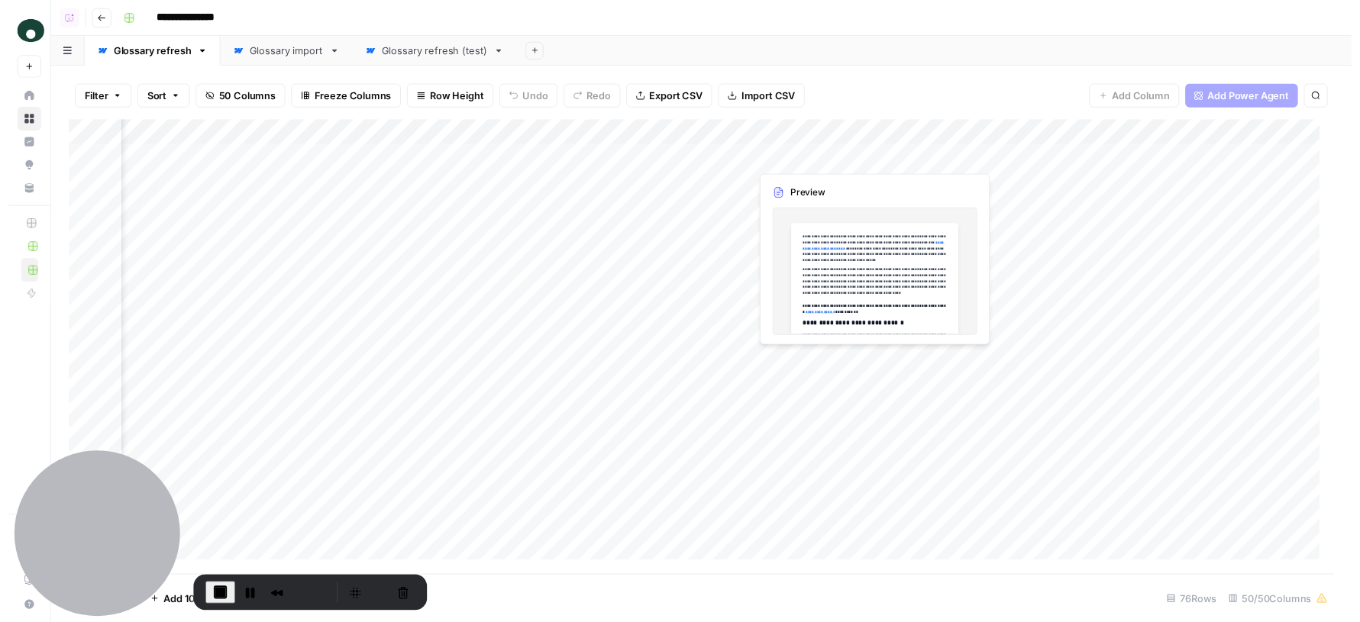
scroll to position [0, 7240]
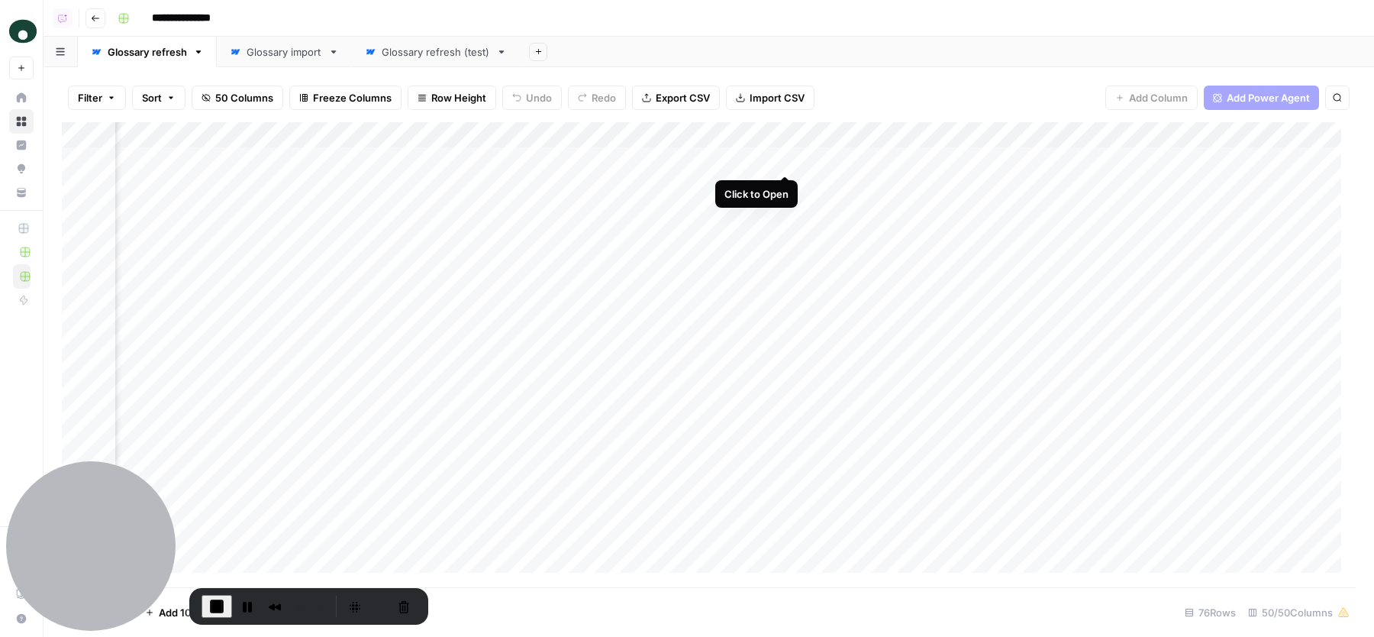
click at [786, 158] on div "Add Column" at bounding box center [709, 354] width 1294 height 465
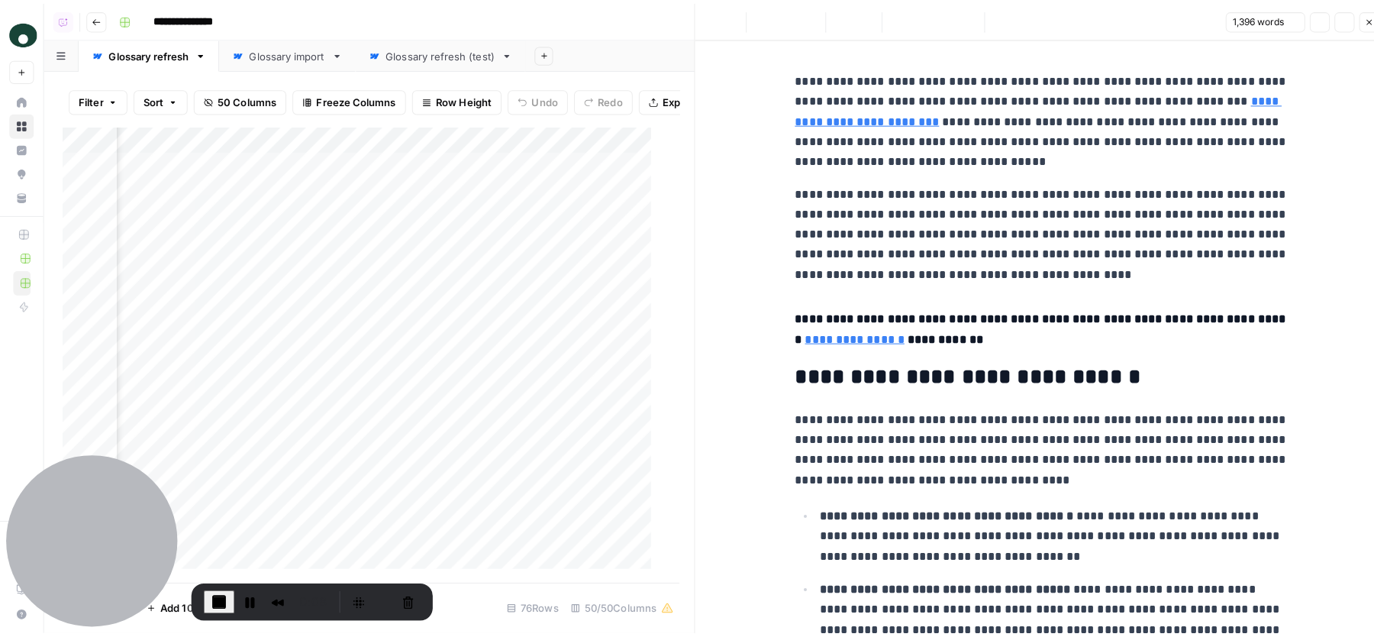
scroll to position [0, 7560]
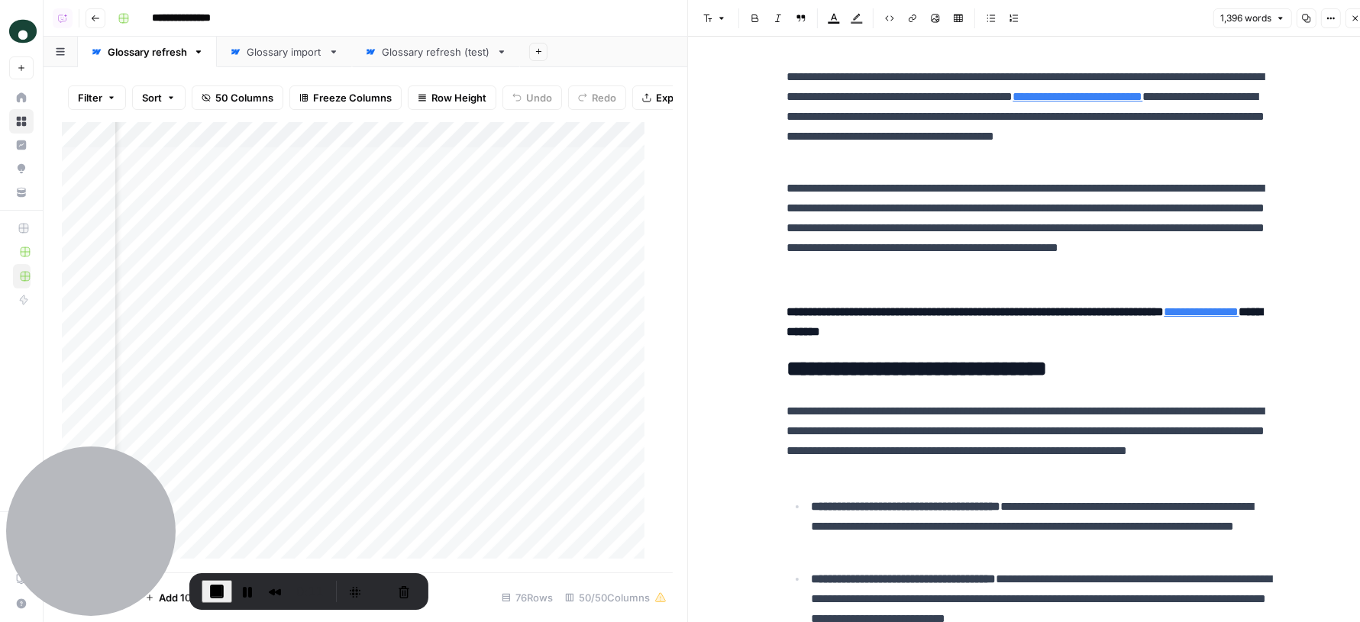
click at [1354, 17] on icon "button" at bounding box center [1355, 18] width 9 height 9
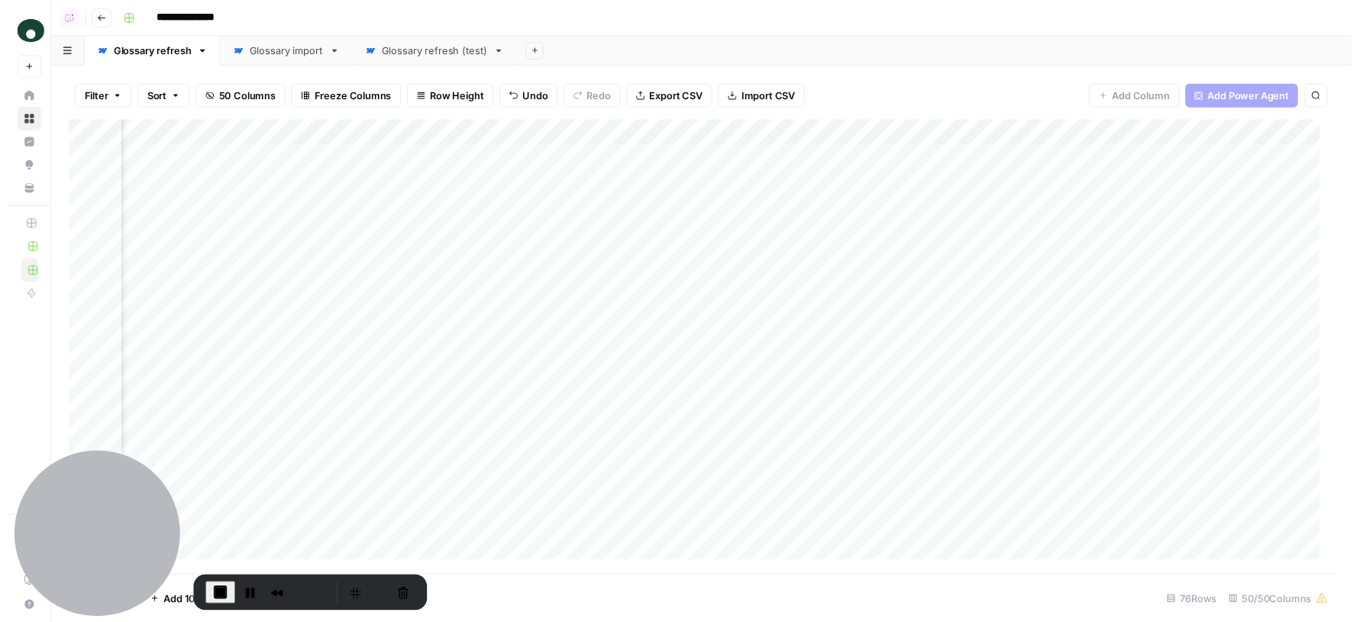
scroll to position [0, 8382]
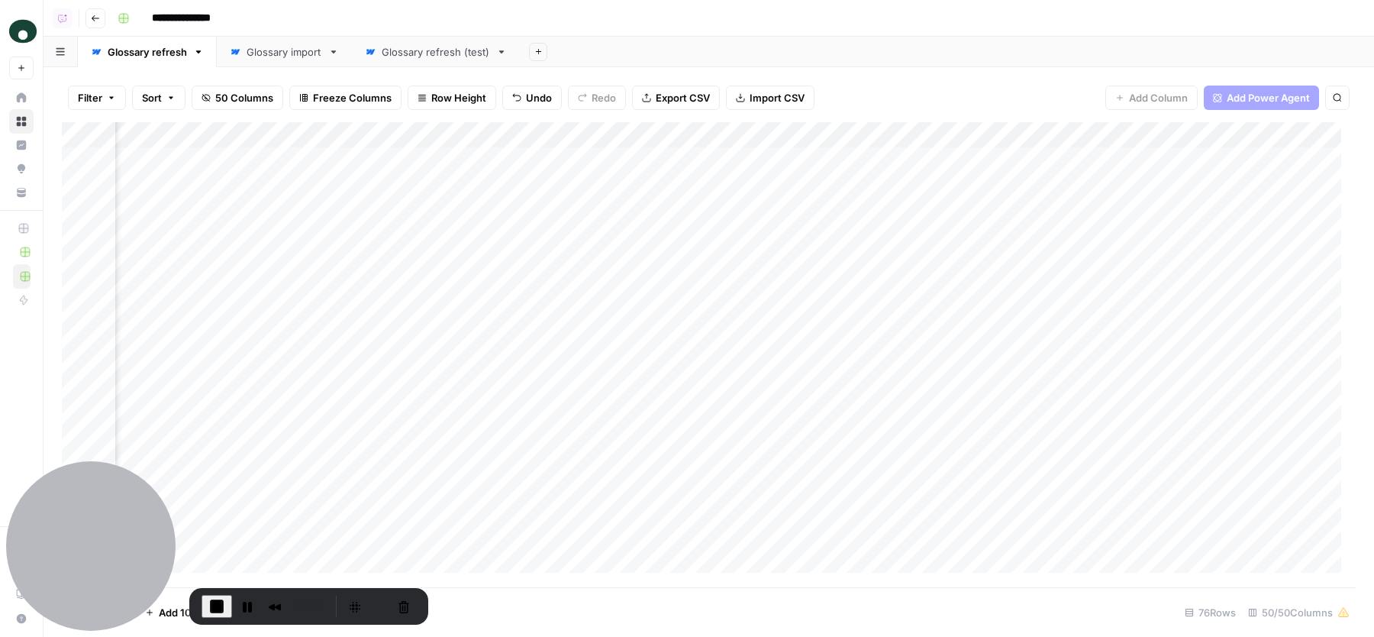
click at [367, 161] on div "Add Column" at bounding box center [709, 354] width 1294 height 465
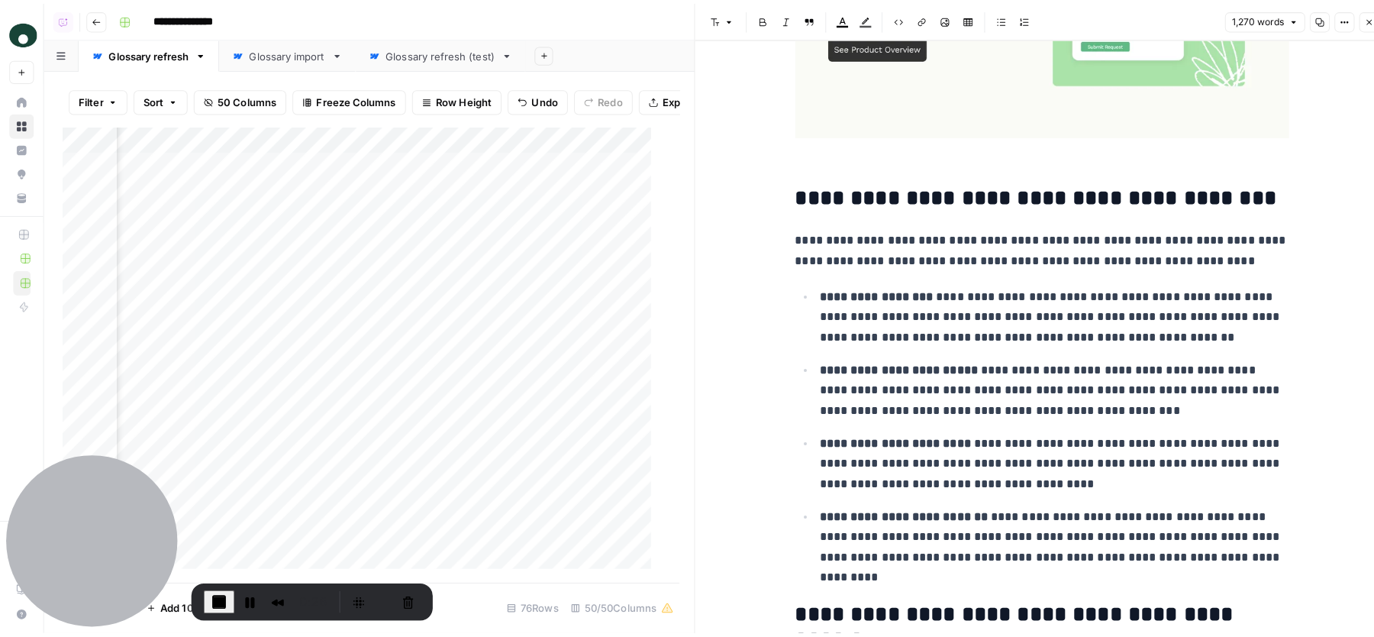
scroll to position [3383, 0]
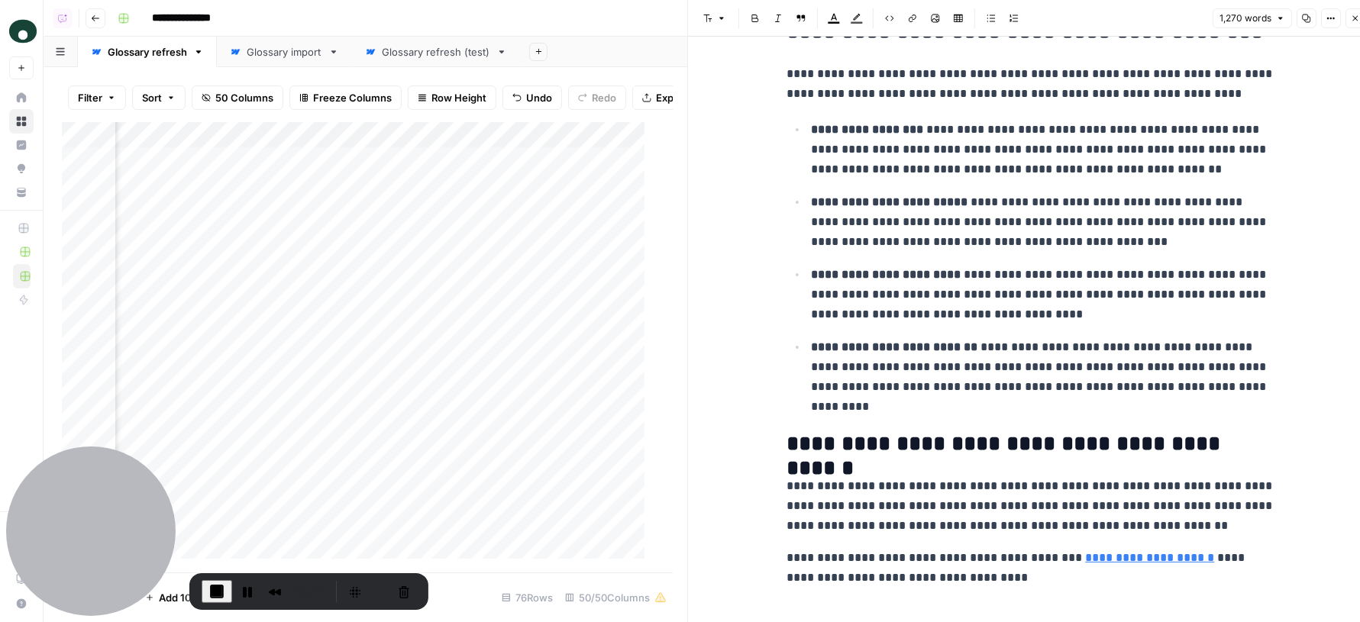
click at [1355, 18] on icon "button" at bounding box center [1355, 18] width 5 height 5
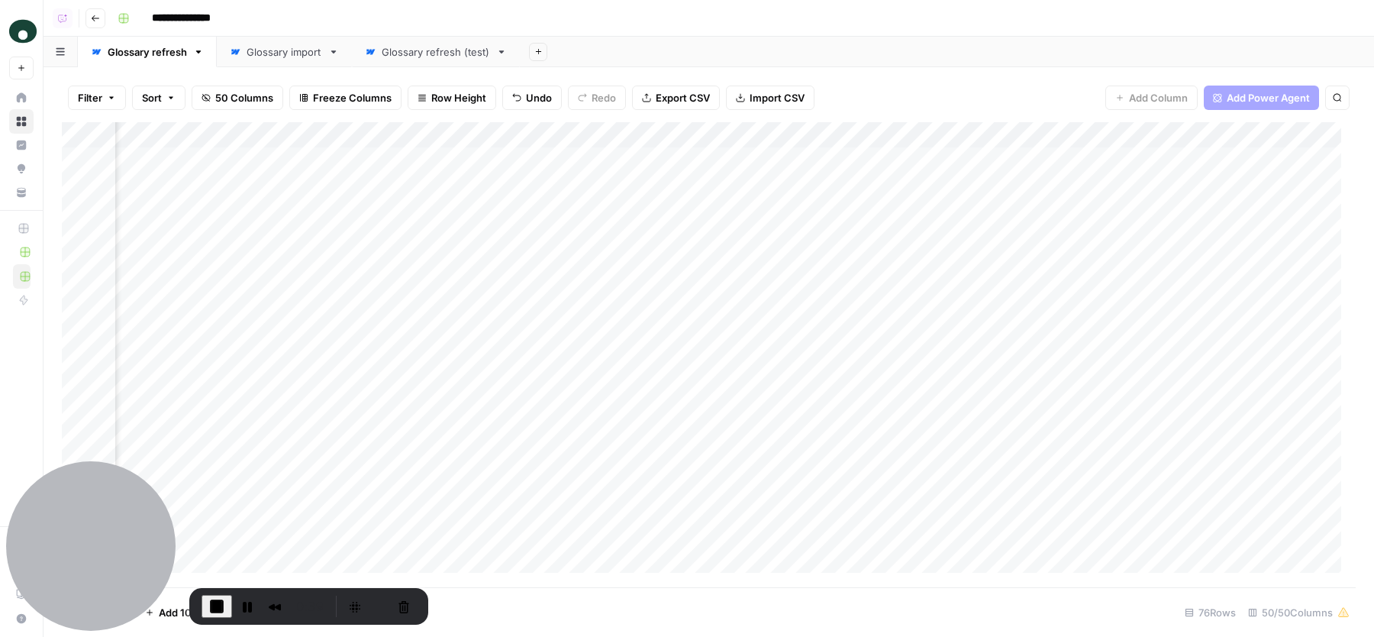
click at [215, 600] on span "End Recording" at bounding box center [217, 606] width 18 height 18
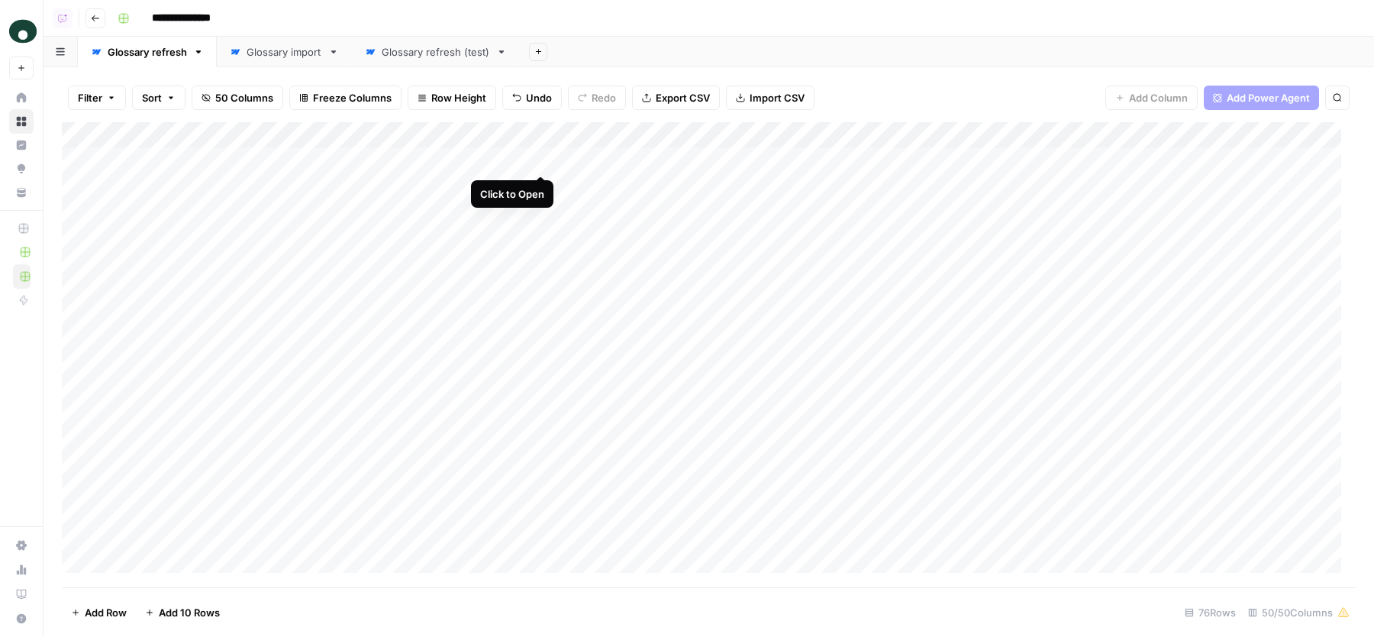
click at [540, 159] on div "Add Column" at bounding box center [709, 354] width 1294 height 465
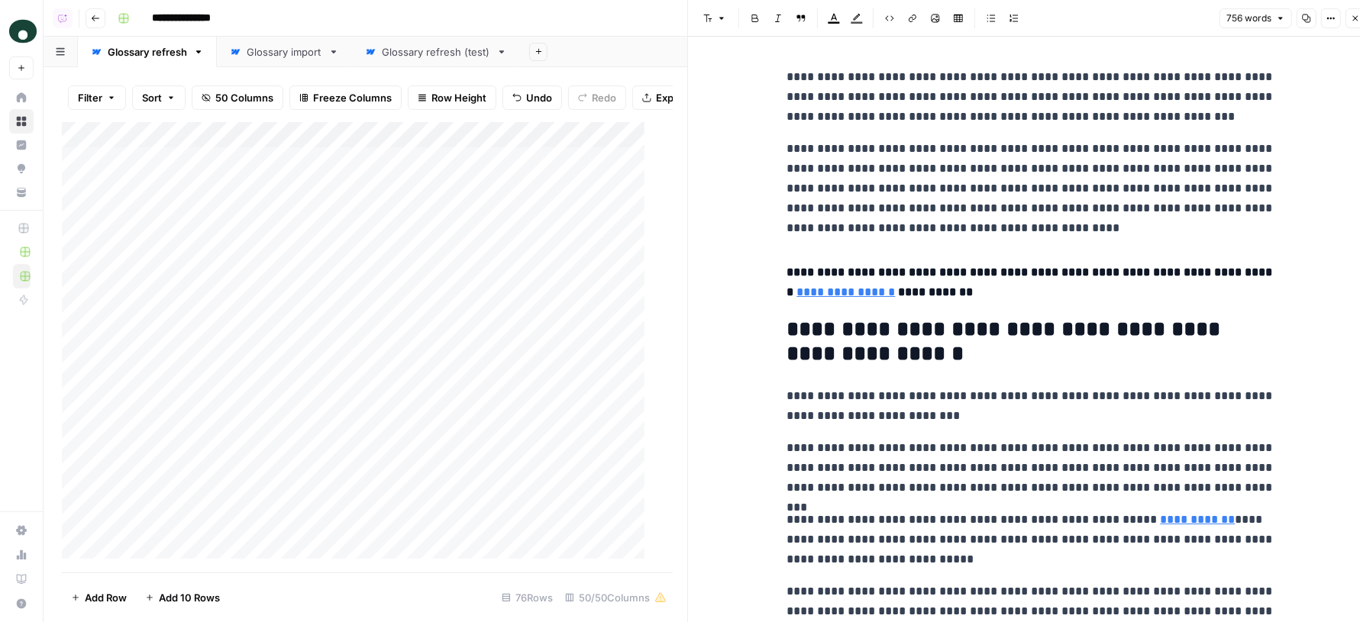
click at [1334, 23] on icon "button" at bounding box center [1330, 18] width 9 height 9
click at [1281, 158] on span "Code" at bounding box center [1285, 161] width 73 height 15
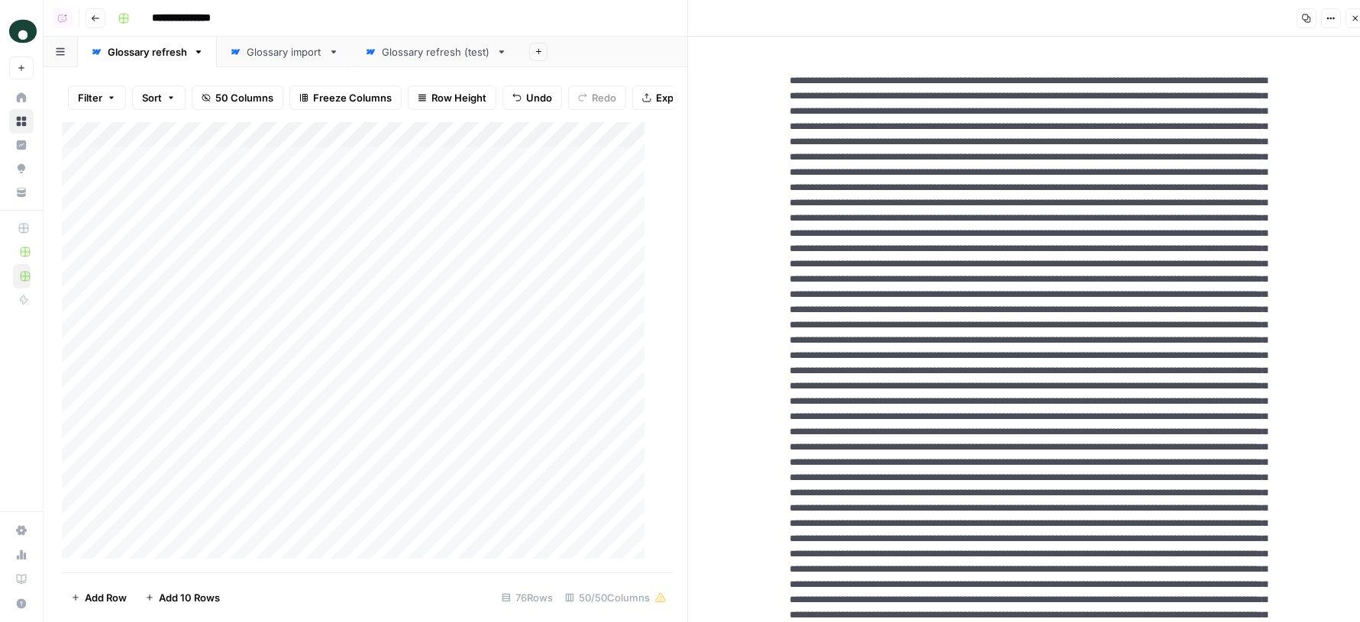
click at [1358, 19] on icon "button" at bounding box center [1355, 18] width 9 height 9
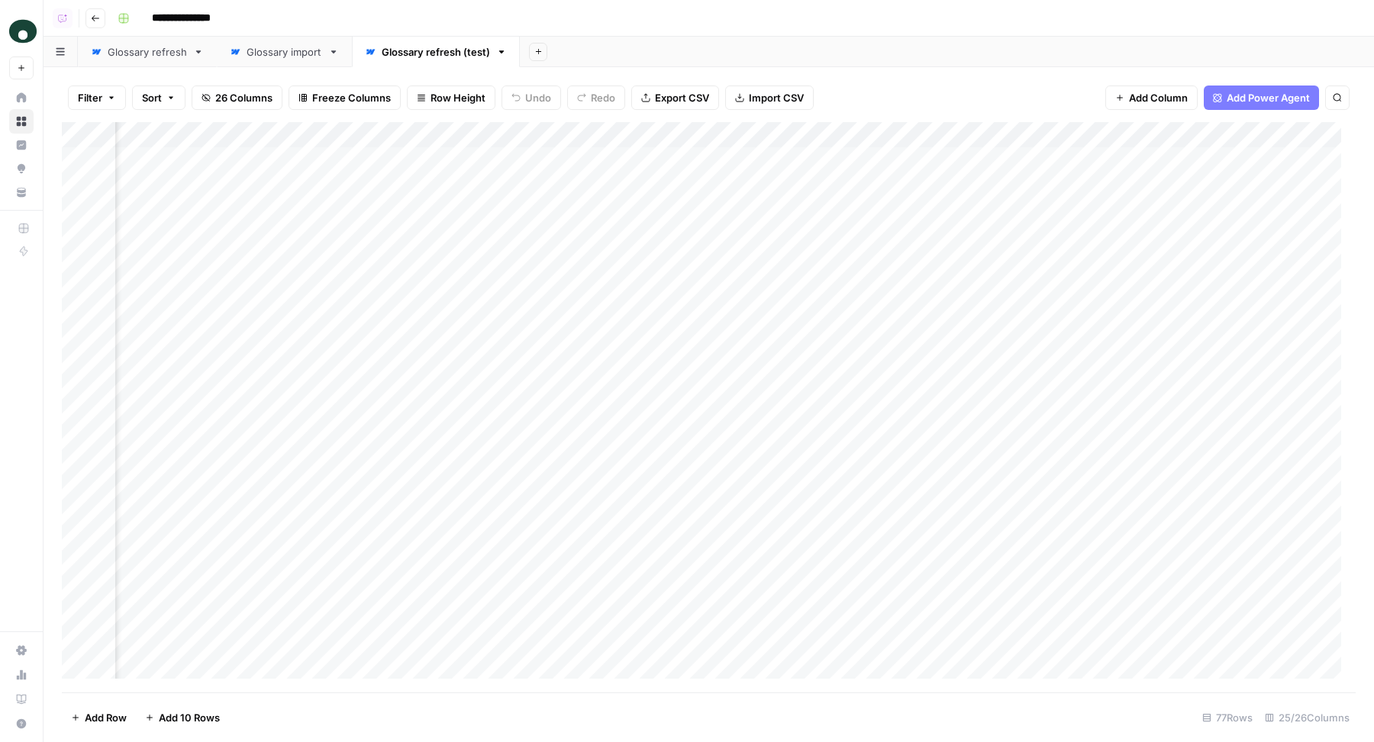
scroll to position [0, 3054]
click at [861, 34] on header "**********" at bounding box center [709, 18] width 1331 height 37
click at [183, 56] on div "Glossary refresh" at bounding box center [147, 51] width 79 height 15
click at [1162, 161] on div "Add Column" at bounding box center [709, 407] width 1294 height 571
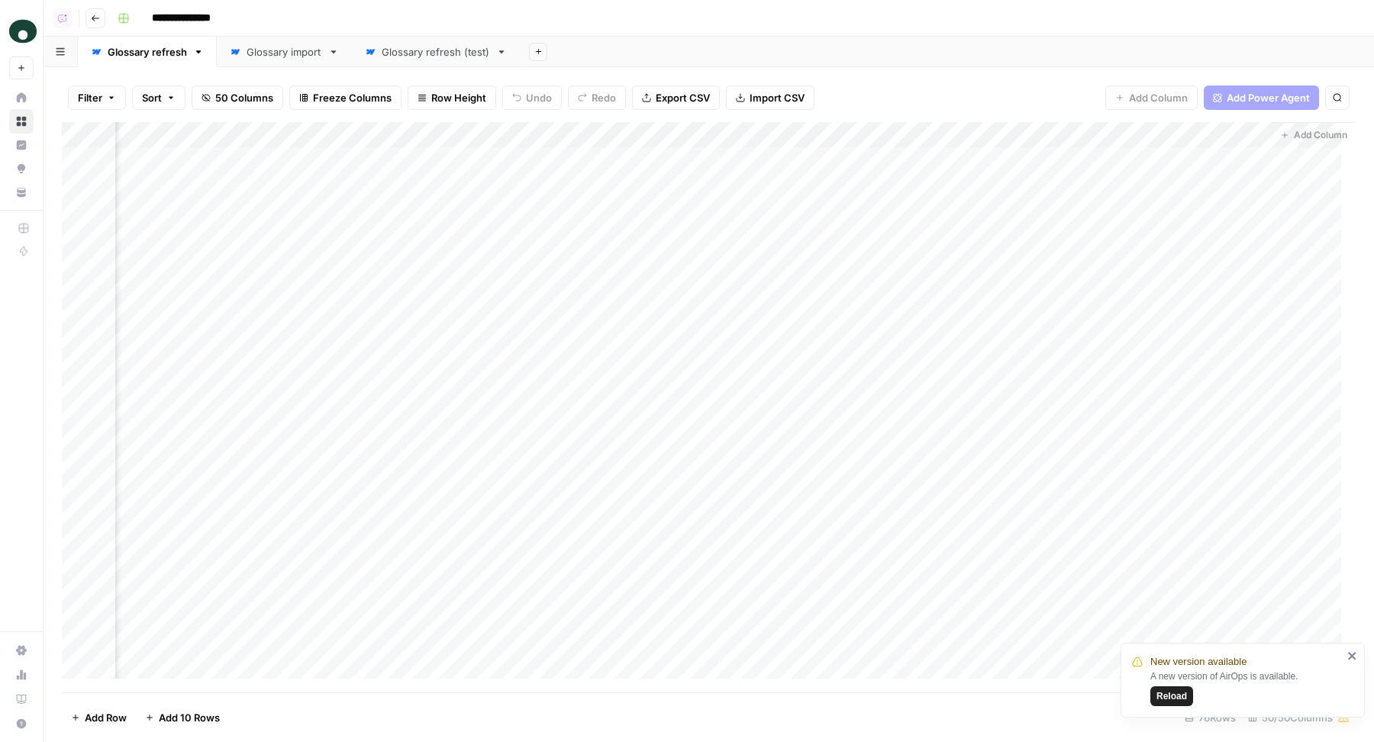
click at [605, 33] on header "**********" at bounding box center [709, 18] width 1331 height 37
